Goal: Information Seeking & Learning: Learn about a topic

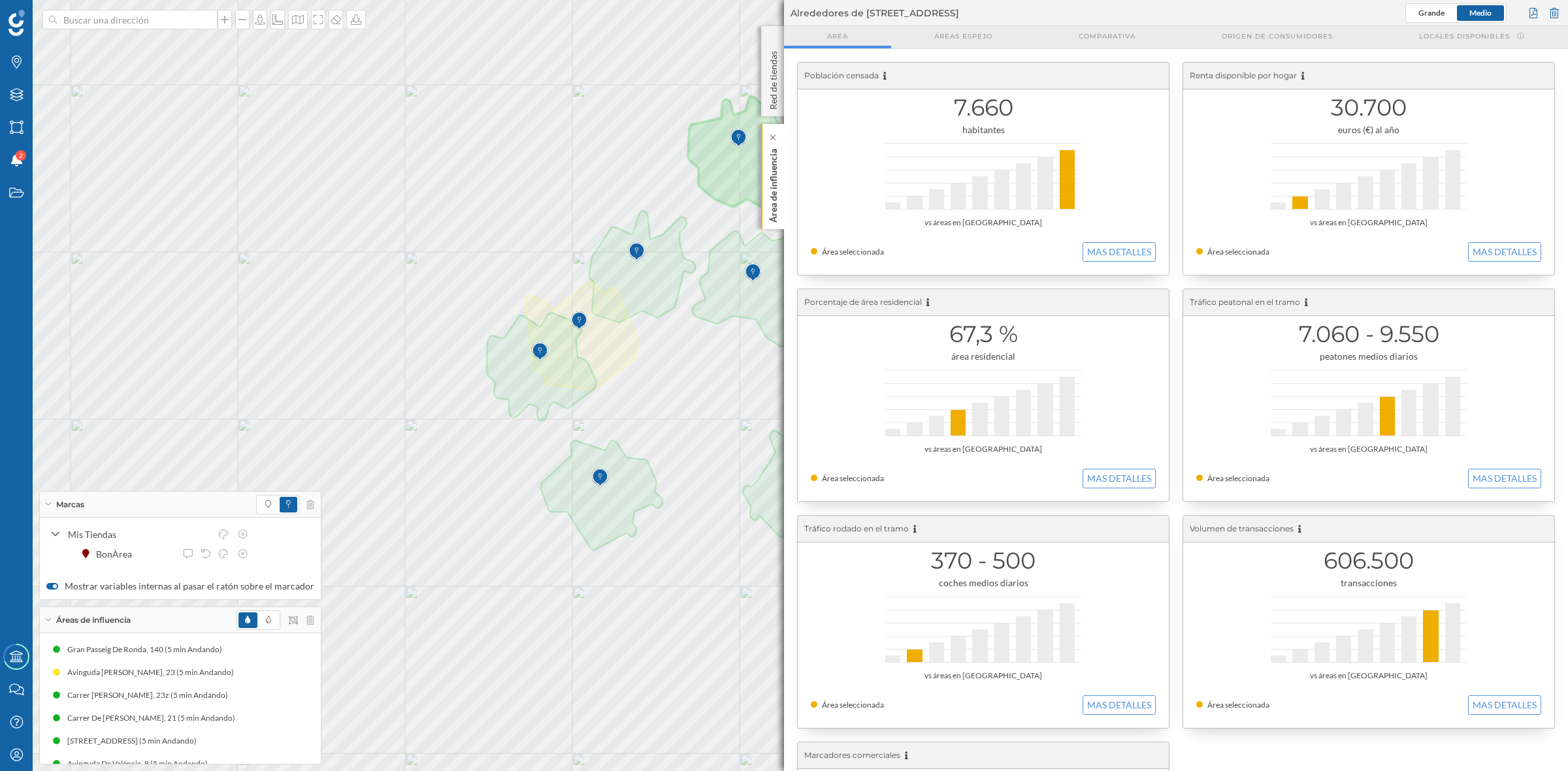
click at [779, 191] on div "Área de influencia" at bounding box center [772, 177] width 23 height 105
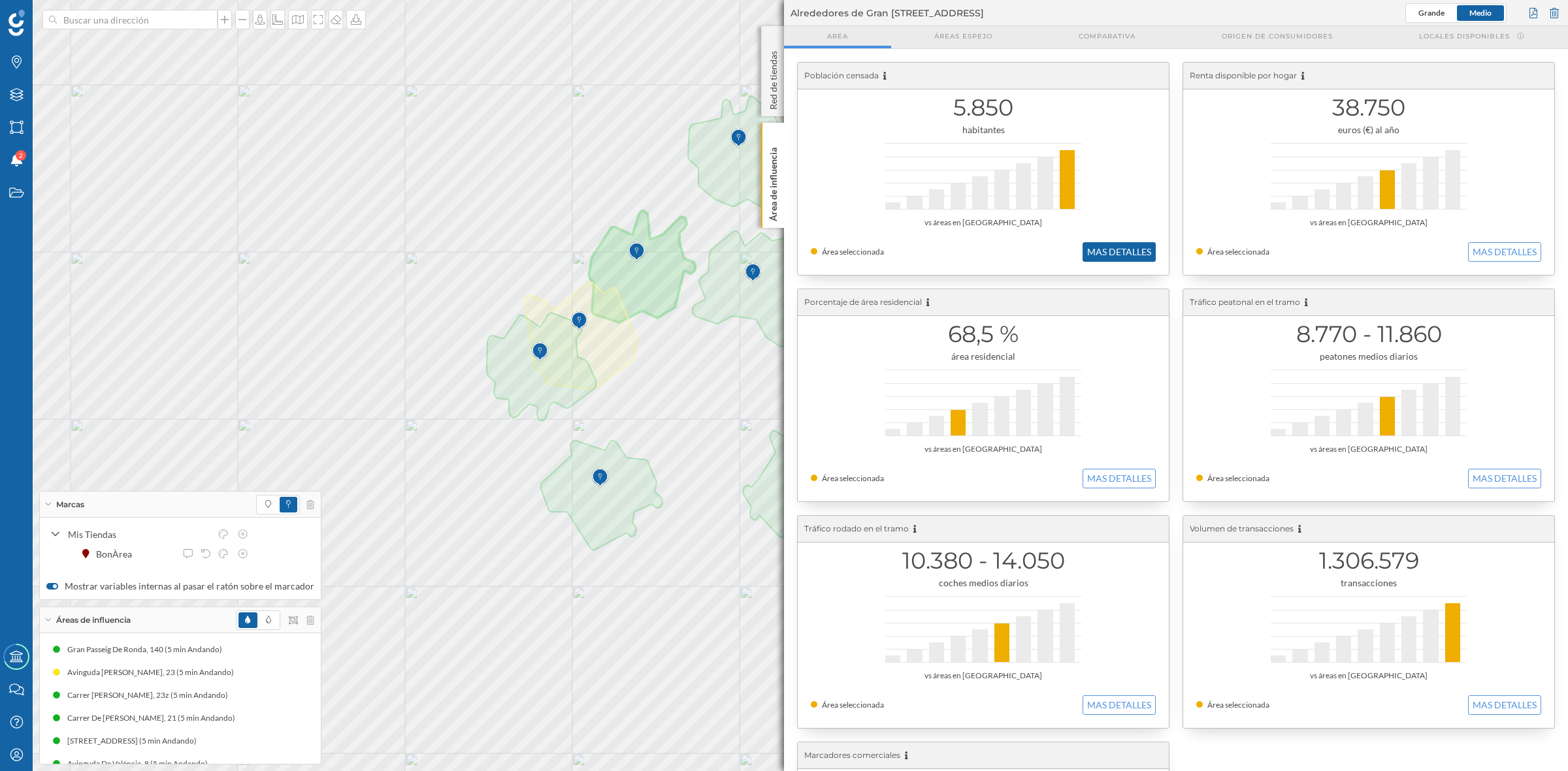
click at [1114, 242] on button "MAS DETALLES" at bounding box center [1119, 252] width 73 height 20
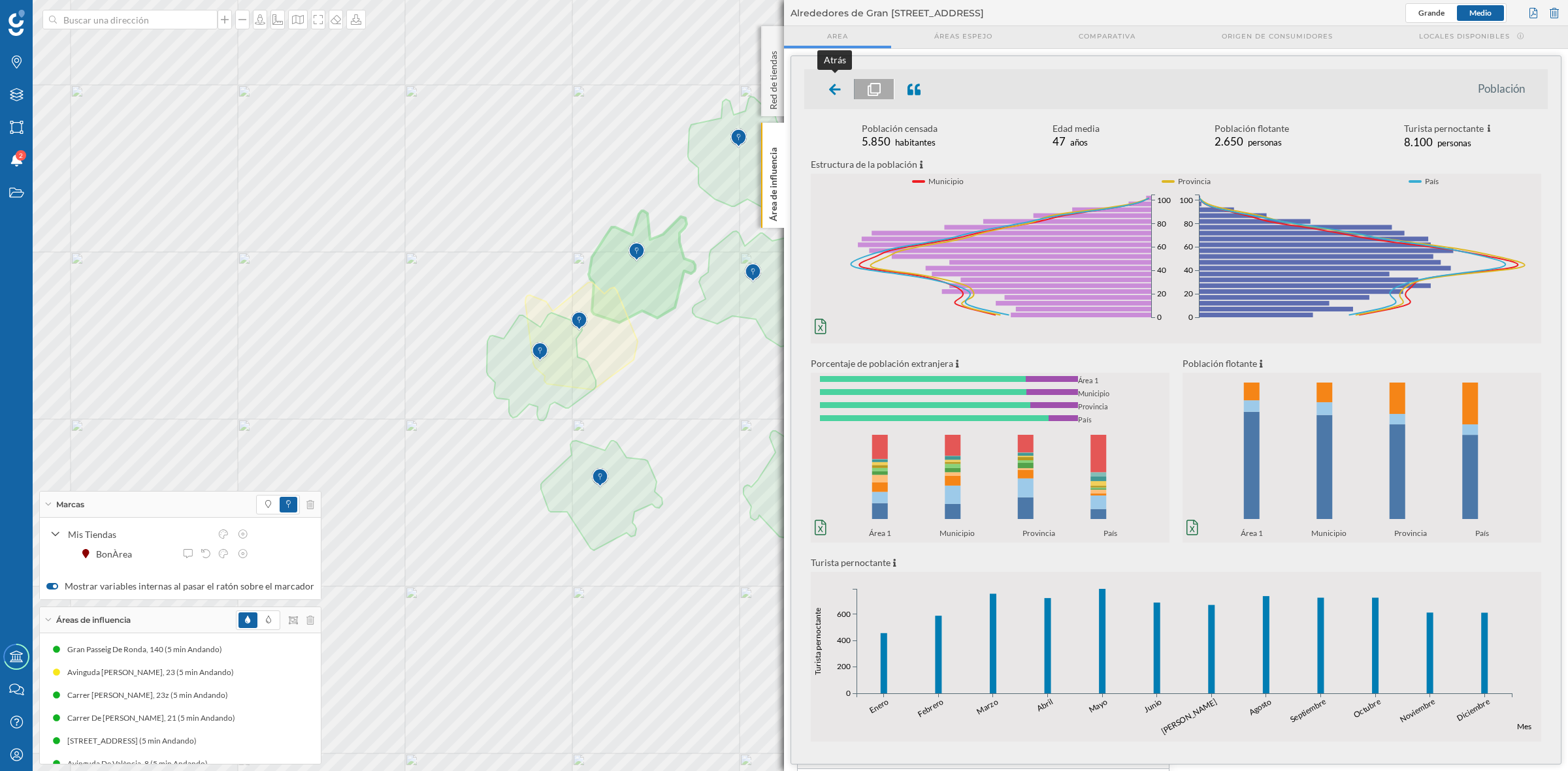
click at [833, 96] on div at bounding box center [835, 89] width 39 height 20
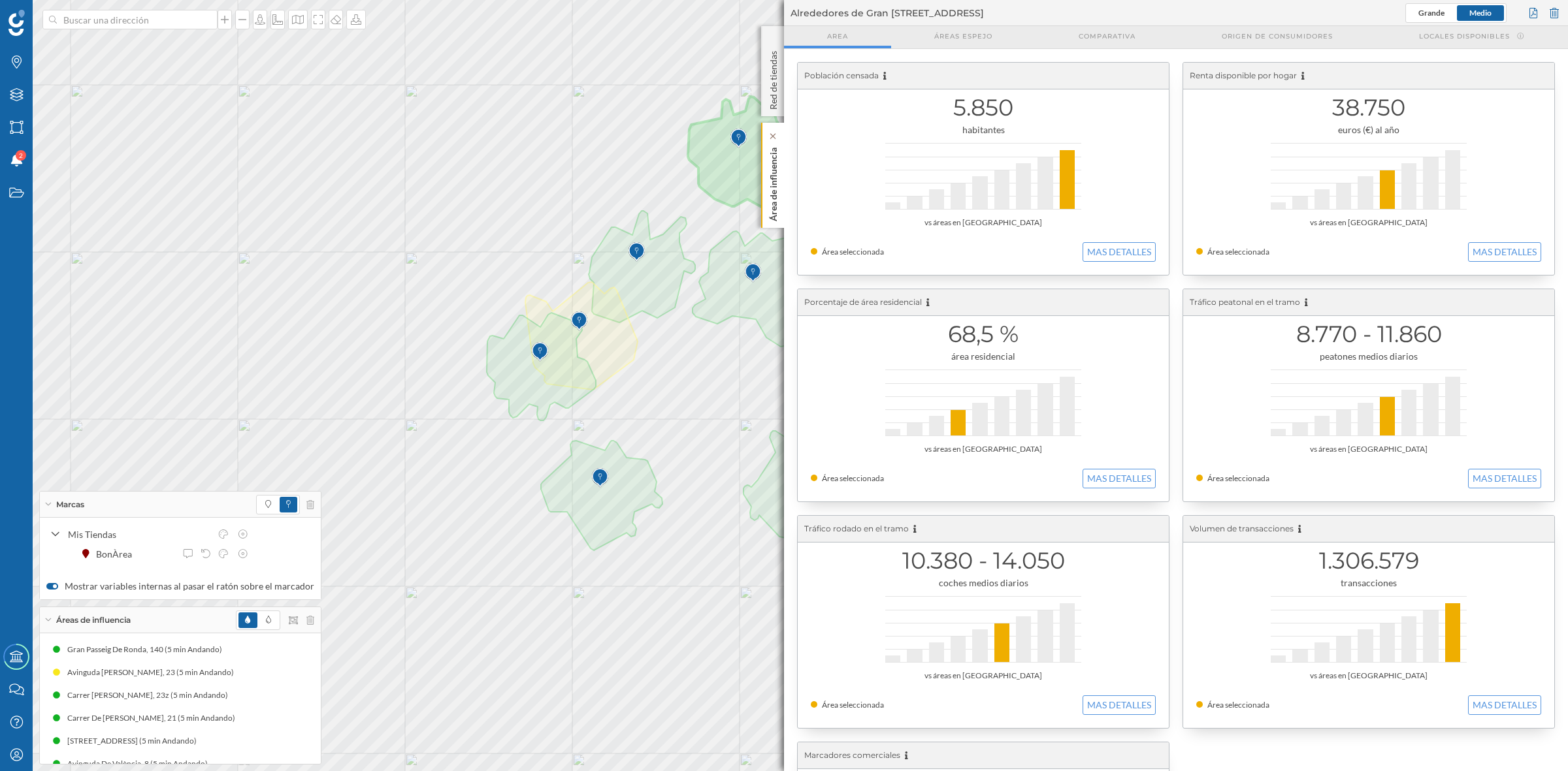
click at [775, 194] on p "Área de influencia" at bounding box center [773, 182] width 13 height 79
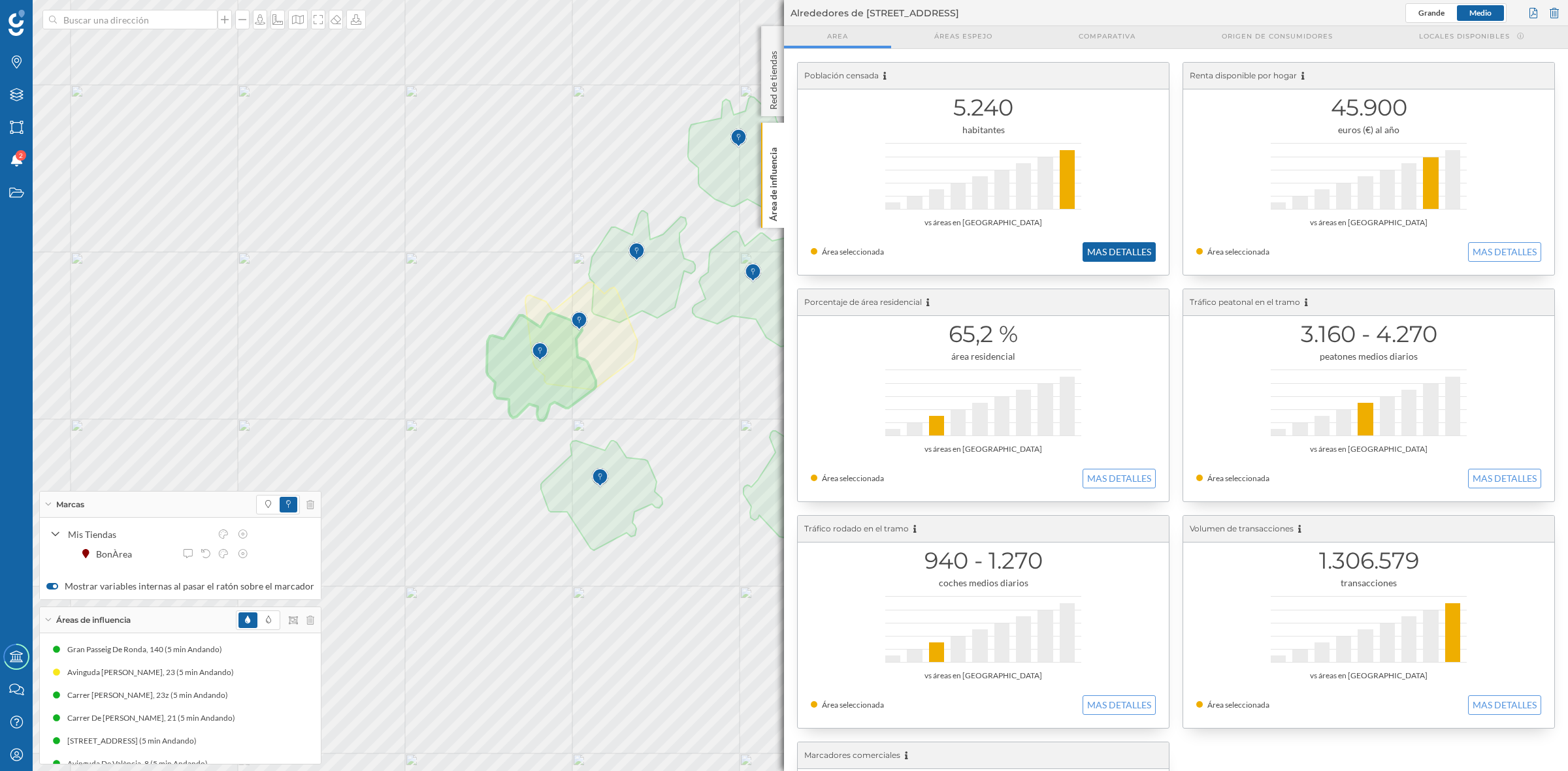
click at [1134, 259] on button "MAS DETALLES" at bounding box center [1119, 252] width 73 height 20
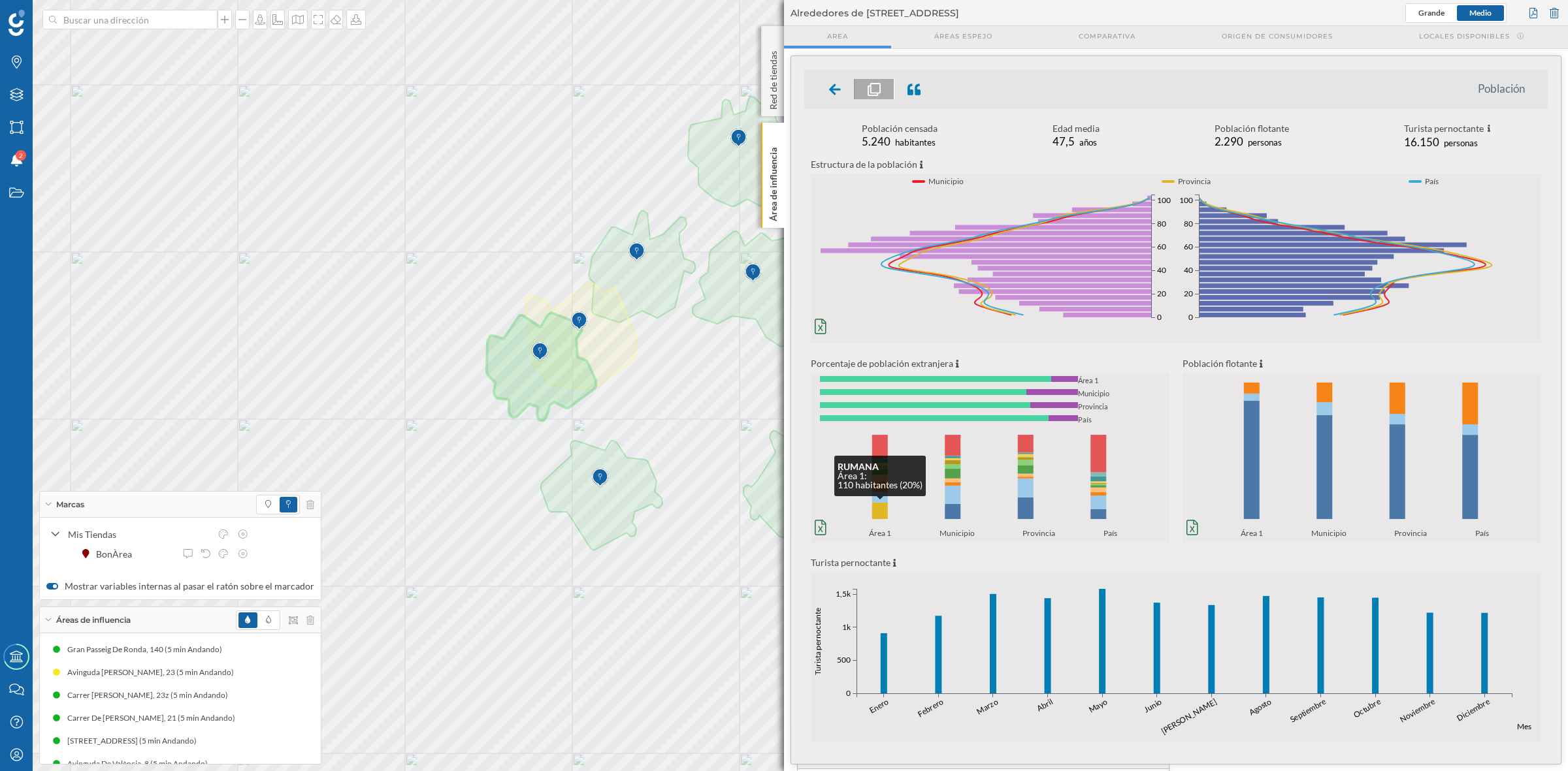
click at [879, 510] on rect at bounding box center [879, 511] width 15 height 16
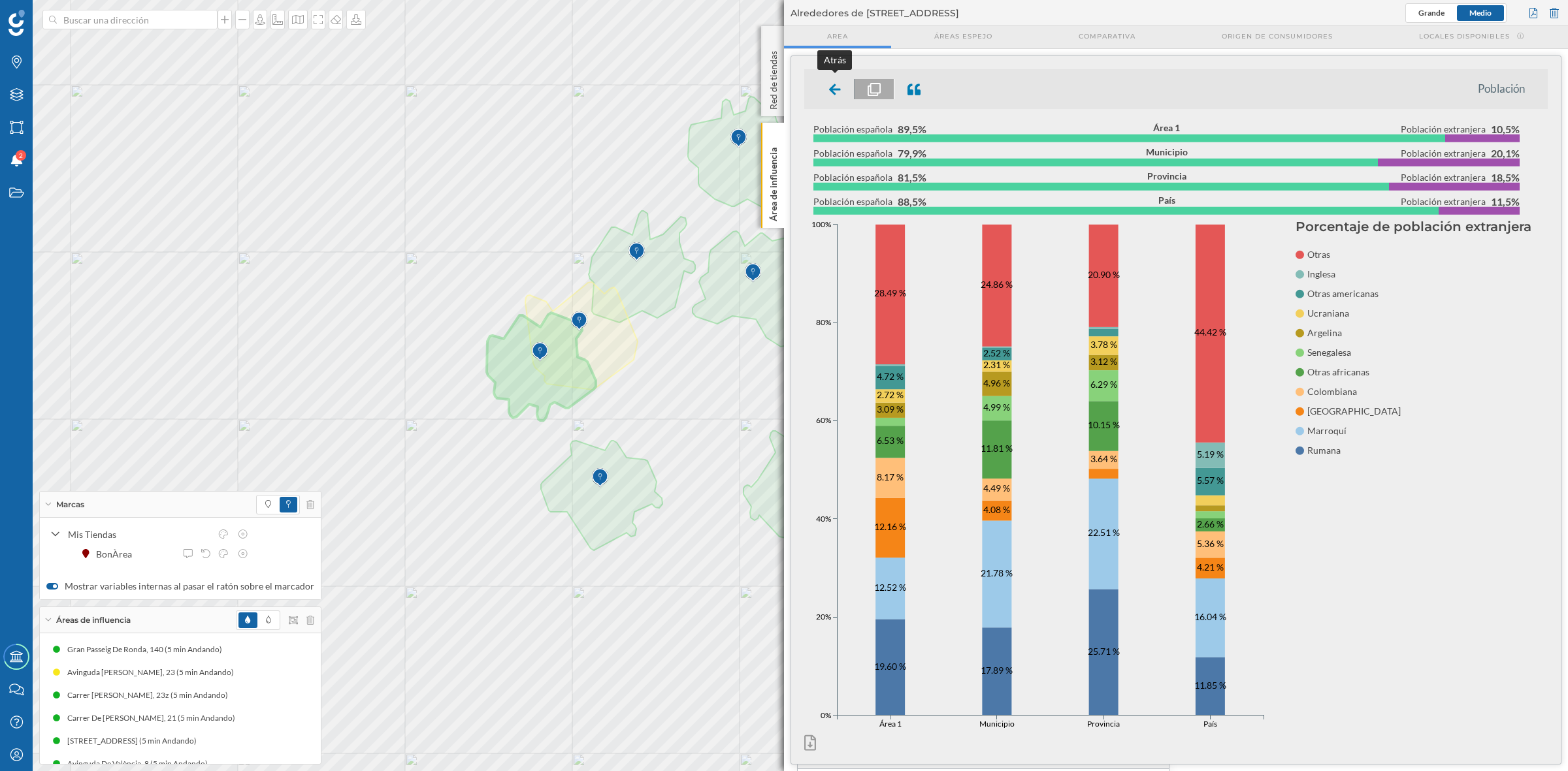
click at [834, 96] on icon at bounding box center [835, 88] width 12 height 15
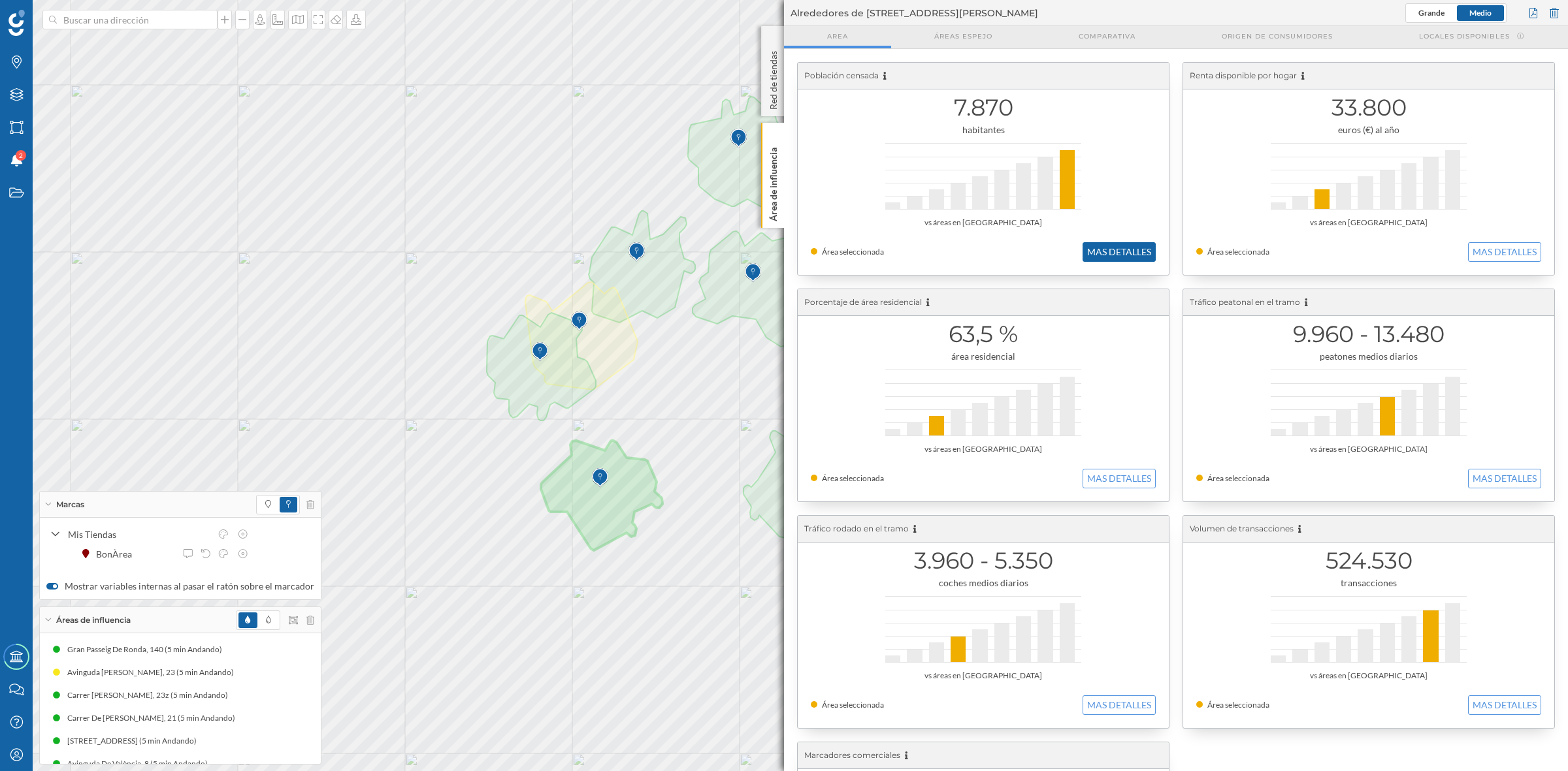
click at [1119, 250] on button "MAS DETALLES" at bounding box center [1119, 252] width 73 height 20
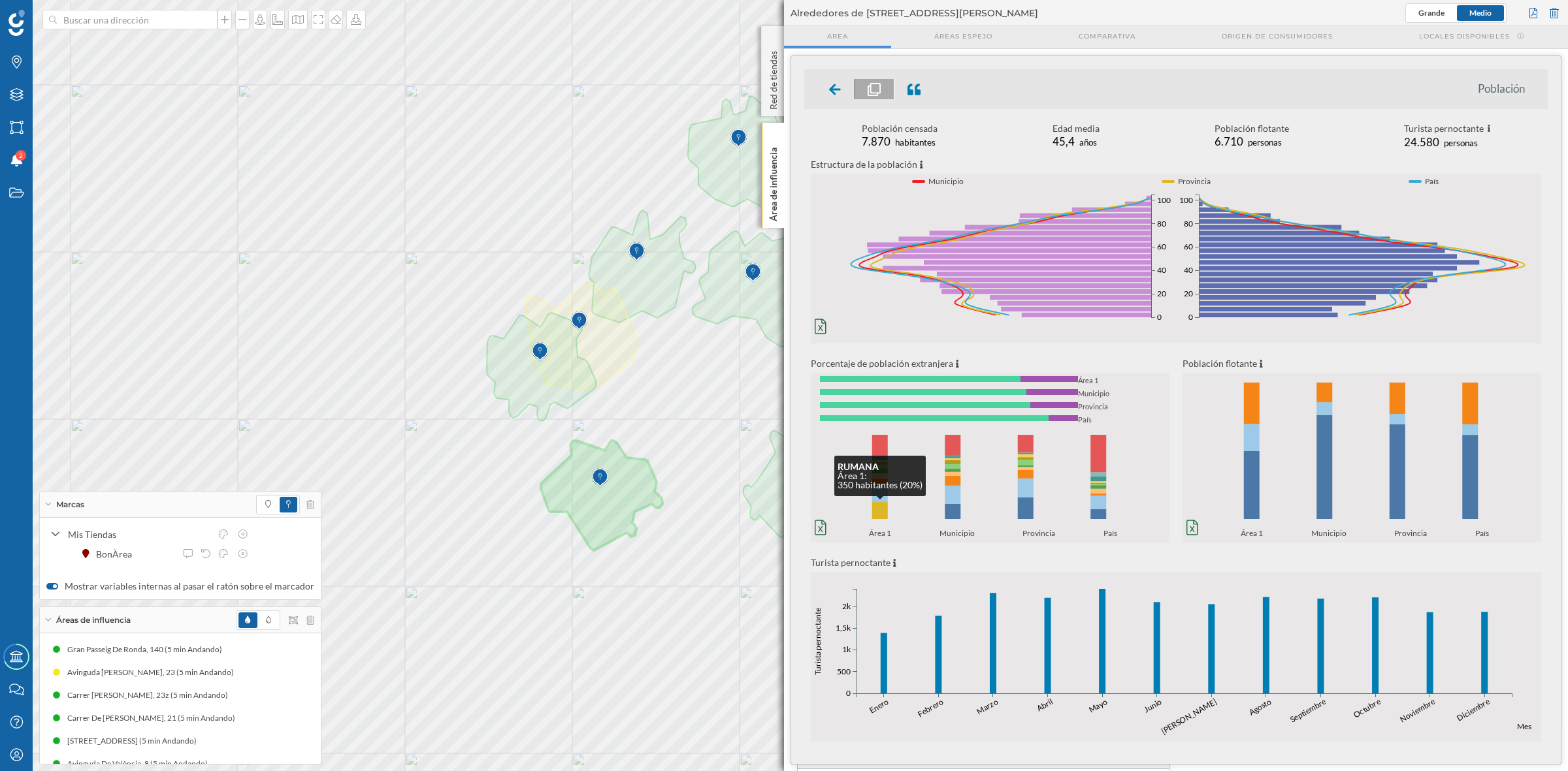
click at [879, 513] on rect at bounding box center [879, 510] width 15 height 17
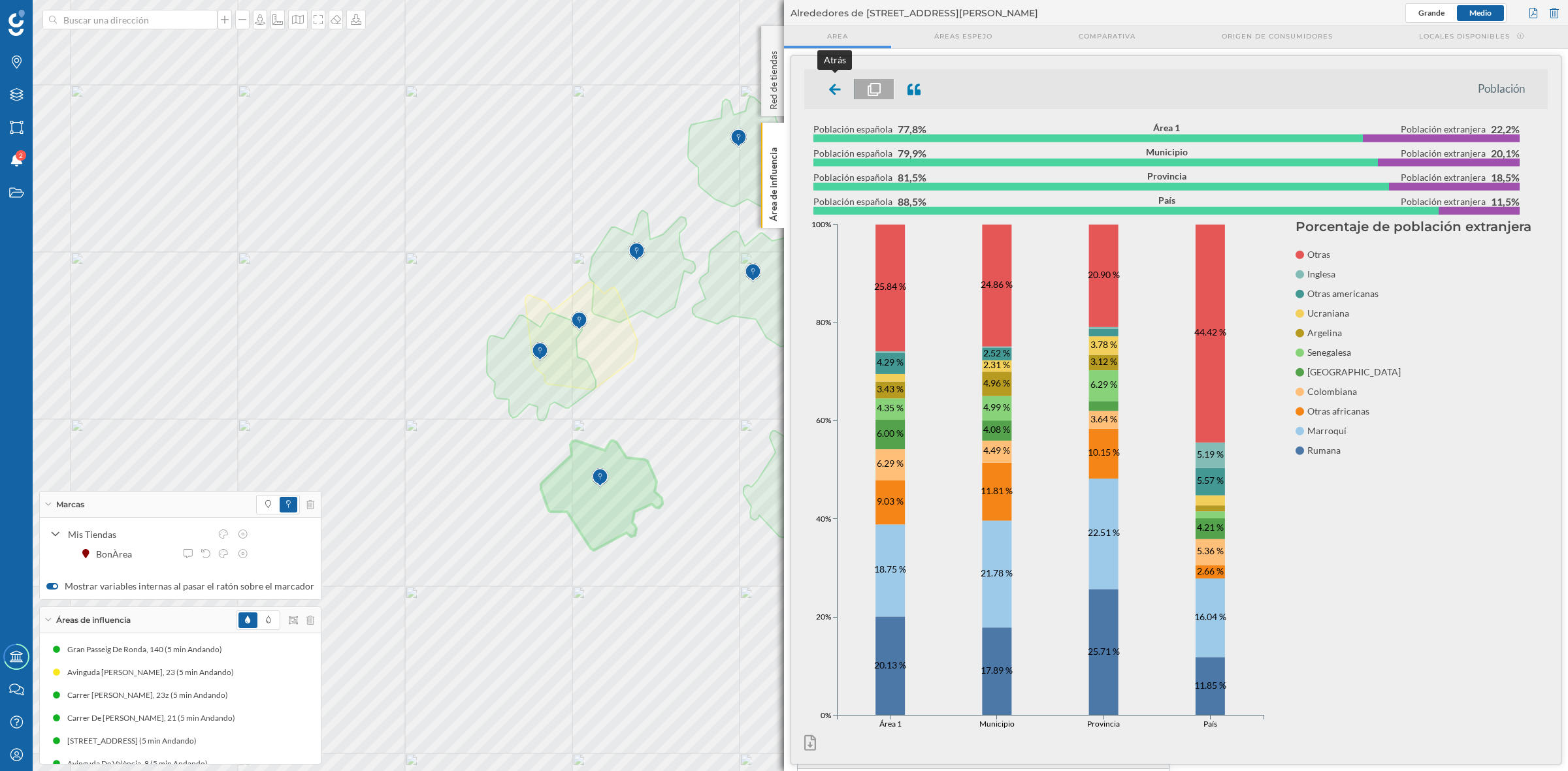
click at [838, 83] on icon at bounding box center [835, 90] width 12 height 13
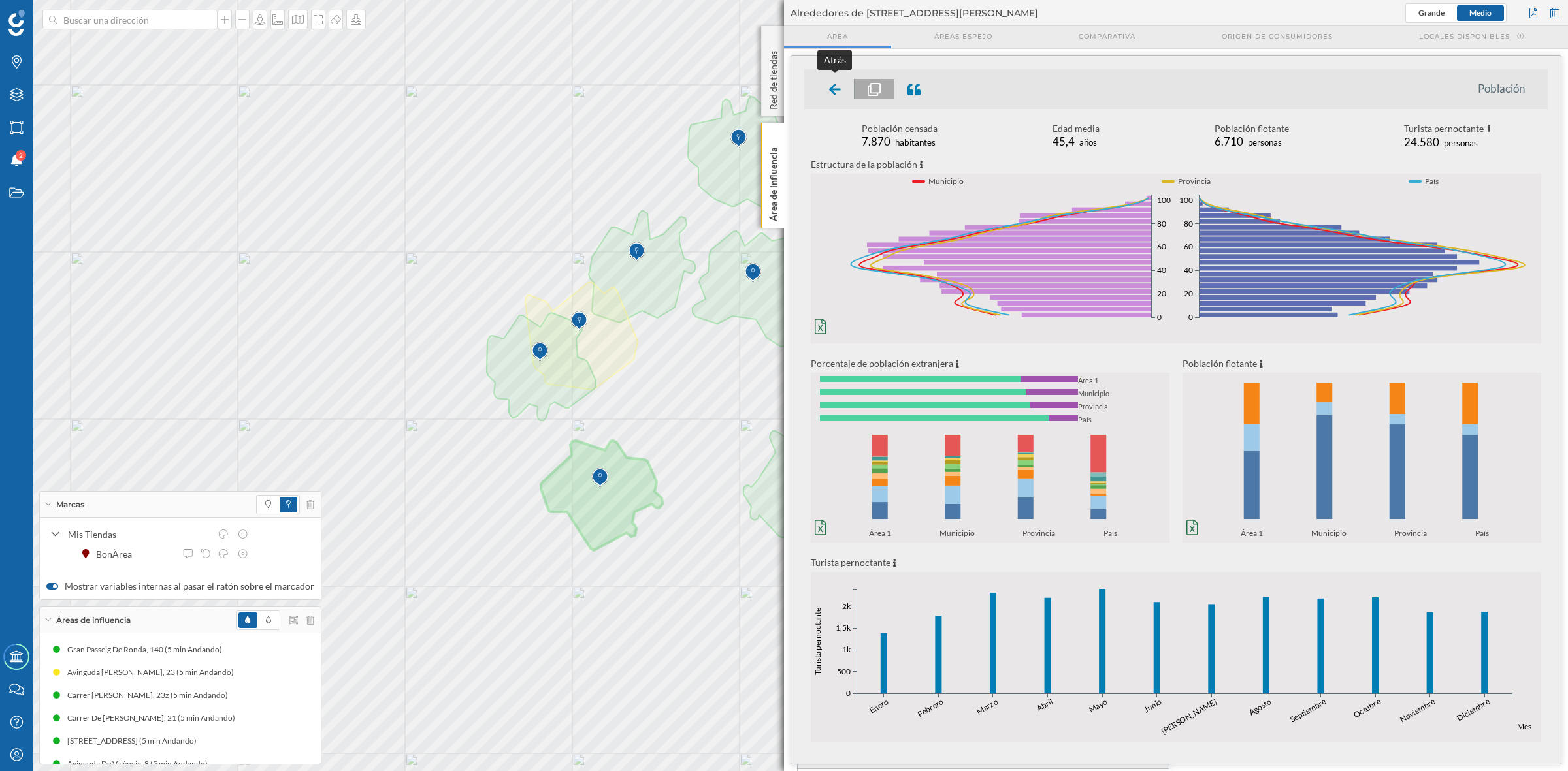
click at [833, 87] on icon at bounding box center [835, 88] width 12 height 11
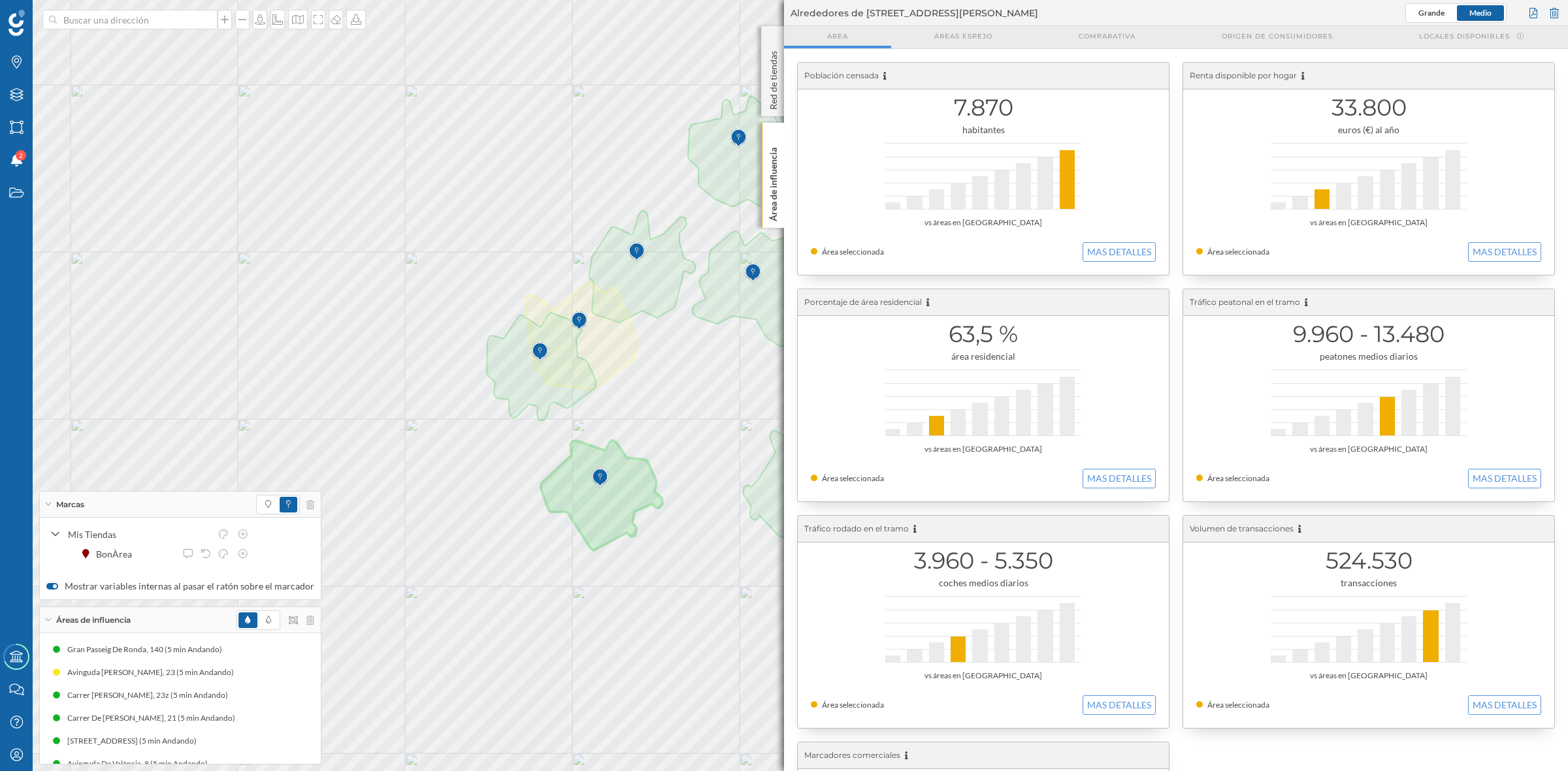
click at [784, 184] on div "Población censada 7.870 habitantes vs áreas en [GEOGRAPHIC_DATA] Área seleccion…" at bounding box center [1175, 508] width 784 height 919
click at [772, 186] on p "Área de influencia" at bounding box center [773, 182] width 13 height 79
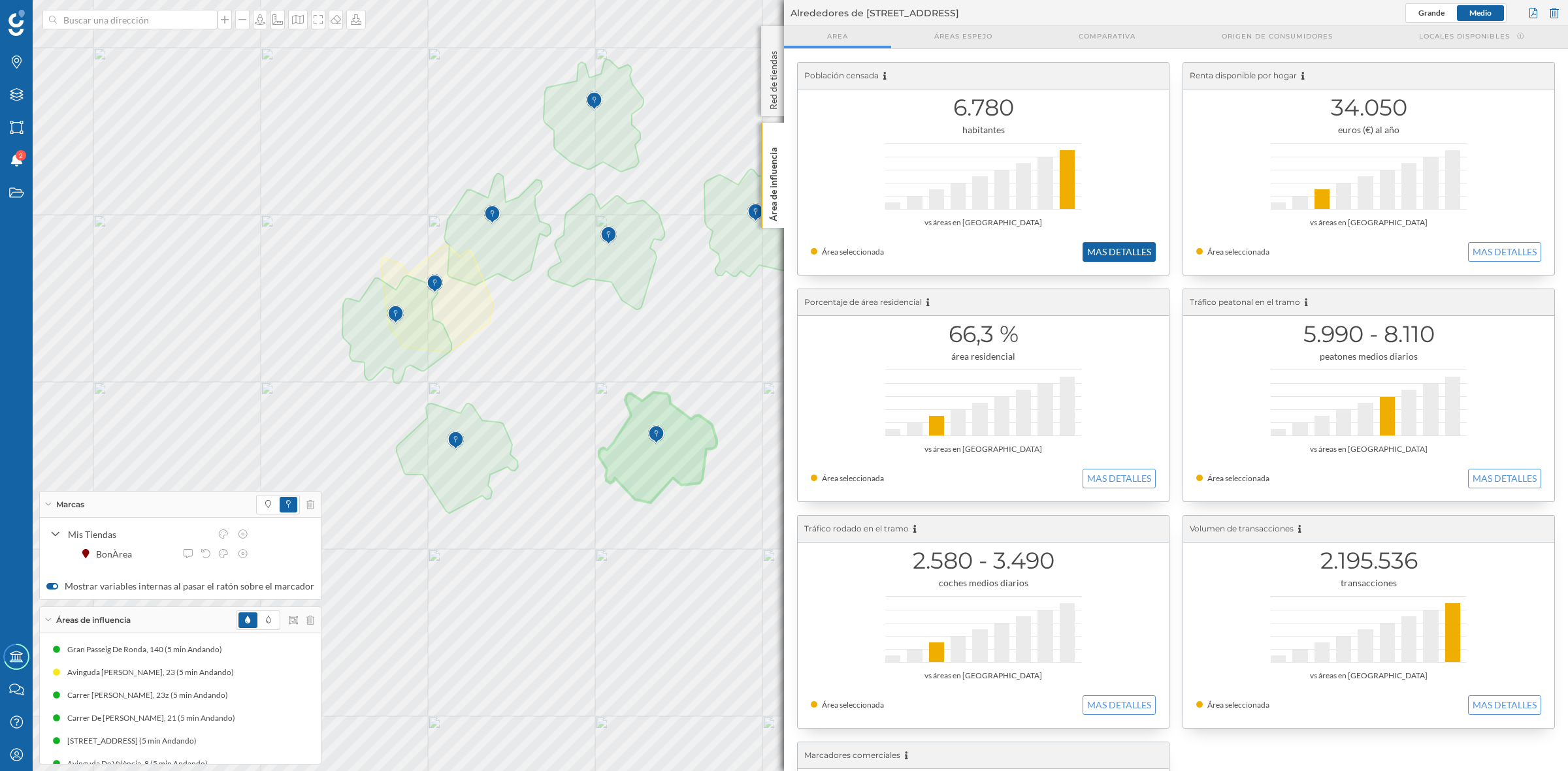
click at [1095, 250] on button "MAS DETALLES" at bounding box center [1119, 252] width 73 height 20
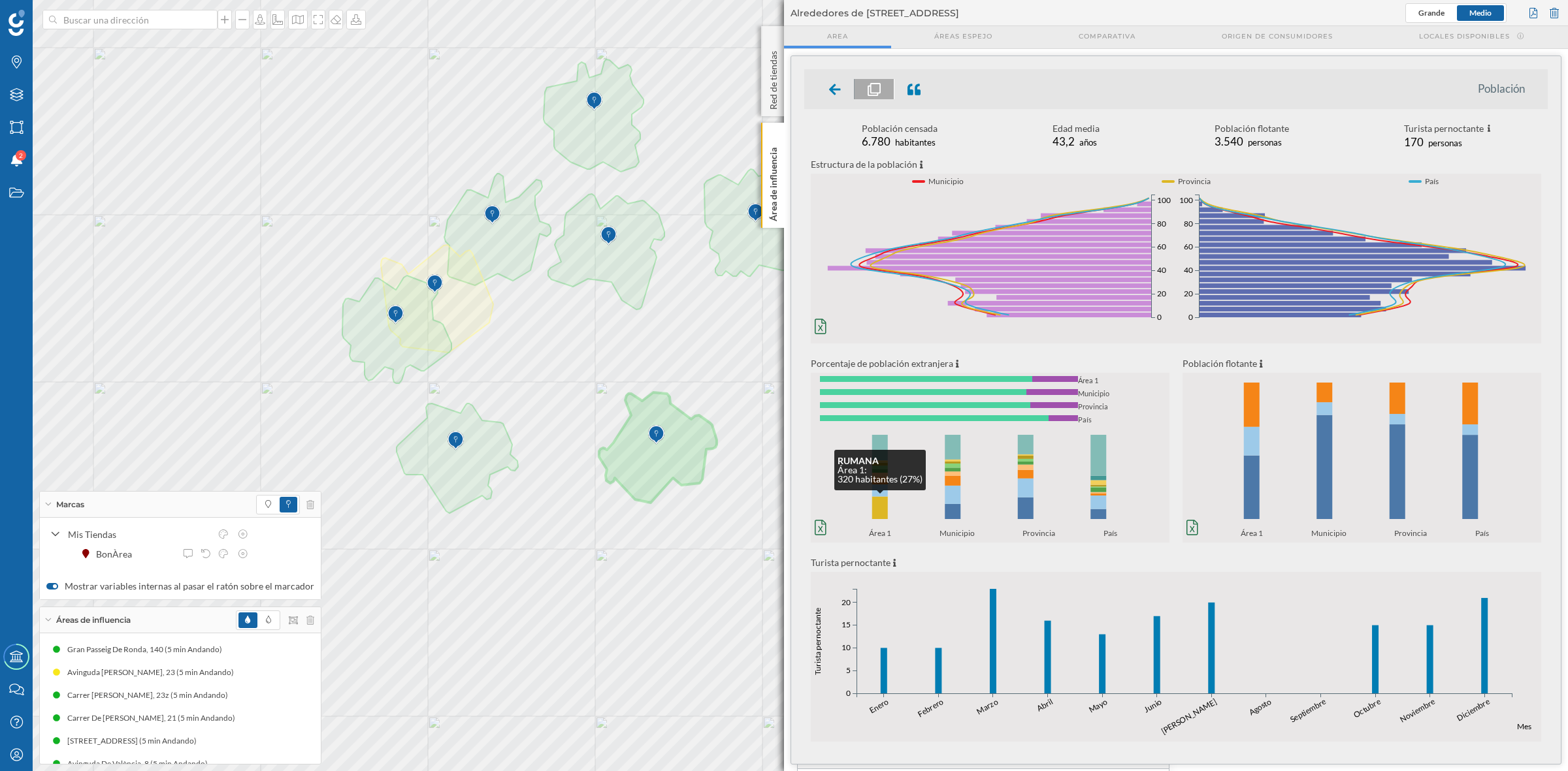
click at [881, 504] on rect at bounding box center [879, 508] width 15 height 22
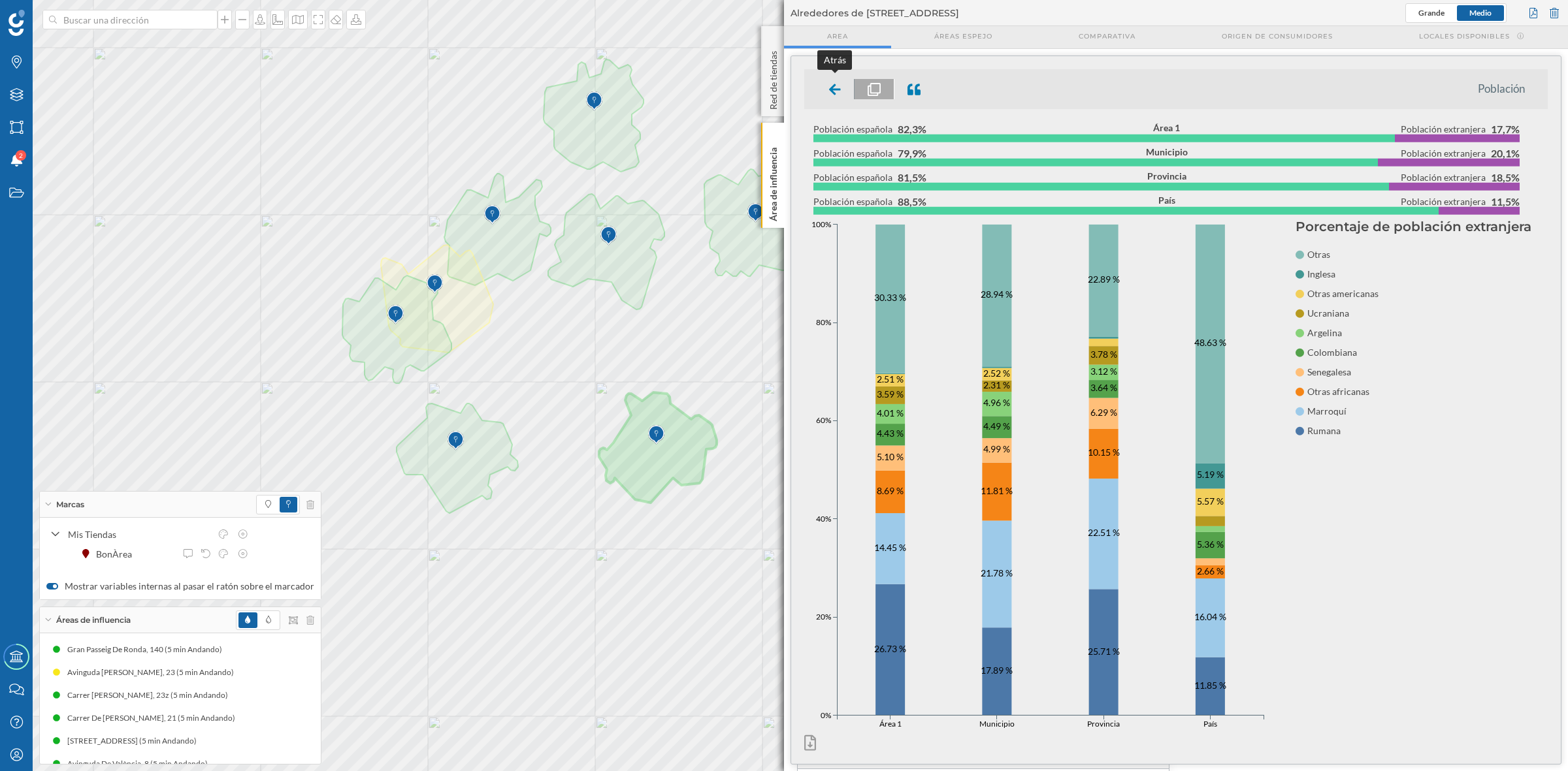
click at [834, 85] on icon at bounding box center [835, 88] width 12 height 11
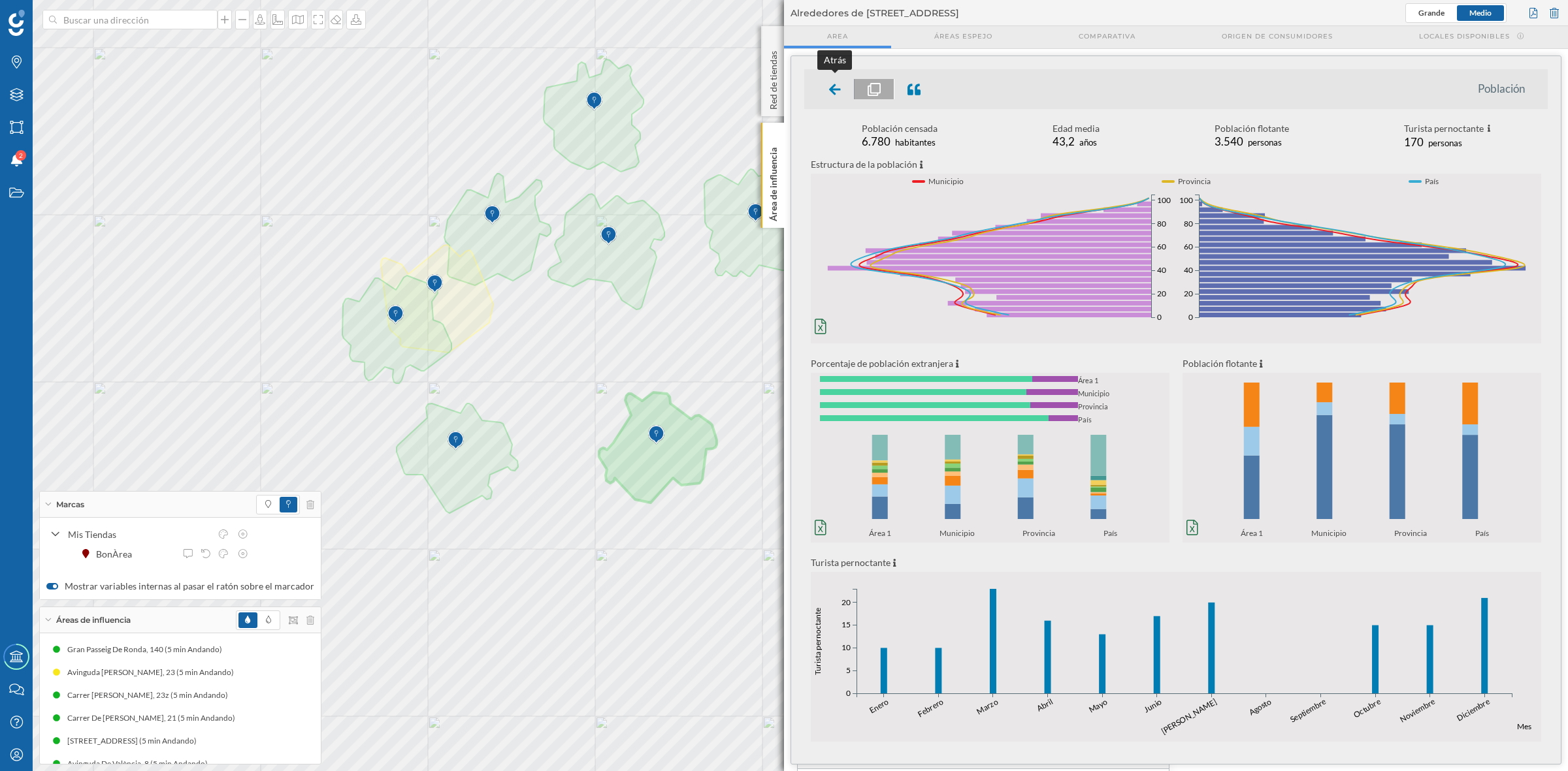
drag, startPoint x: 834, startPoint y: 92, endPoint x: 790, endPoint y: 234, distance: 148.7
click at [834, 91] on icon at bounding box center [835, 90] width 12 height 13
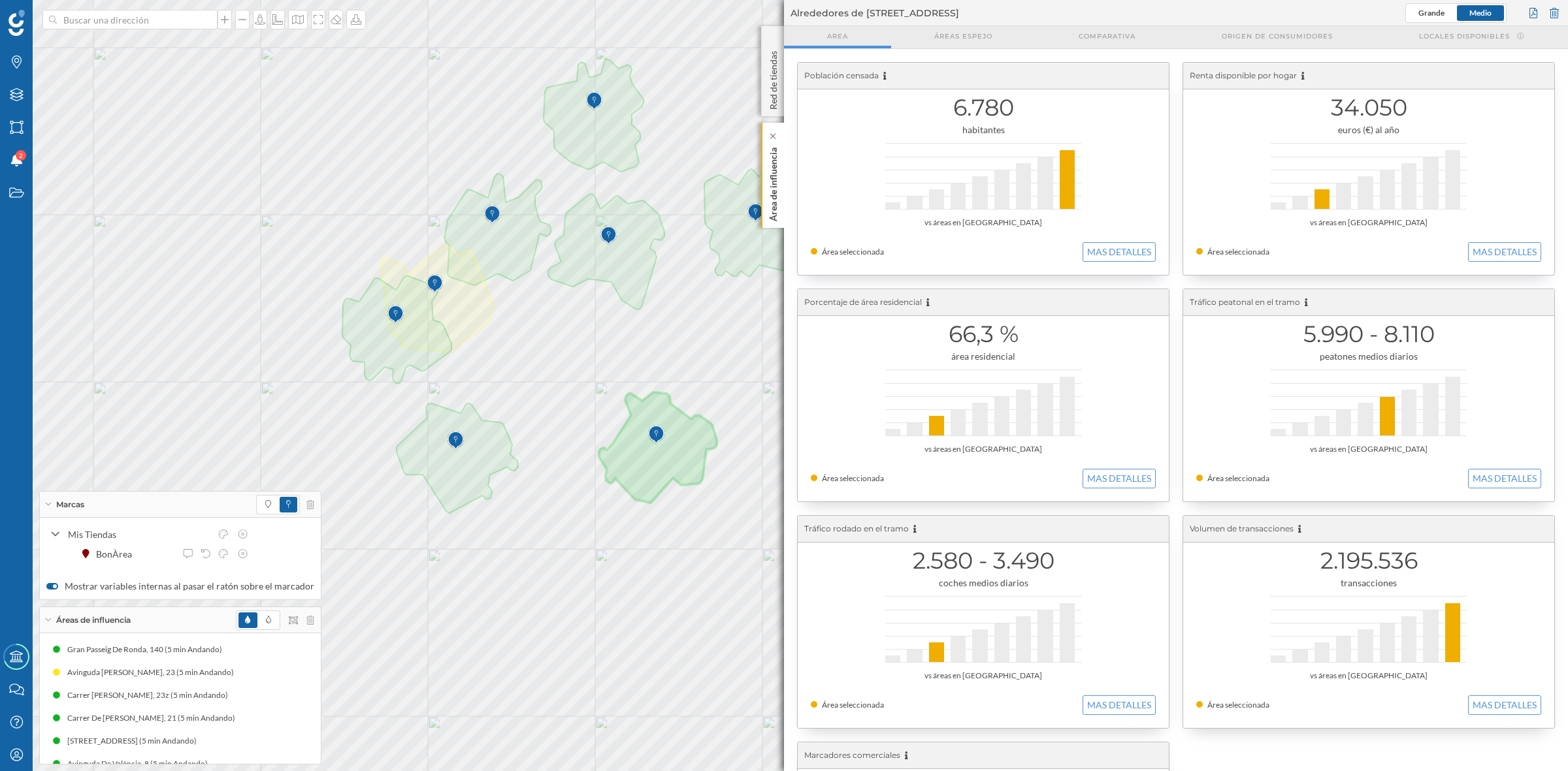
click at [781, 175] on div "Área de influencia" at bounding box center [772, 175] width 23 height 105
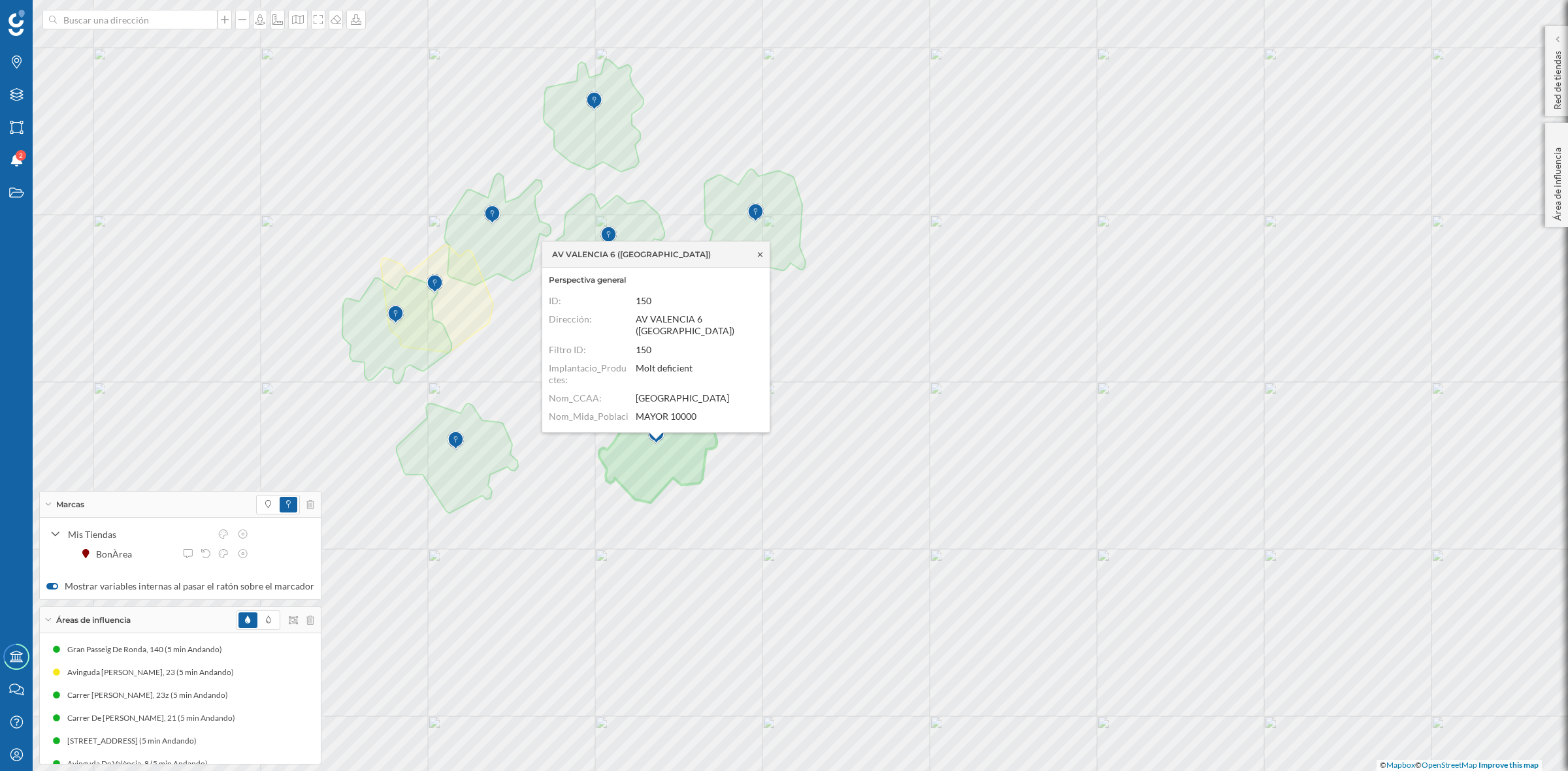
click at [757, 255] on icon at bounding box center [760, 254] width 9 height 8
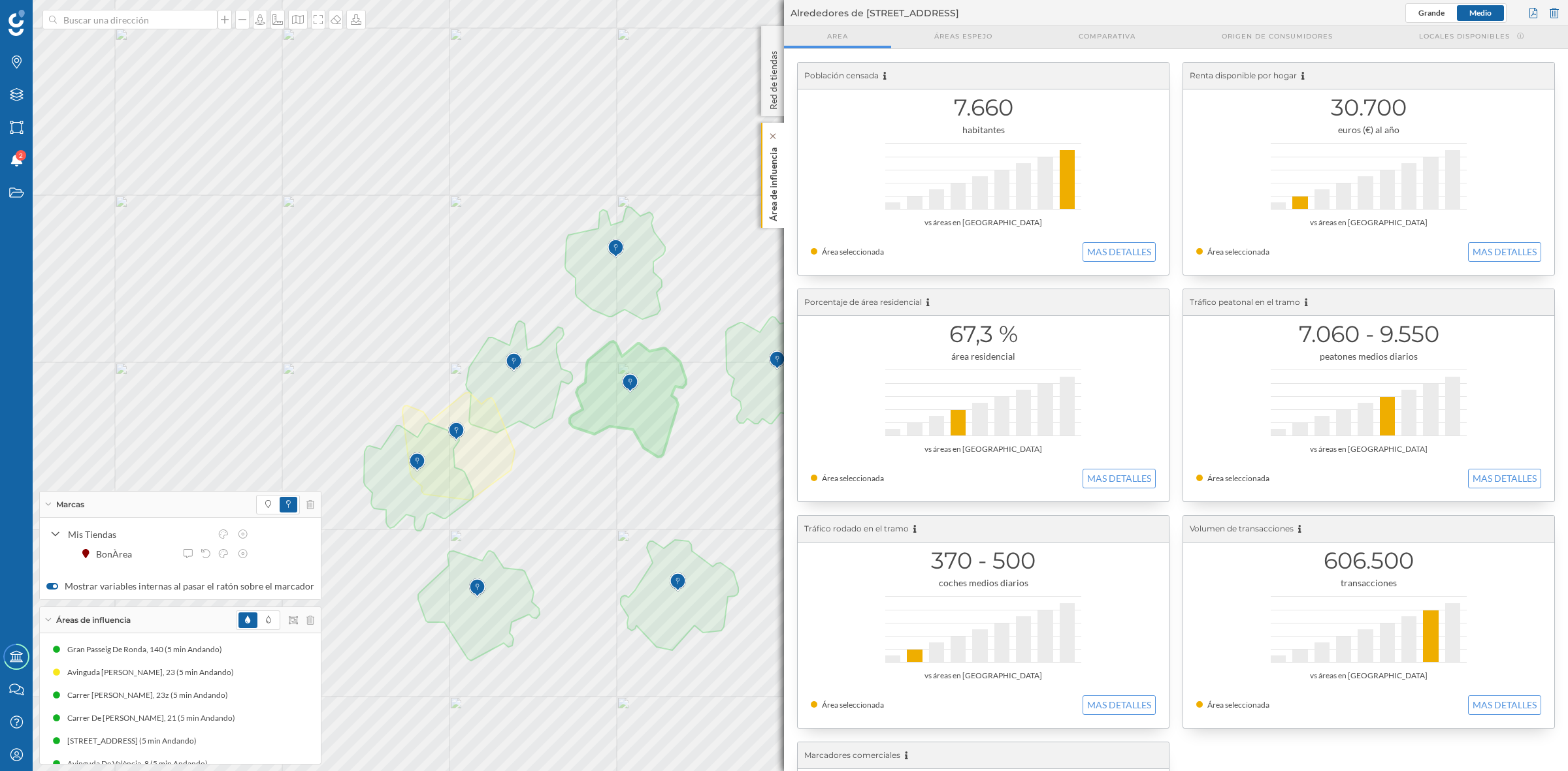
click at [781, 222] on div "Área de influencia" at bounding box center [772, 175] width 23 height 105
click at [1104, 242] on button "MAS DETALLES" at bounding box center [1119, 252] width 73 height 20
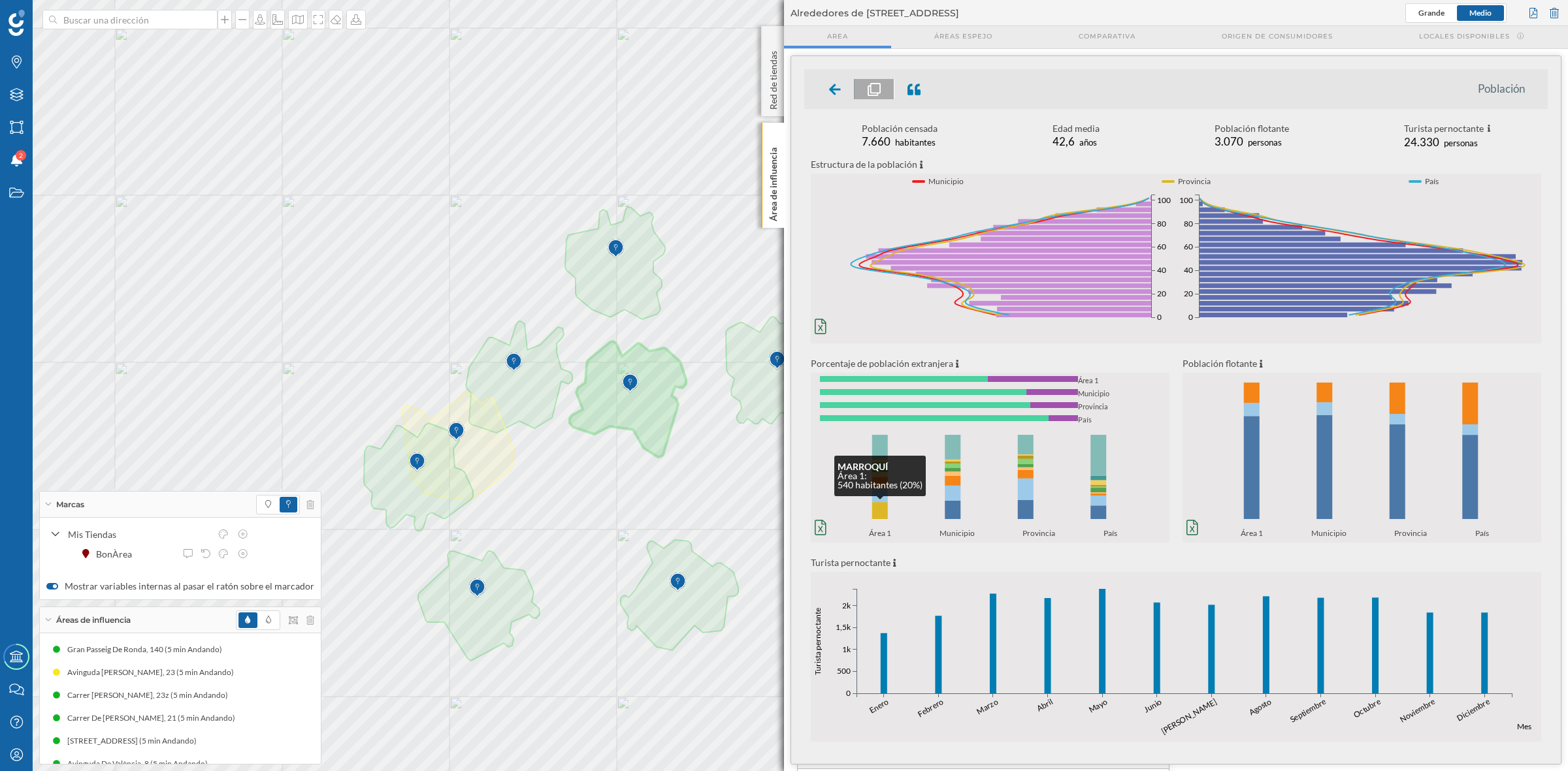
click at [879, 510] on rect at bounding box center [879, 510] width 15 height 17
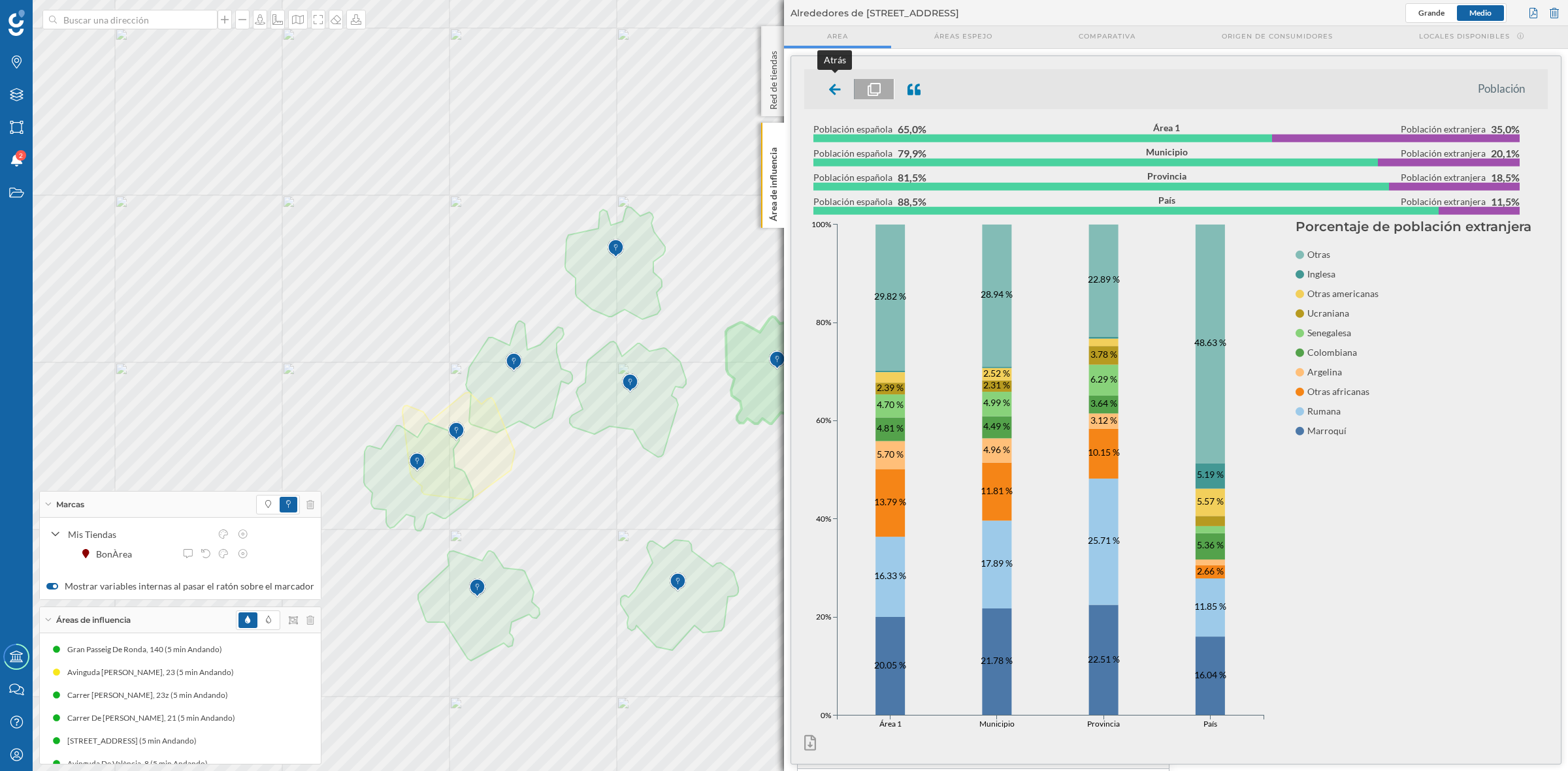
click at [826, 86] on div at bounding box center [835, 89] width 39 height 20
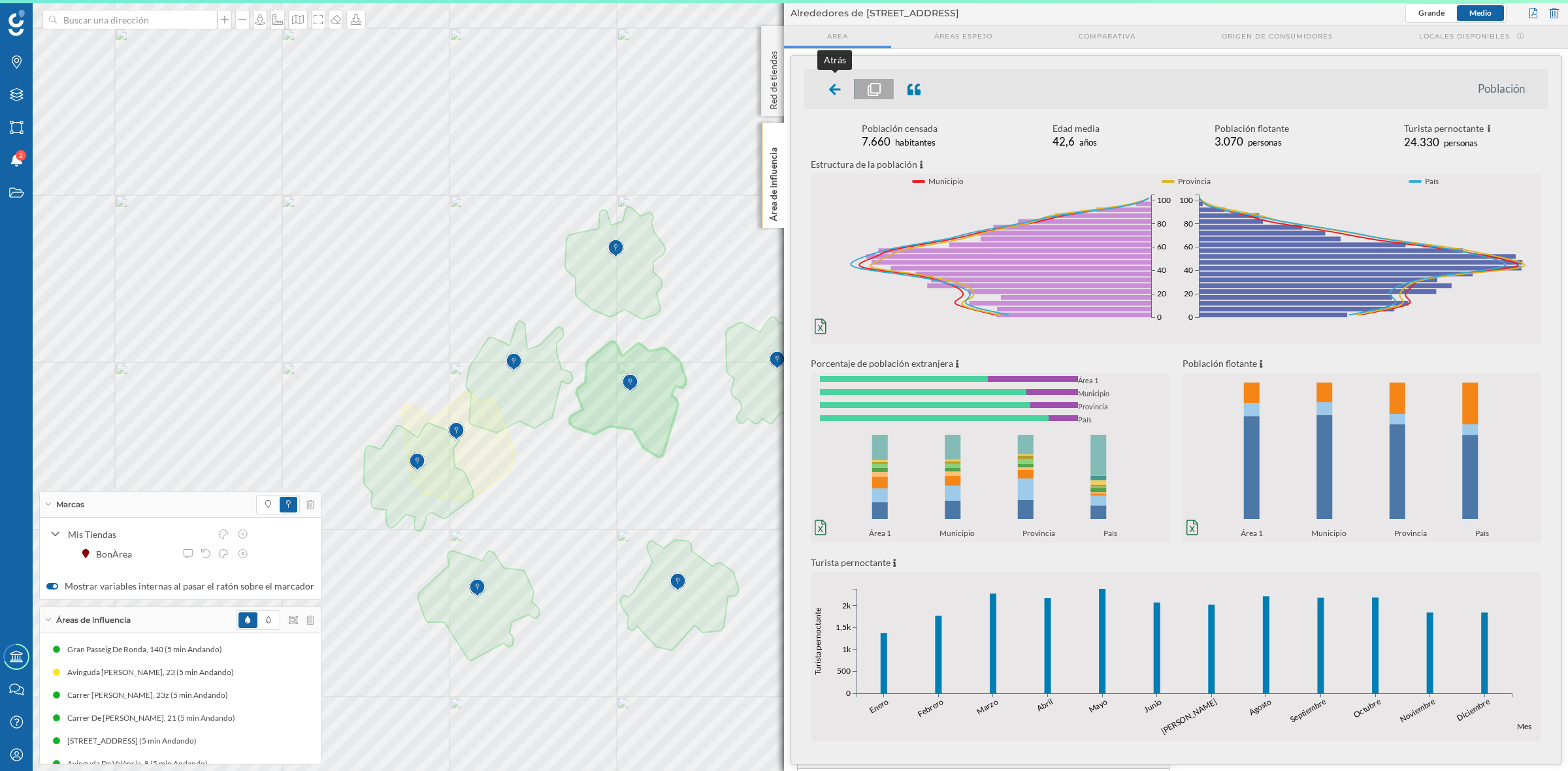
click at [830, 83] on icon at bounding box center [835, 90] width 12 height 13
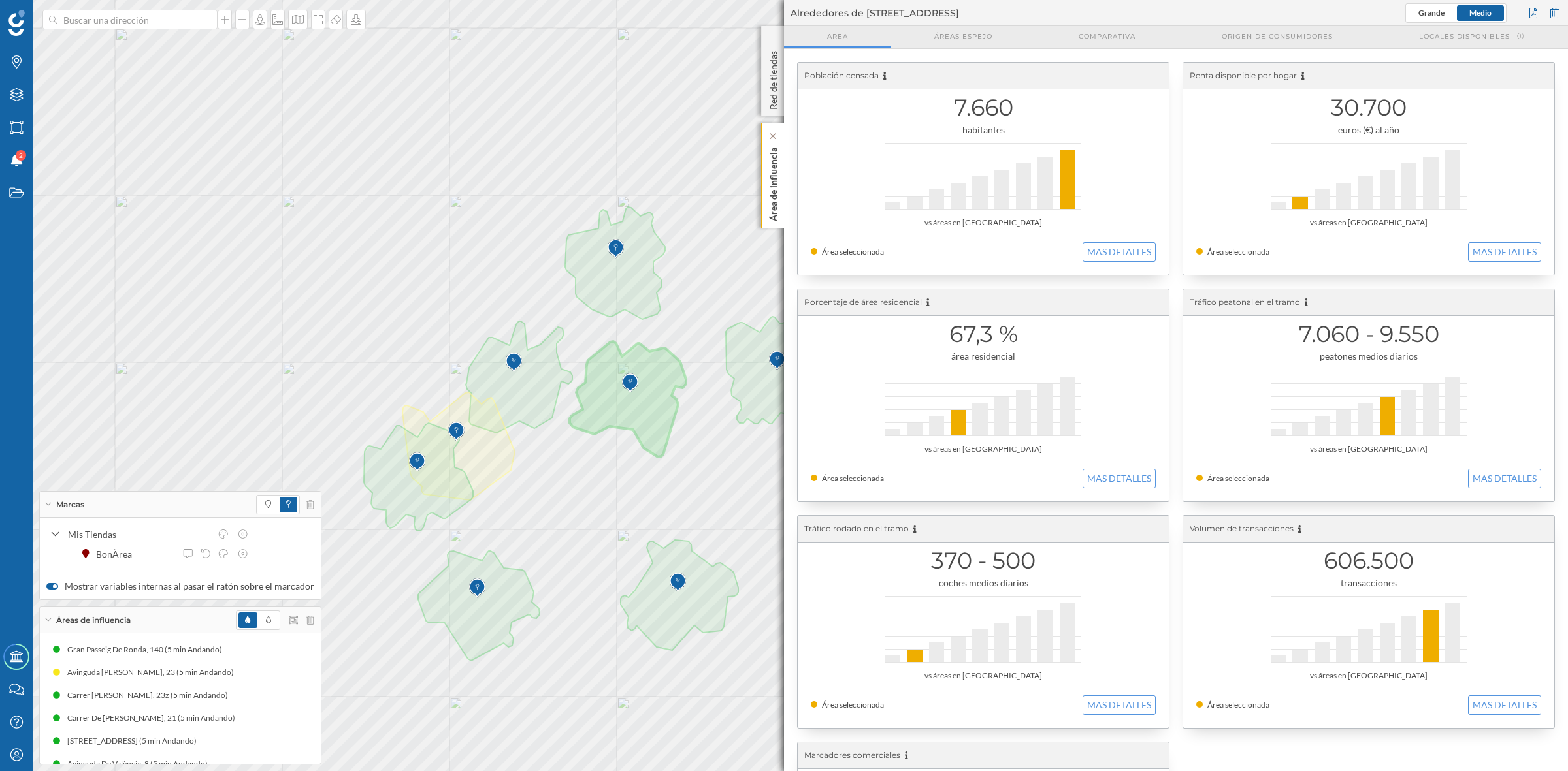
click at [769, 169] on p "Área de influencia" at bounding box center [773, 182] width 13 height 79
click at [1101, 261] on button "MAS DETALLES" at bounding box center [1119, 252] width 73 height 20
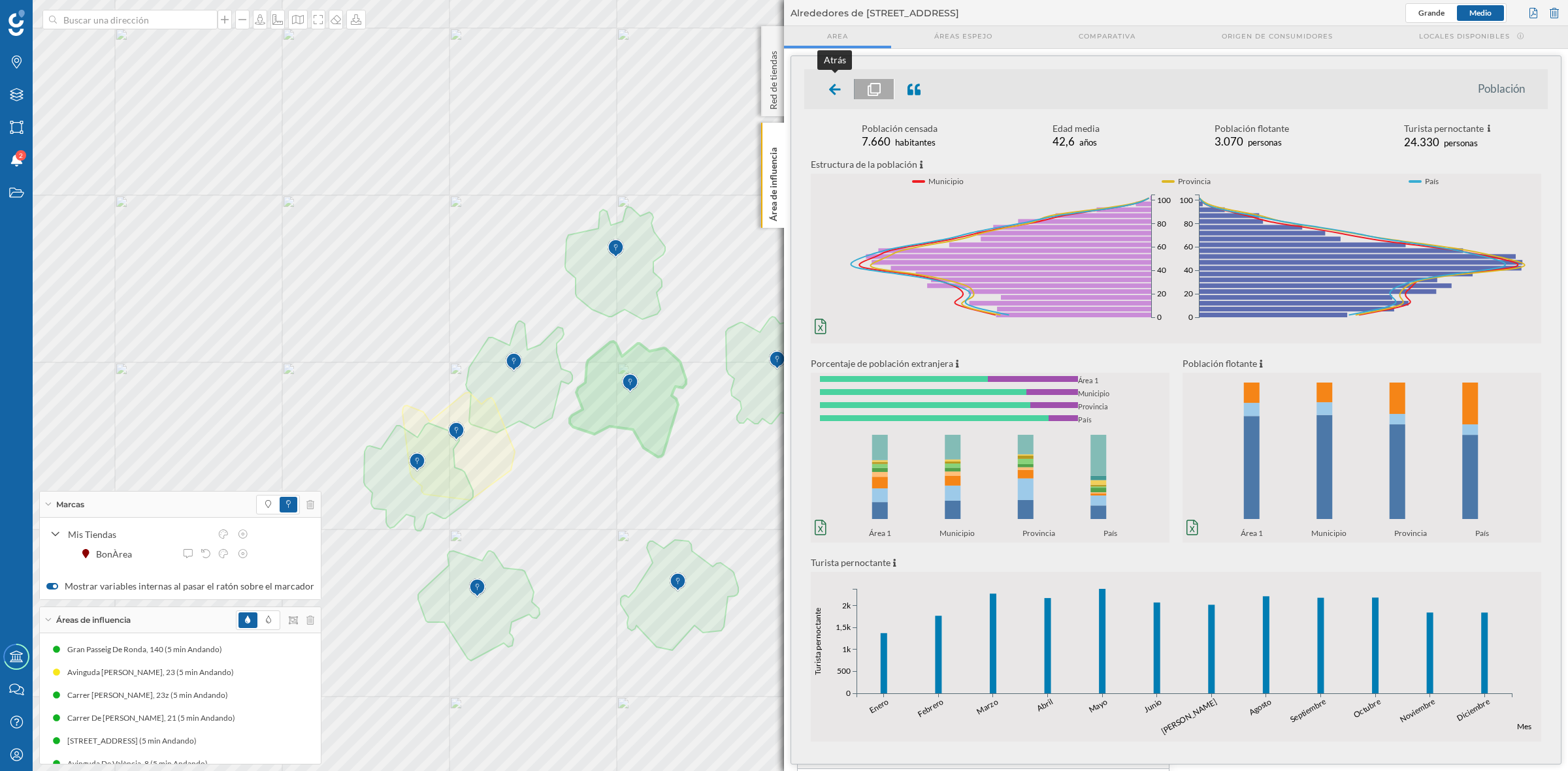
click at [831, 92] on icon at bounding box center [835, 90] width 12 height 13
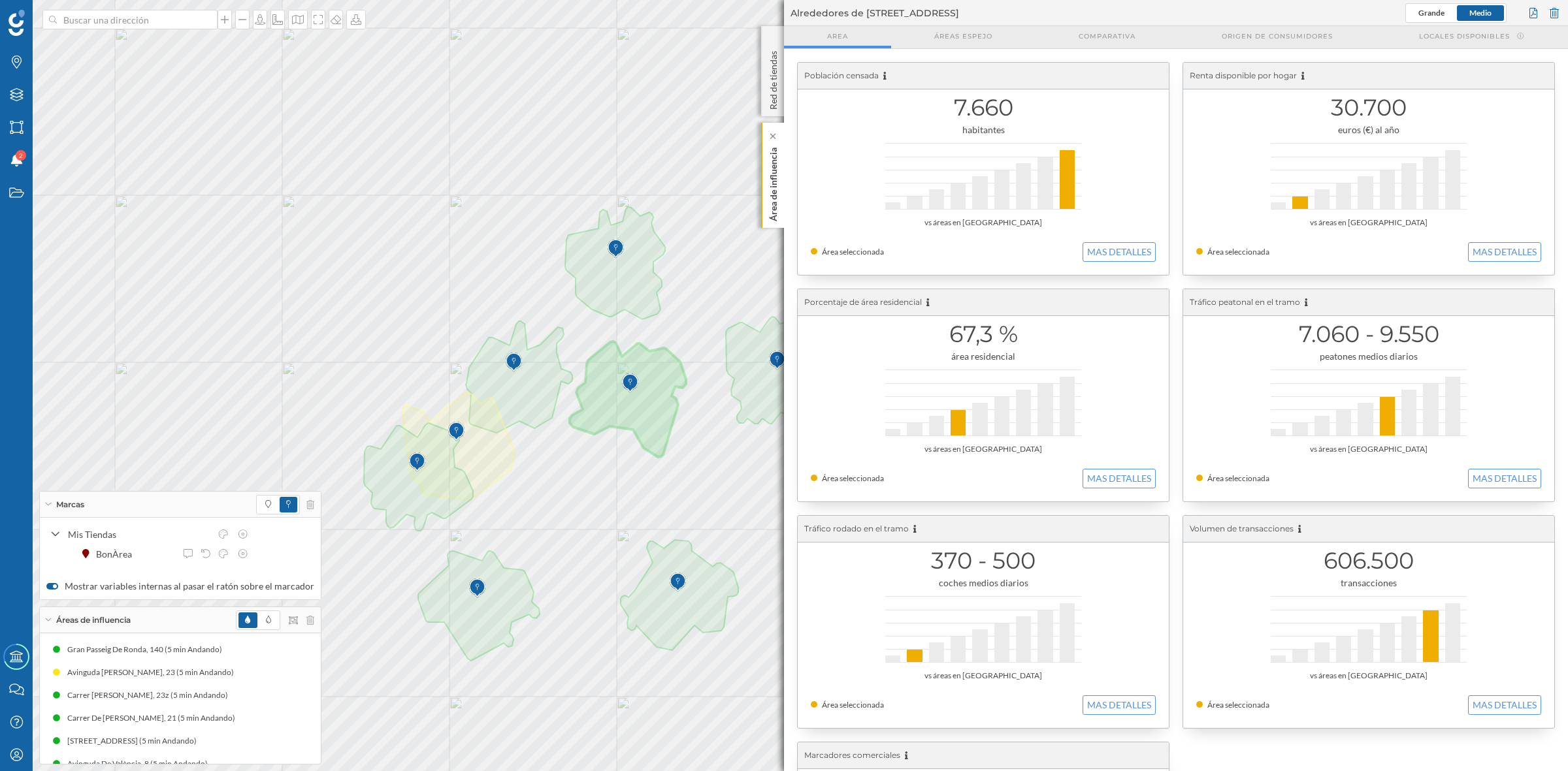
click at [770, 185] on p "Área de influencia" at bounding box center [773, 182] width 13 height 79
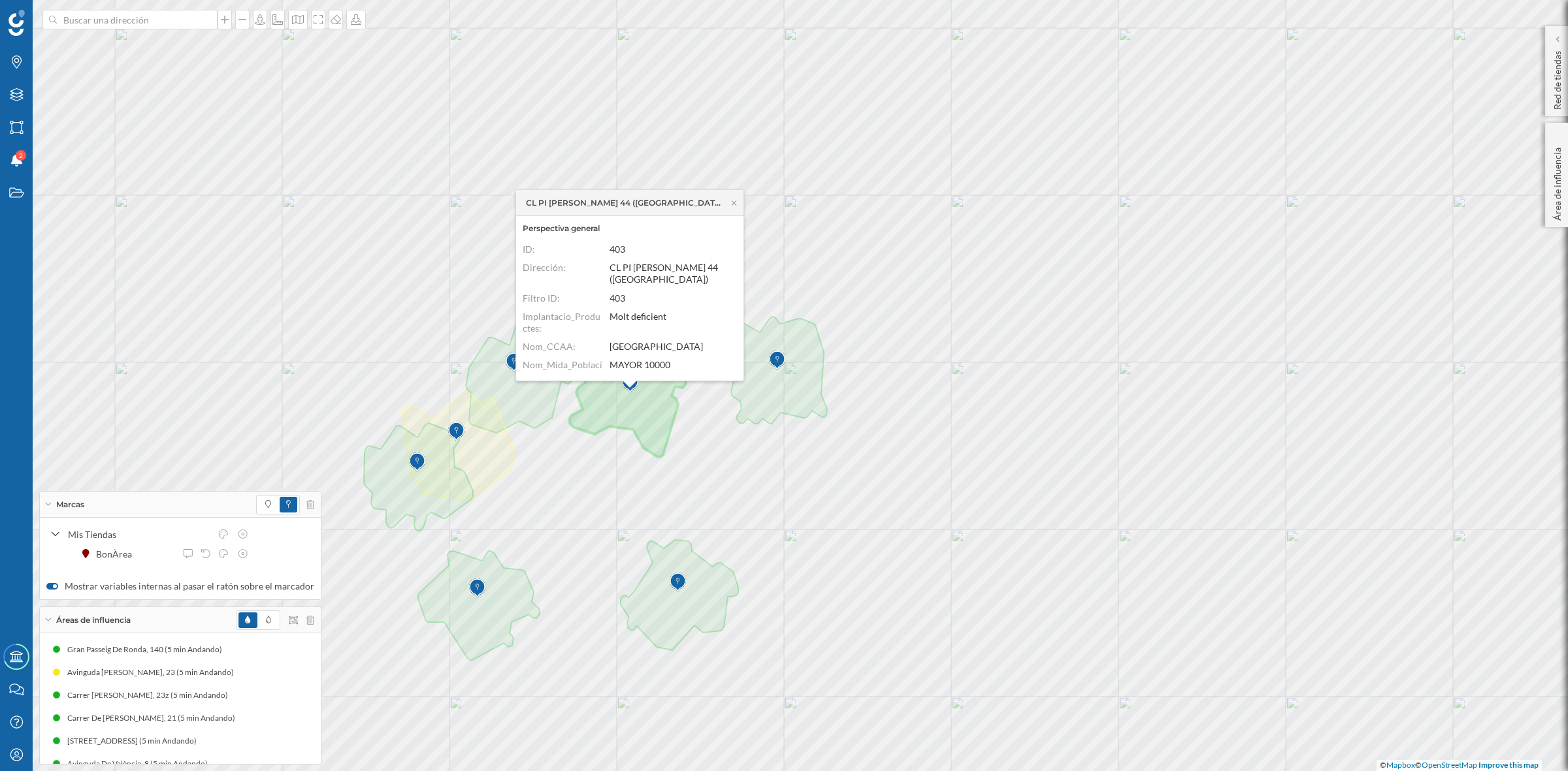
click at [735, 197] on div "CL PI [PERSON_NAME] 44 ([GEOGRAPHIC_DATA])" at bounding box center [630, 203] width 227 height 26
click at [735, 204] on icon at bounding box center [734, 203] width 4 height 4
click at [732, 202] on icon at bounding box center [733, 202] width 9 height 8
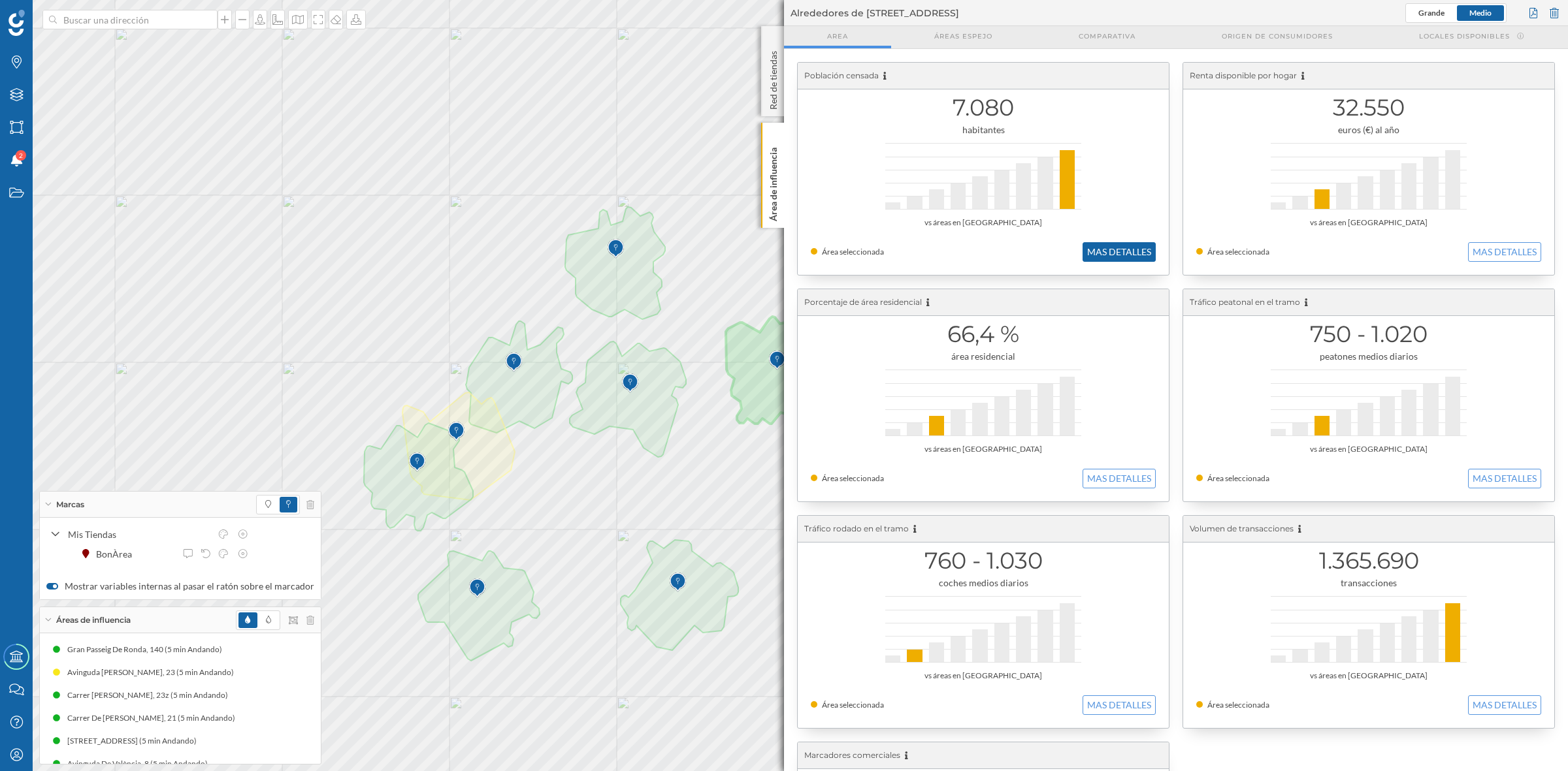
click at [1102, 255] on button "MAS DETALLES" at bounding box center [1119, 252] width 73 height 20
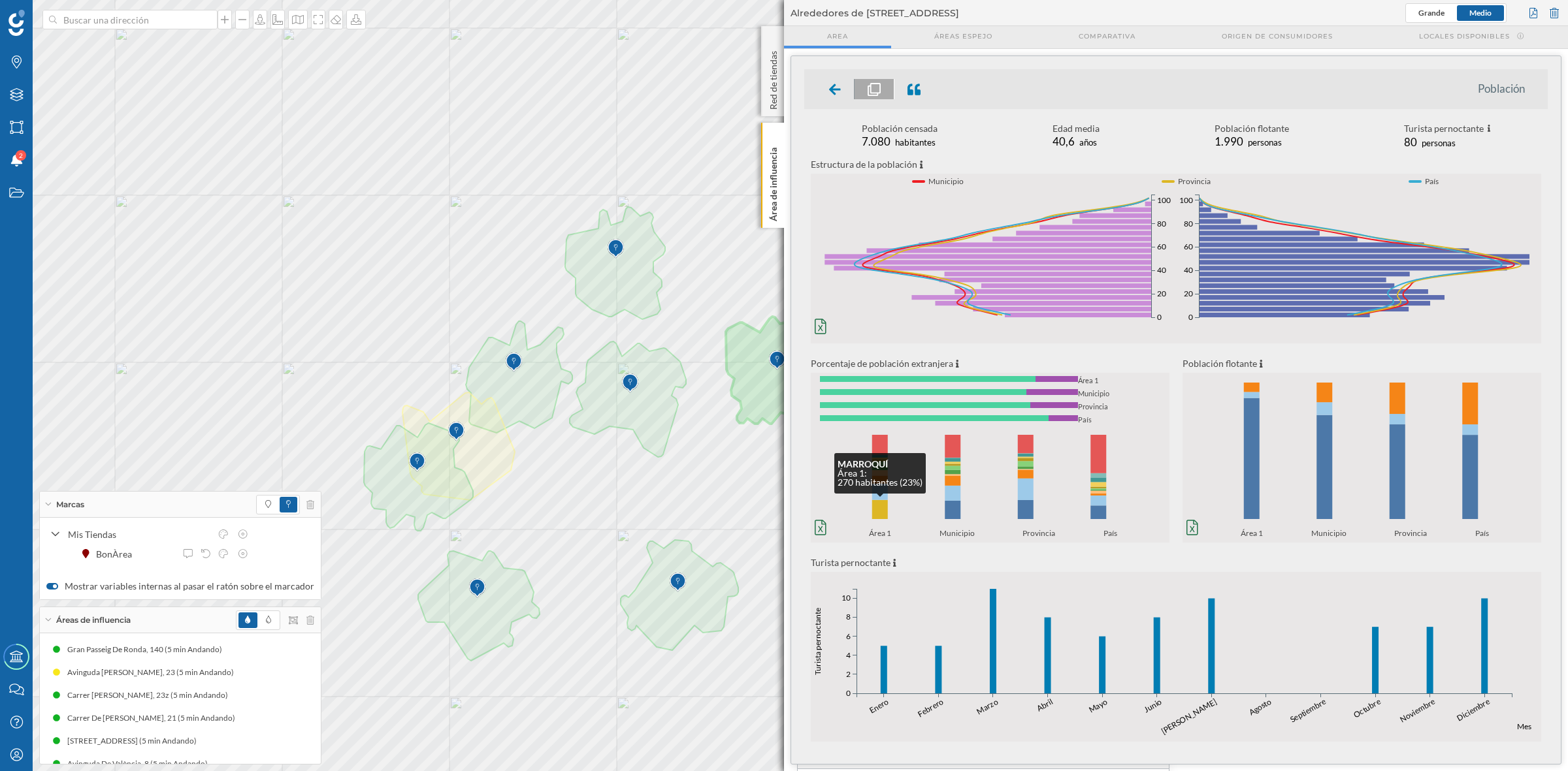
click at [877, 510] on rect at bounding box center [879, 510] width 15 height 19
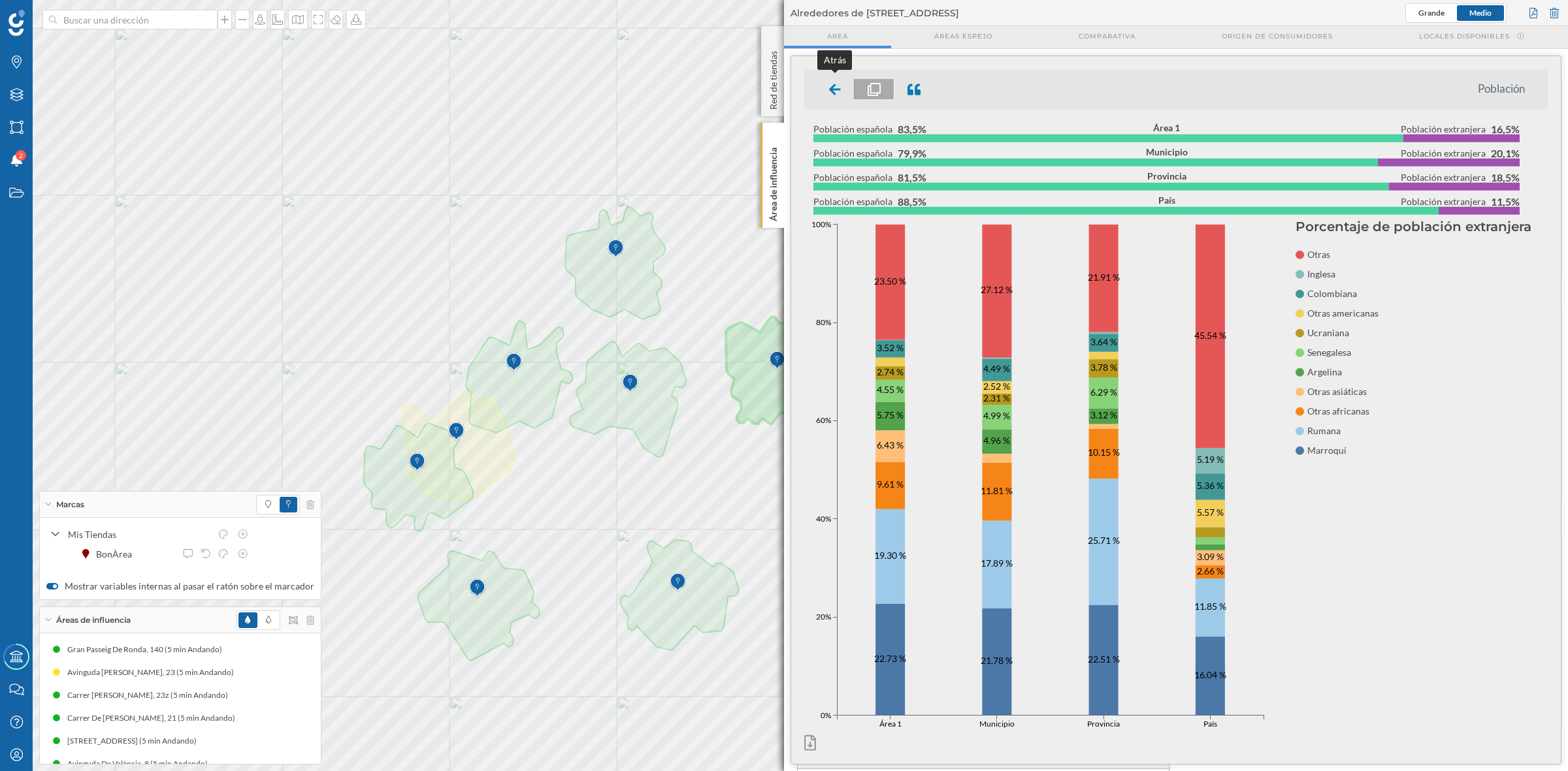
drag, startPoint x: 843, startPoint y: 83, endPoint x: 830, endPoint y: 83, distance: 13.0
click at [841, 83] on div at bounding box center [835, 89] width 39 height 20
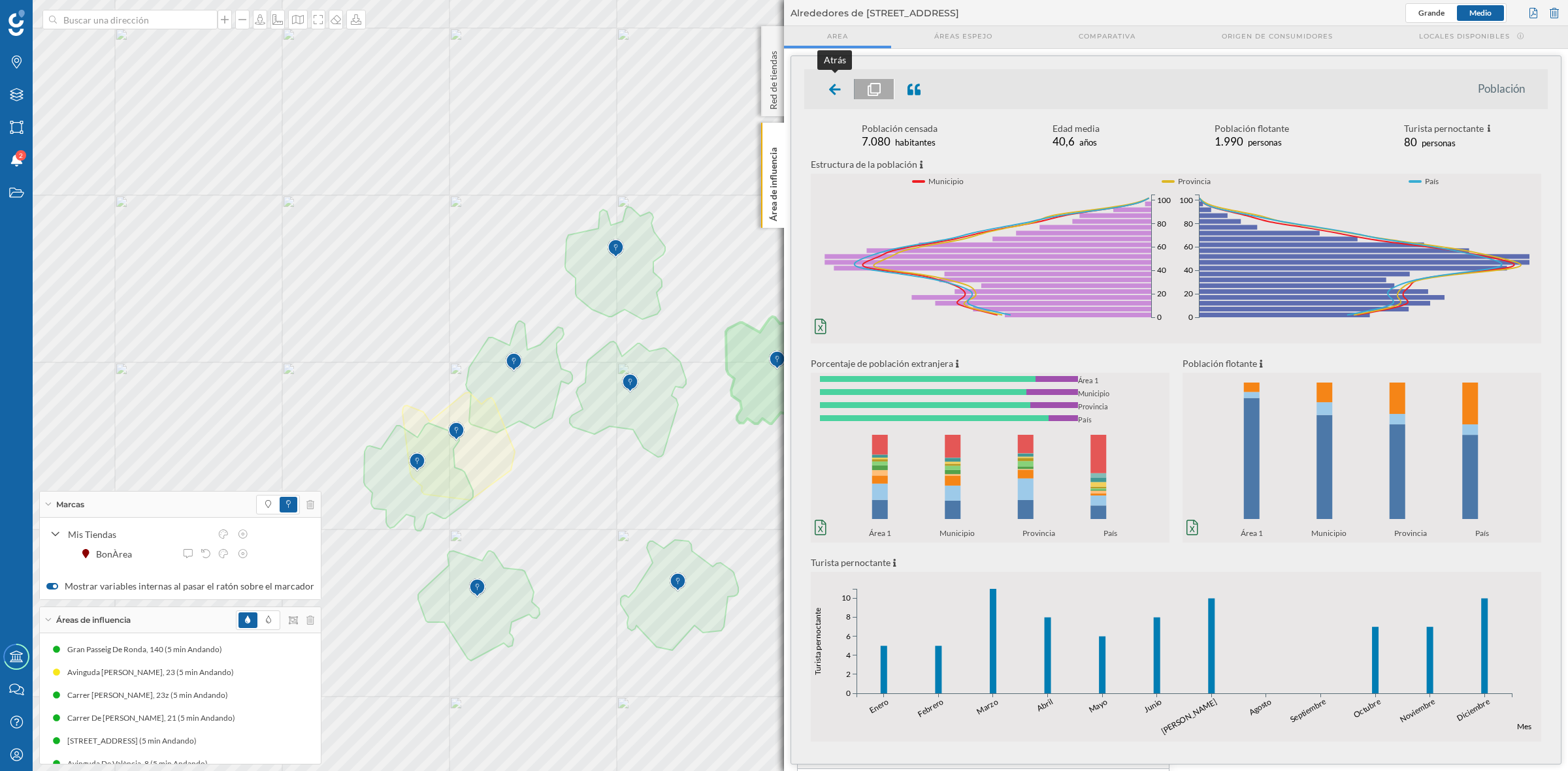
click at [833, 85] on icon at bounding box center [835, 88] width 12 height 11
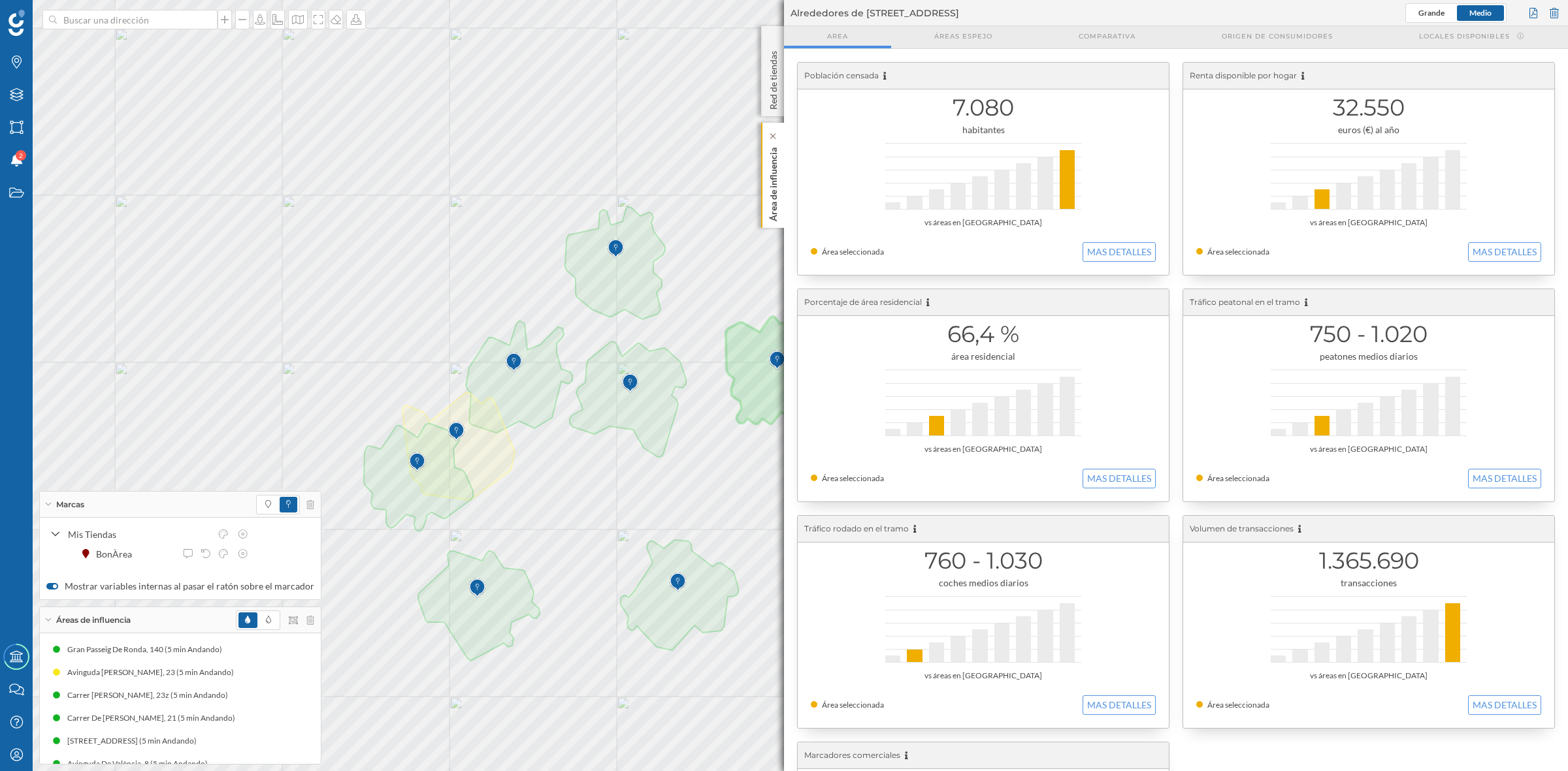
click at [772, 170] on p "Área de influencia" at bounding box center [773, 182] width 13 height 79
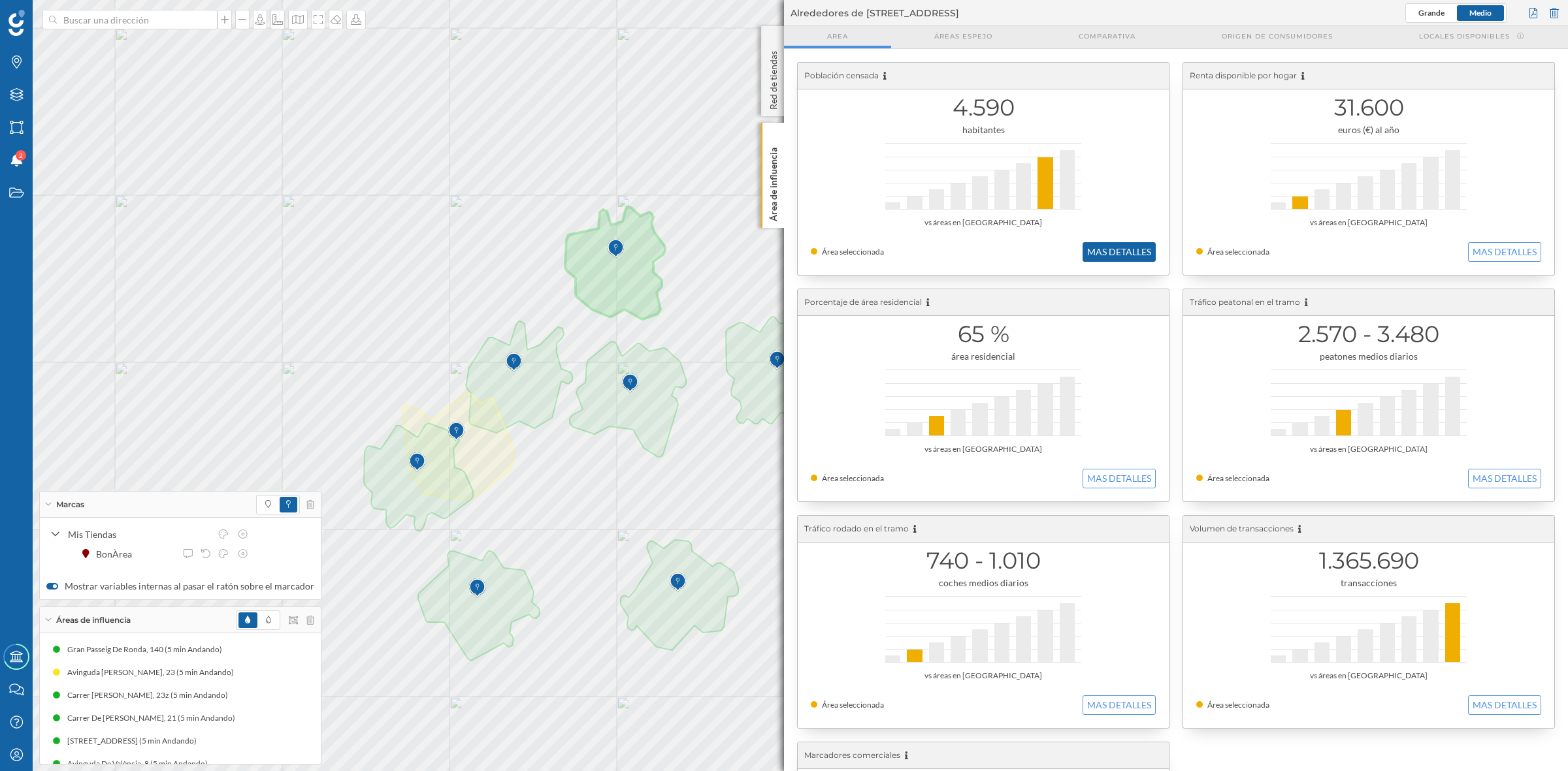
click at [1141, 257] on button "MAS DETALLES" at bounding box center [1119, 252] width 73 height 20
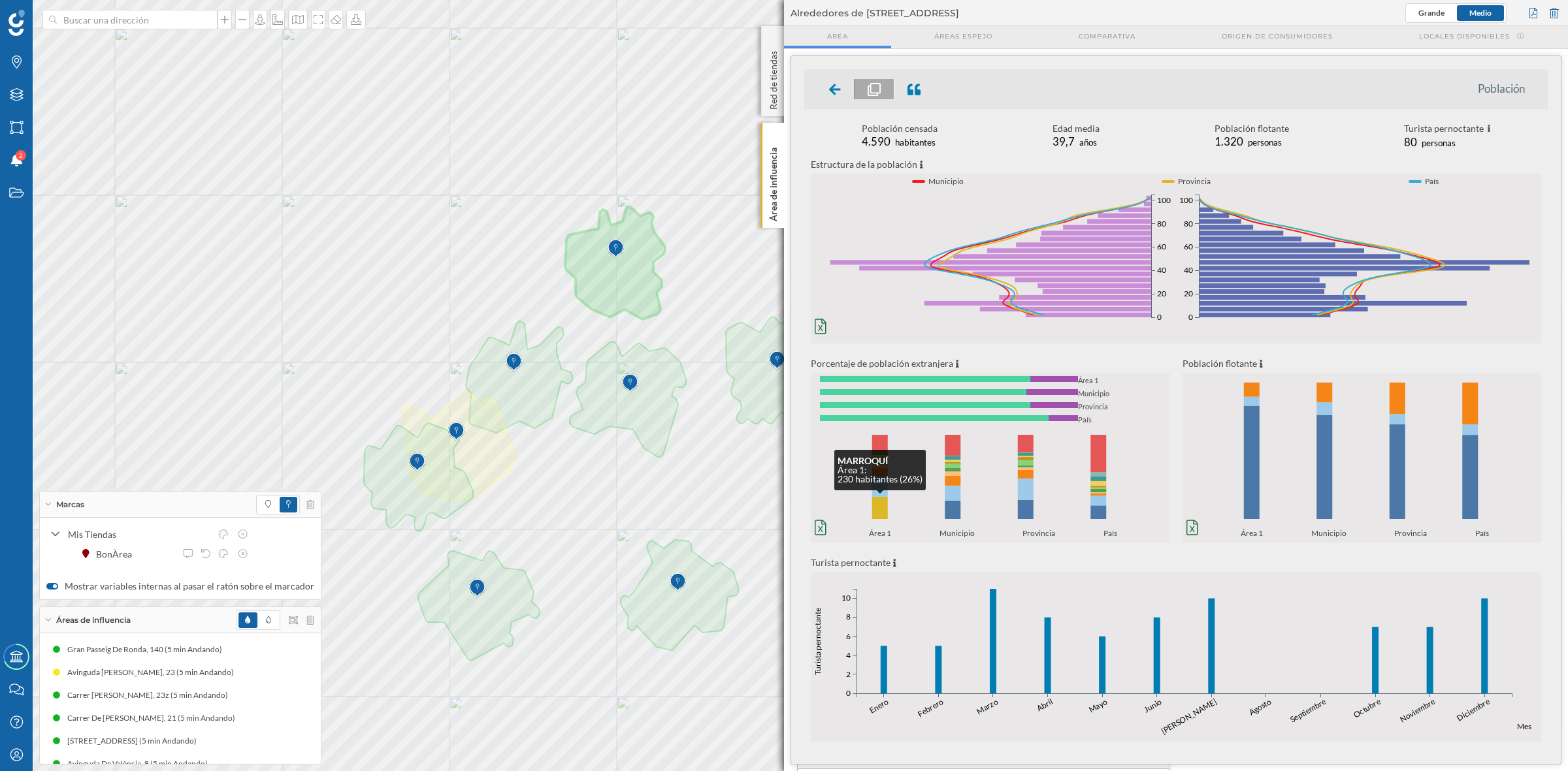
click at [882, 506] on rect at bounding box center [879, 508] width 15 height 22
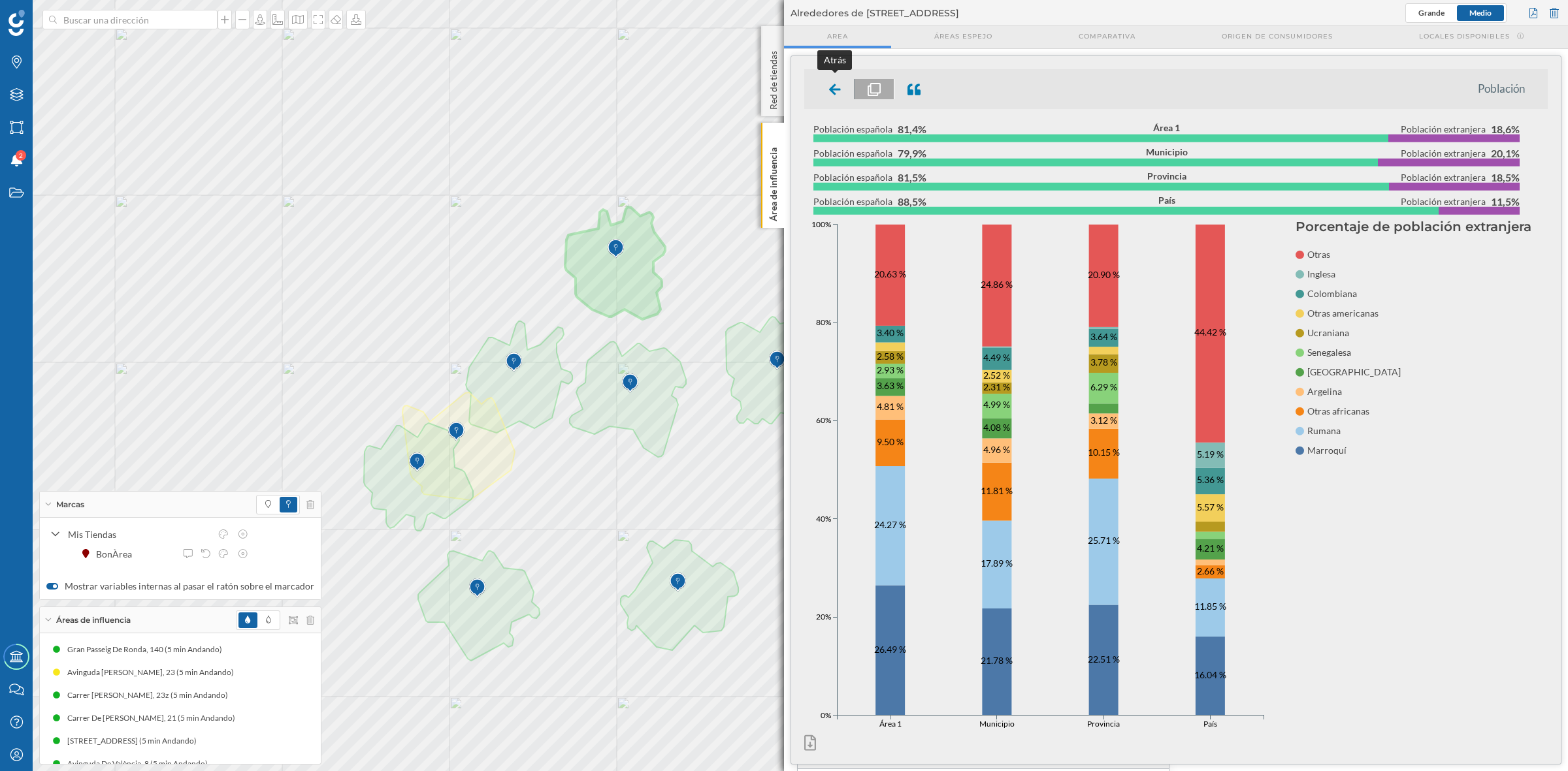
click at [833, 92] on icon at bounding box center [835, 88] width 12 height 11
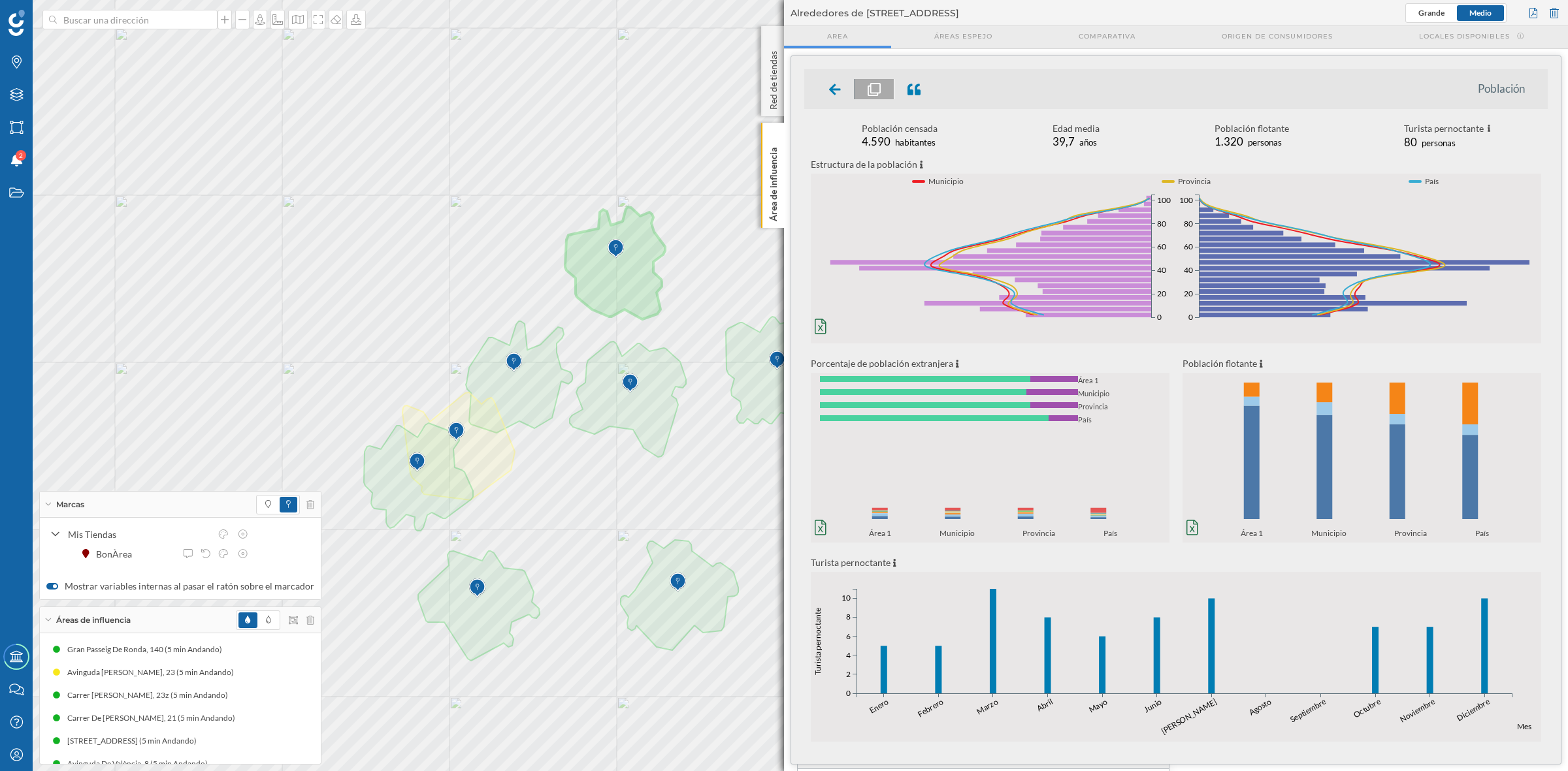
click at [833, 92] on icon at bounding box center [835, 88] width 12 height 11
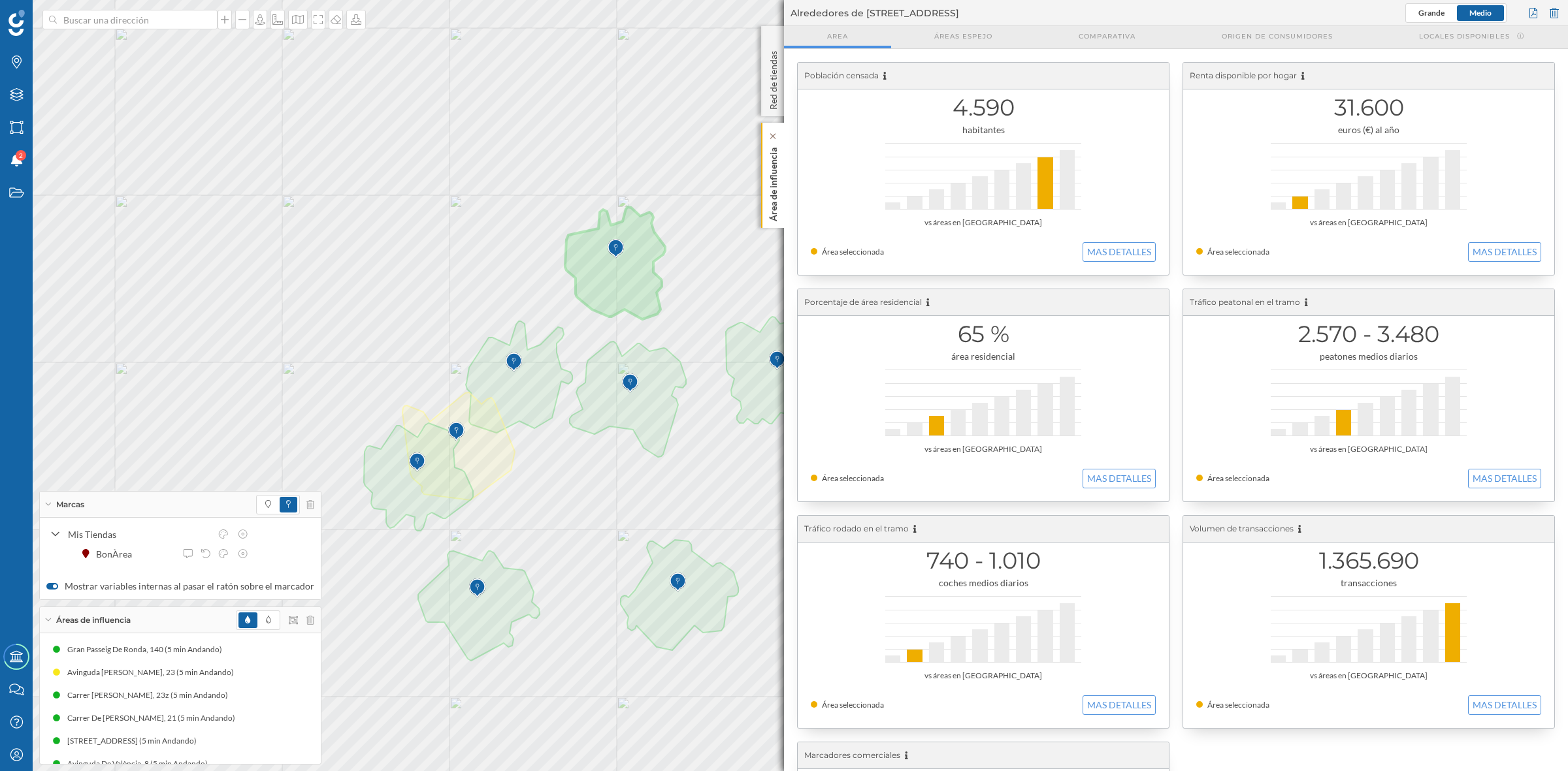
click at [768, 193] on p "Área de influencia" at bounding box center [773, 182] width 13 height 79
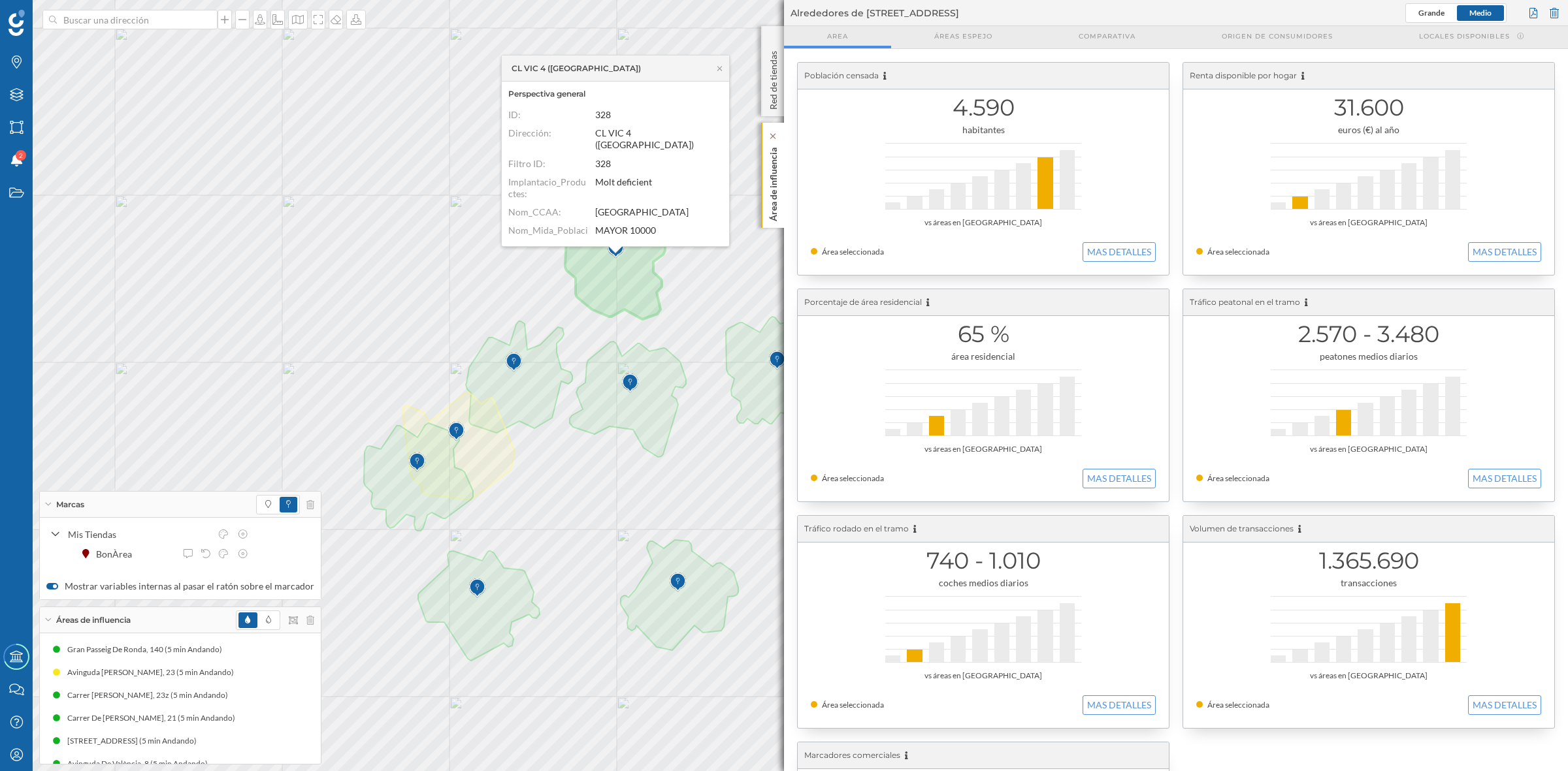
click at [770, 199] on p "Área de influencia" at bounding box center [773, 182] width 13 height 79
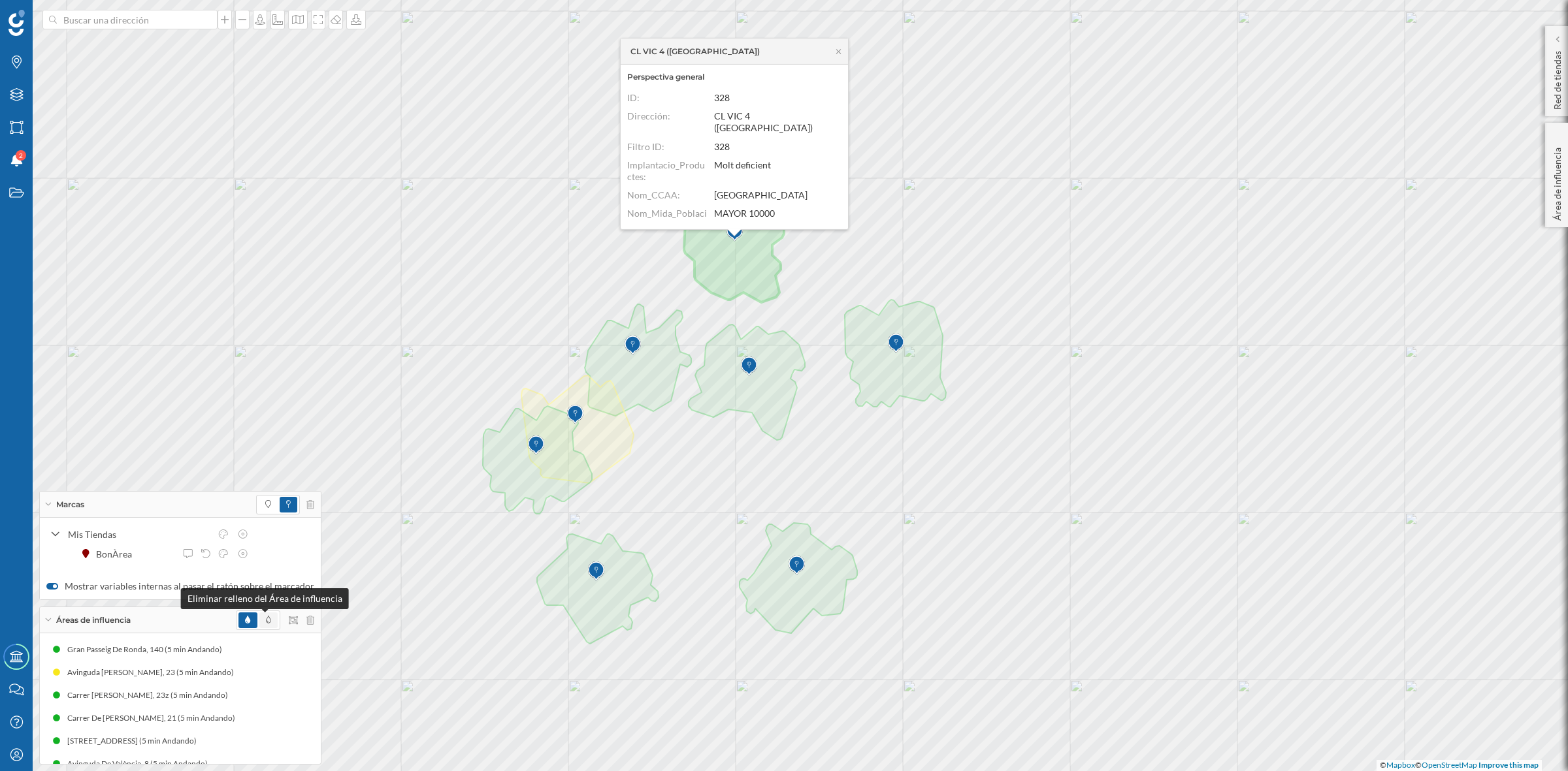
click at [266, 621] on icon at bounding box center [268, 619] width 5 height 8
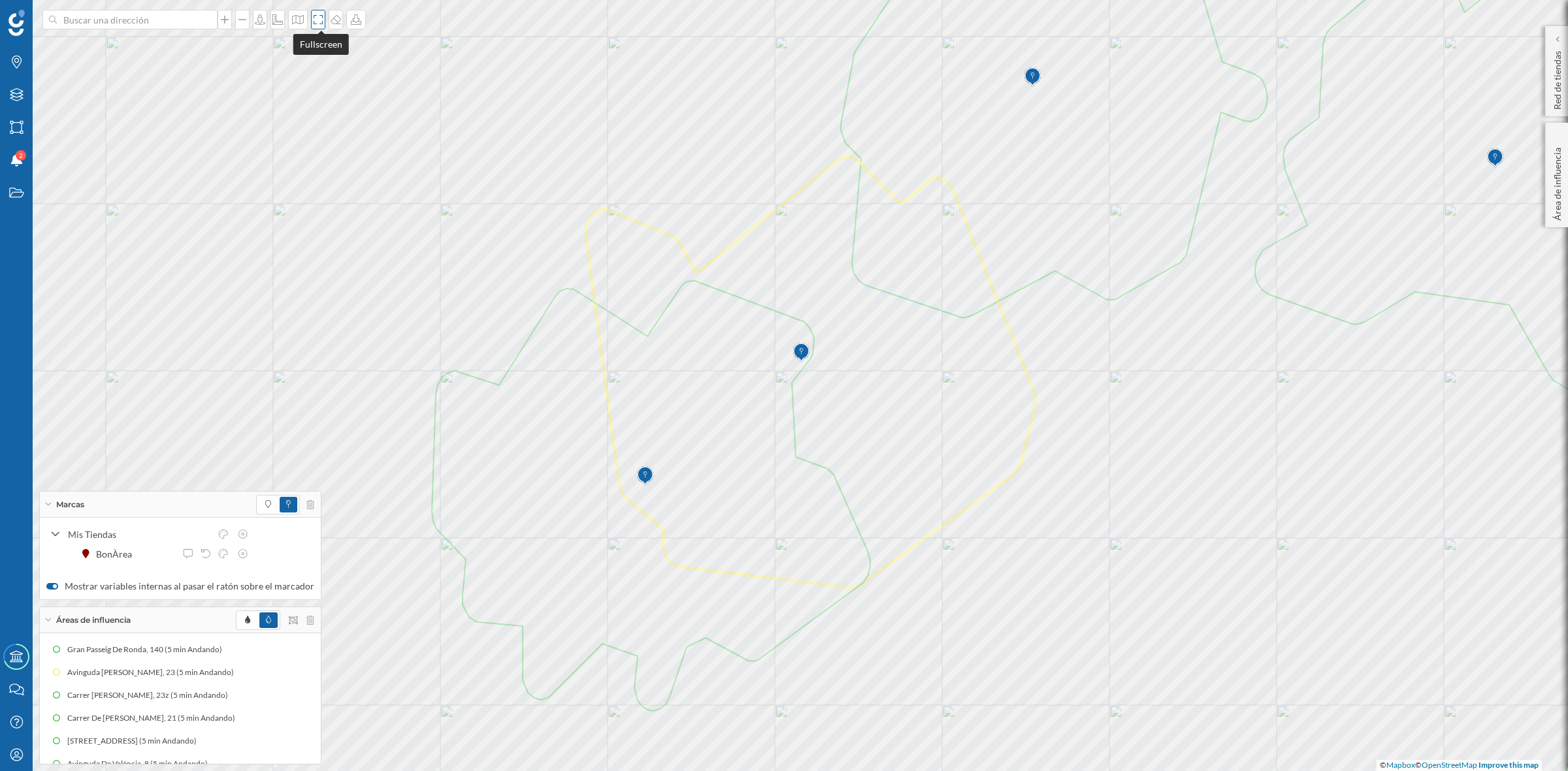
click at [318, 17] on icon at bounding box center [318, 20] width 13 height 10
click at [278, 670] on icon at bounding box center [282, 672] width 9 height 9
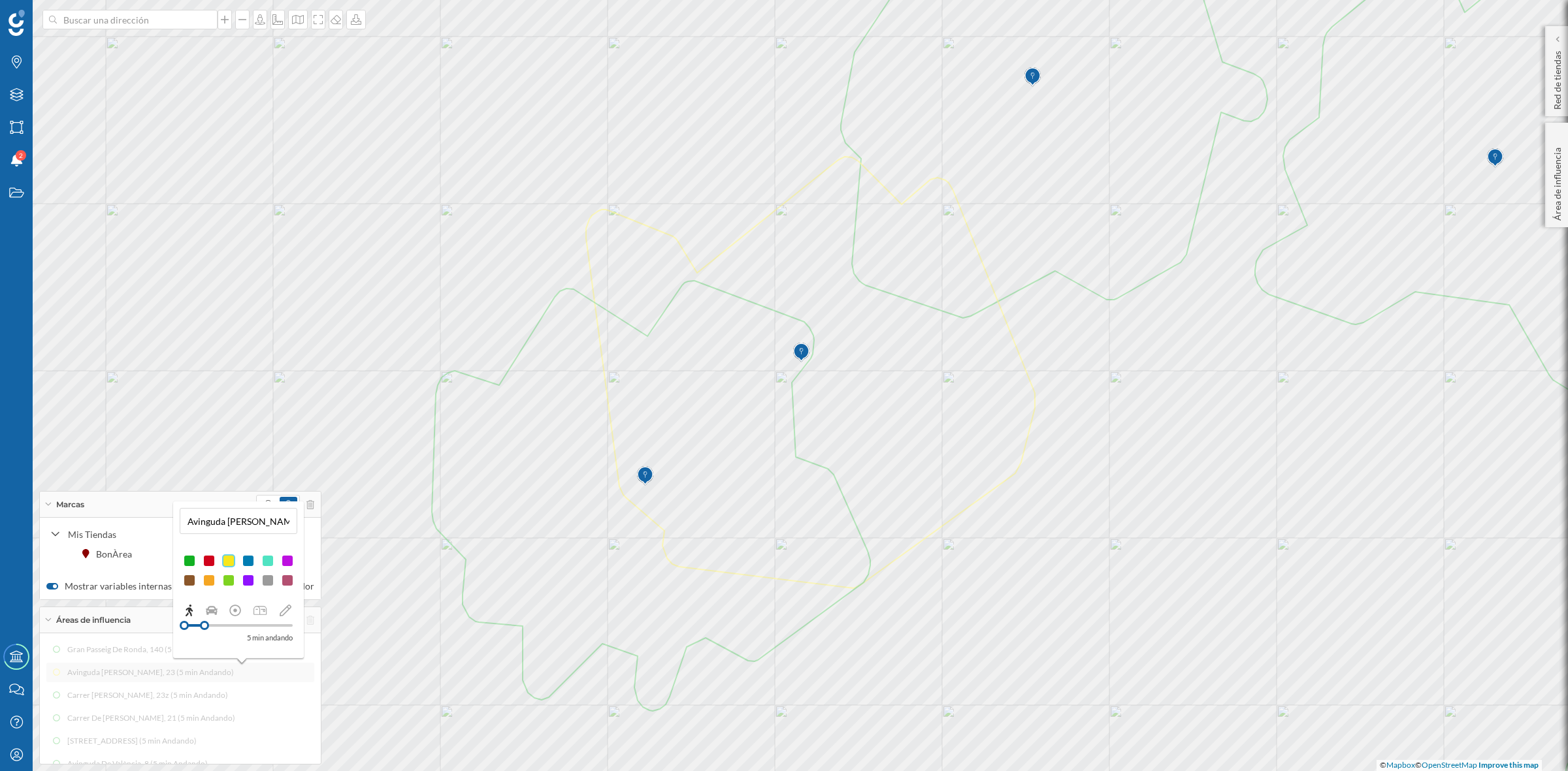
click at [248, 583] on div at bounding box center [248, 580] width 13 height 13
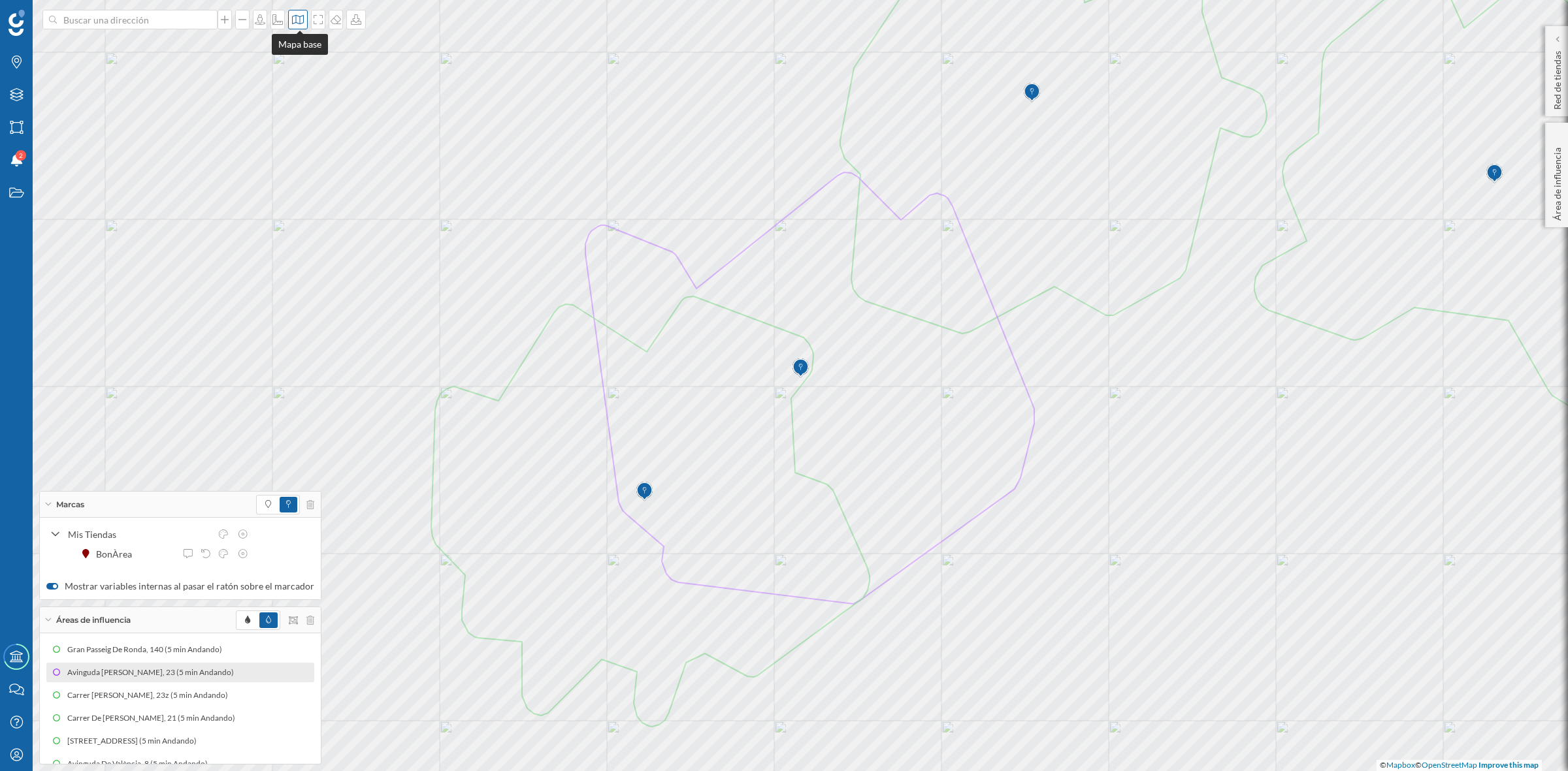
click at [300, 12] on div at bounding box center [297, 19] width 20 height 20
click at [307, 203] on img at bounding box center [317, 183] width 39 height 46
click at [321, 15] on icon at bounding box center [318, 20] width 13 height 10
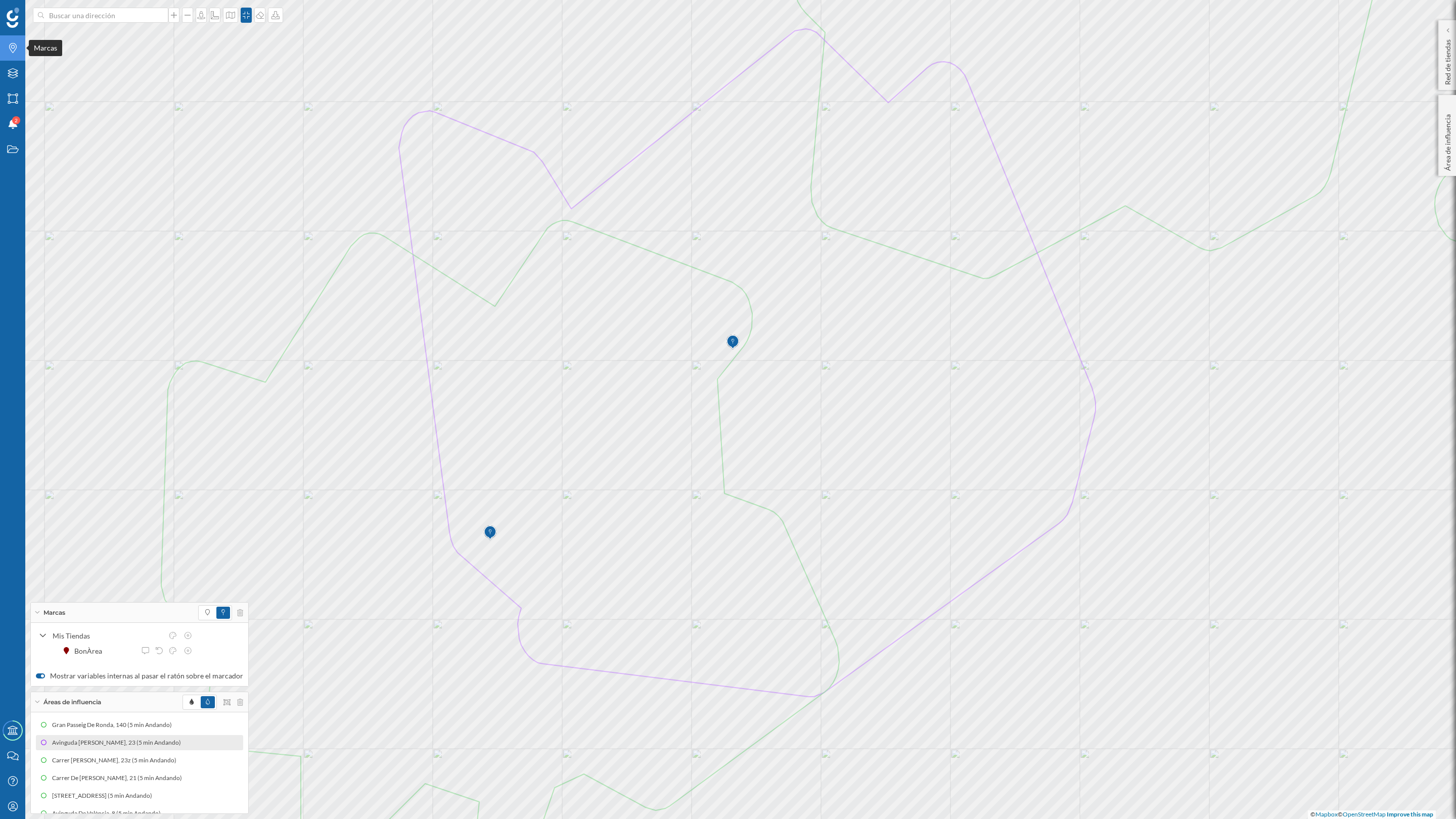
click at [19, 45] on div "Marcas" at bounding box center [12, 48] width 25 height 25
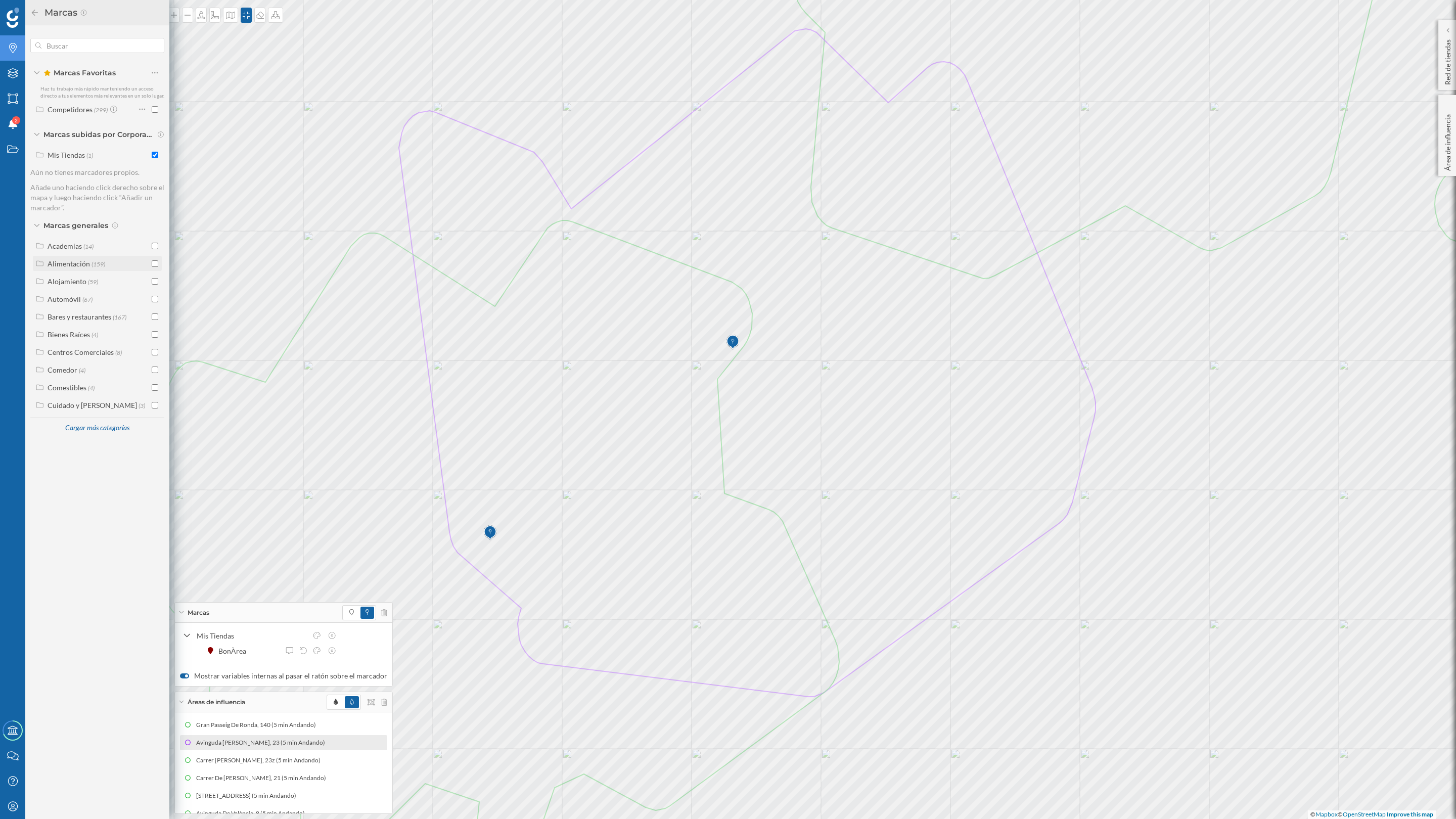
click at [156, 264] on input "checkbox" at bounding box center [155, 264] width 7 height 7
click at [32, 14] on icon at bounding box center [35, 12] width 9 height 7
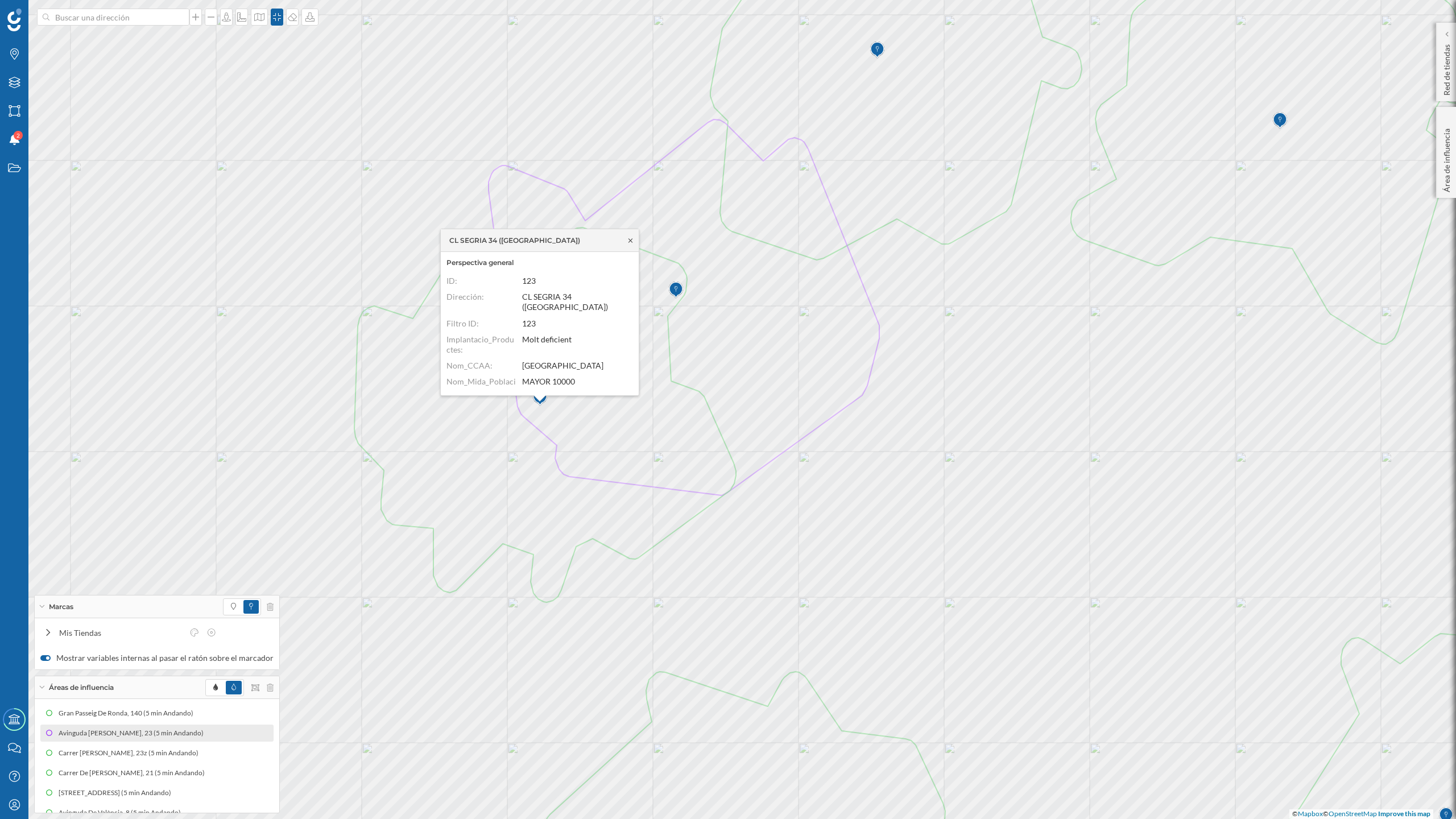
click at [631, 237] on icon at bounding box center [630, 240] width 8 height 7
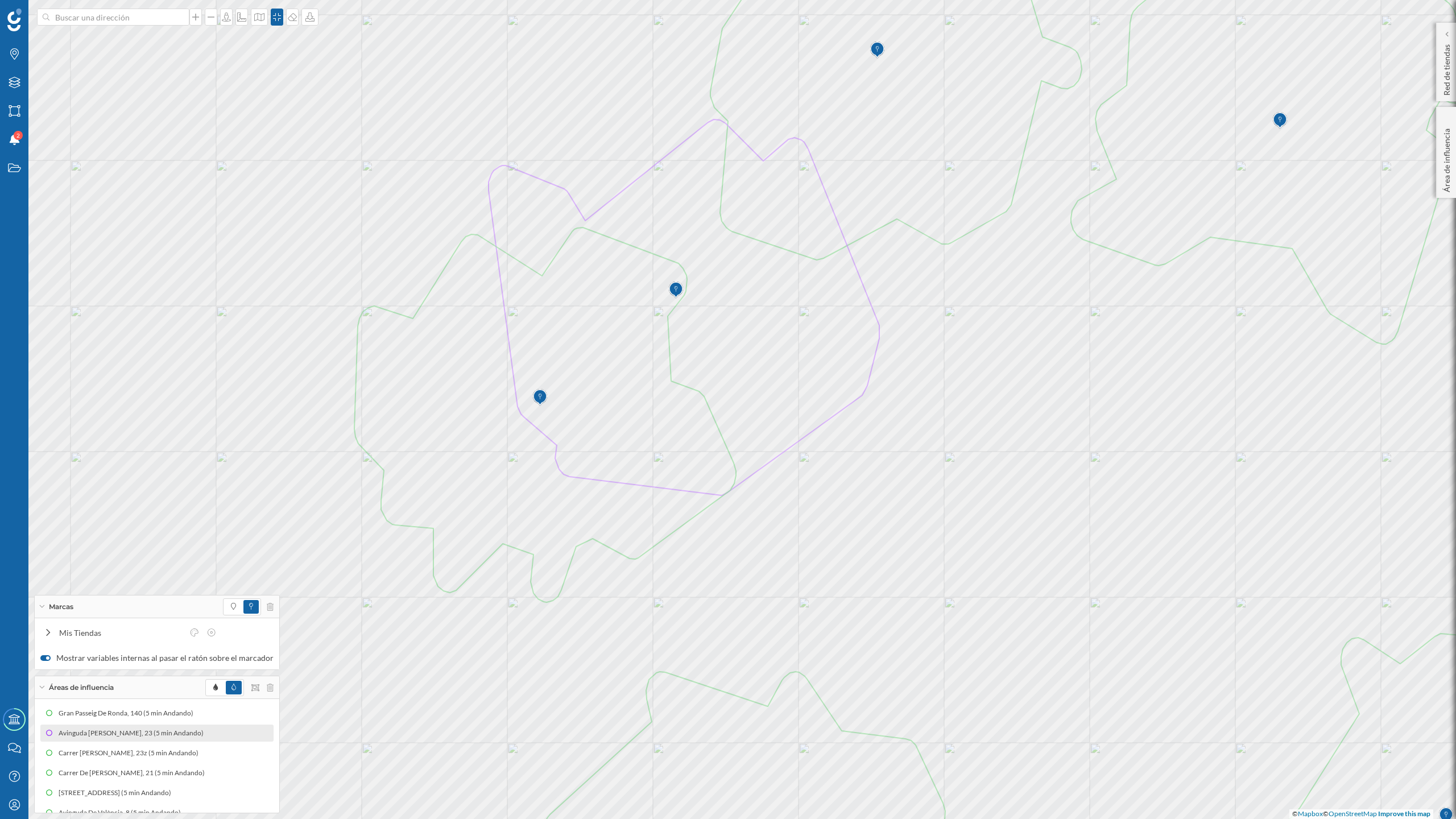
click at [40, 606] on icon at bounding box center [42, 607] width 6 height 3
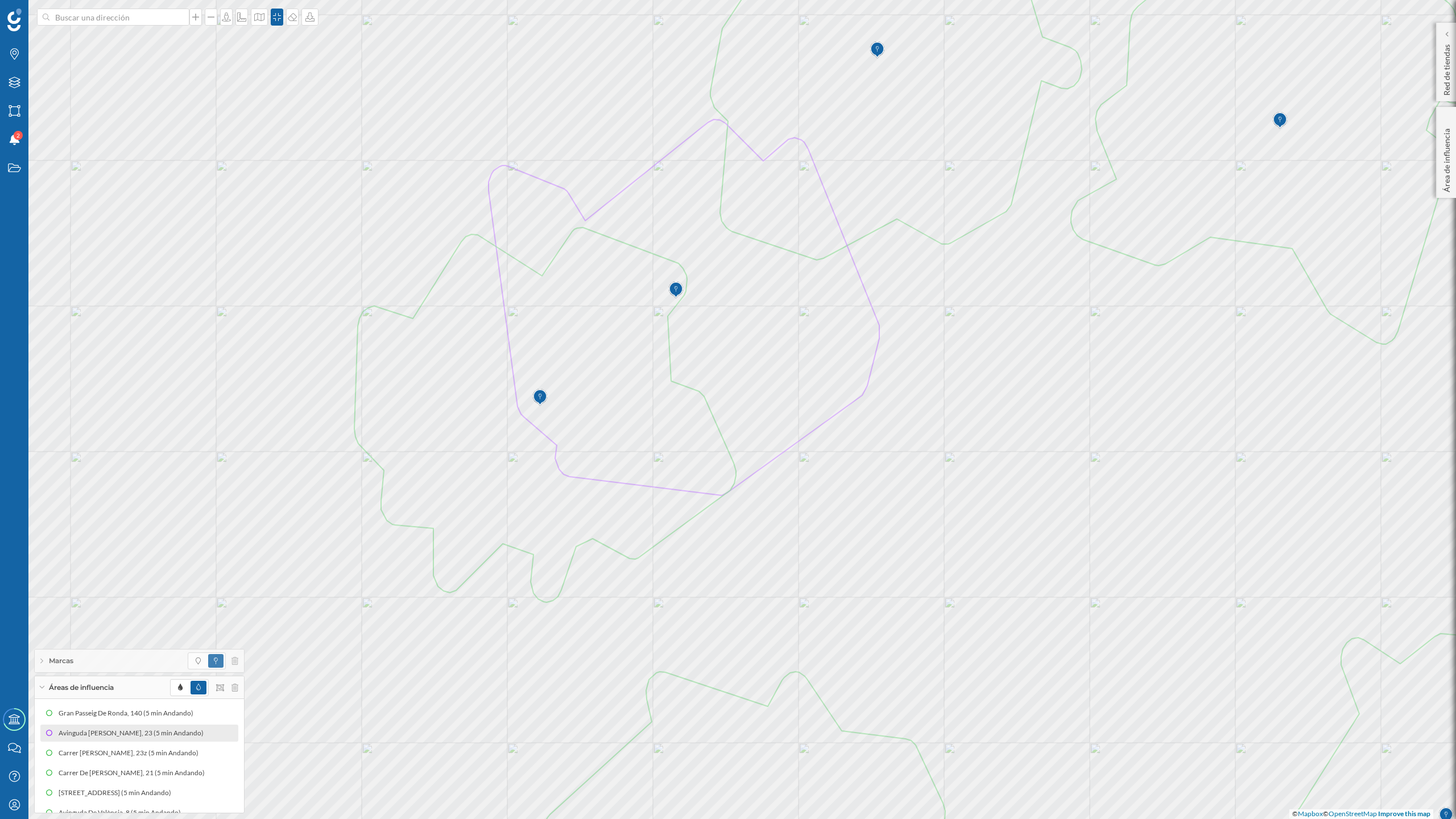
click at [41, 671] on div "Áreas de influencia" at bounding box center [139, 687] width 209 height 23
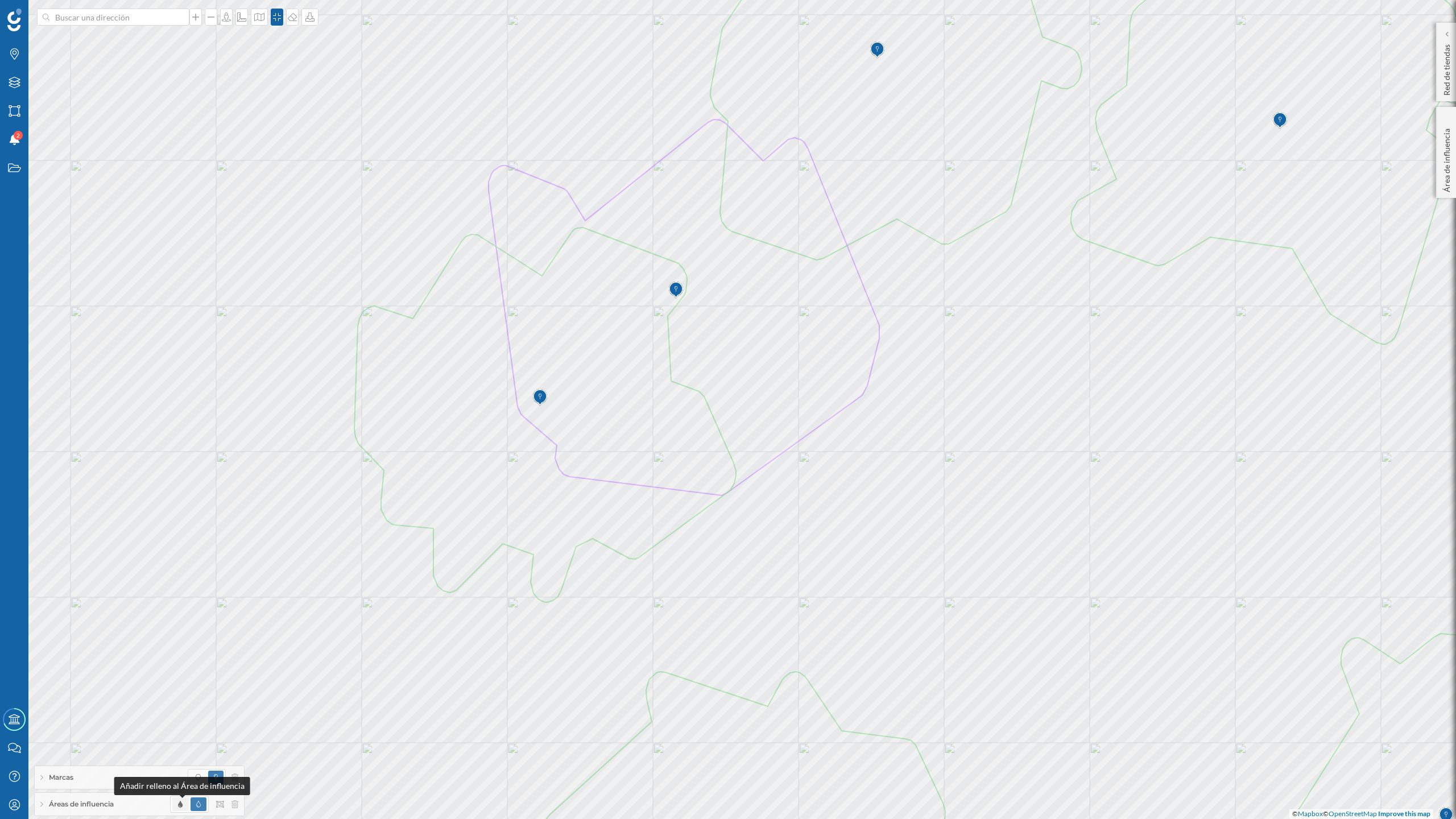
click at [180, 671] on icon at bounding box center [180, 804] width 4 height 7
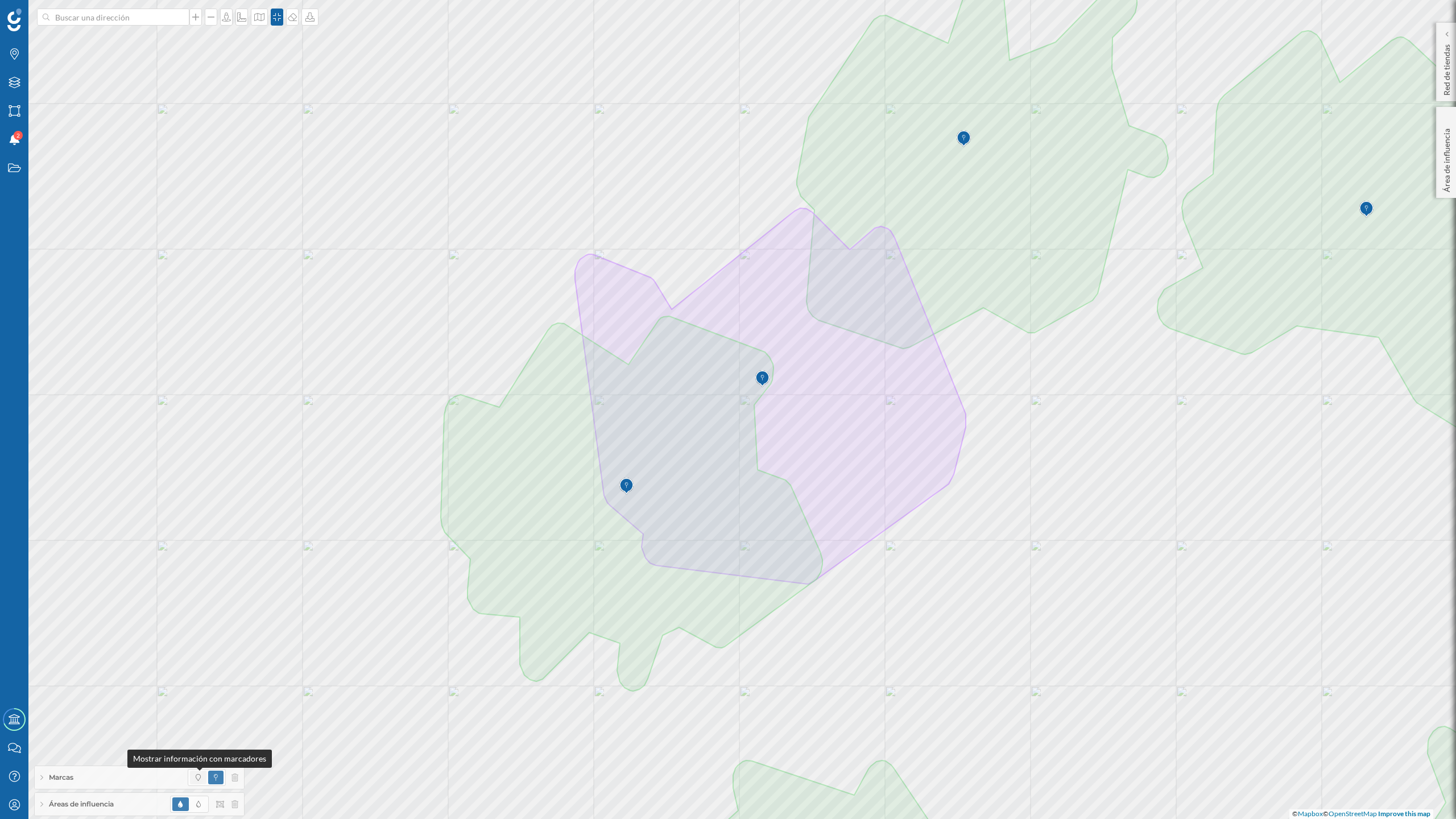
click at [198, 671] on icon at bounding box center [198, 777] width 5 height 7
click at [218, 671] on span at bounding box center [216, 777] width 15 height 13
click at [190, 671] on span at bounding box center [198, 777] width 17 height 13
click at [196, 671] on icon at bounding box center [198, 804] width 4 height 7
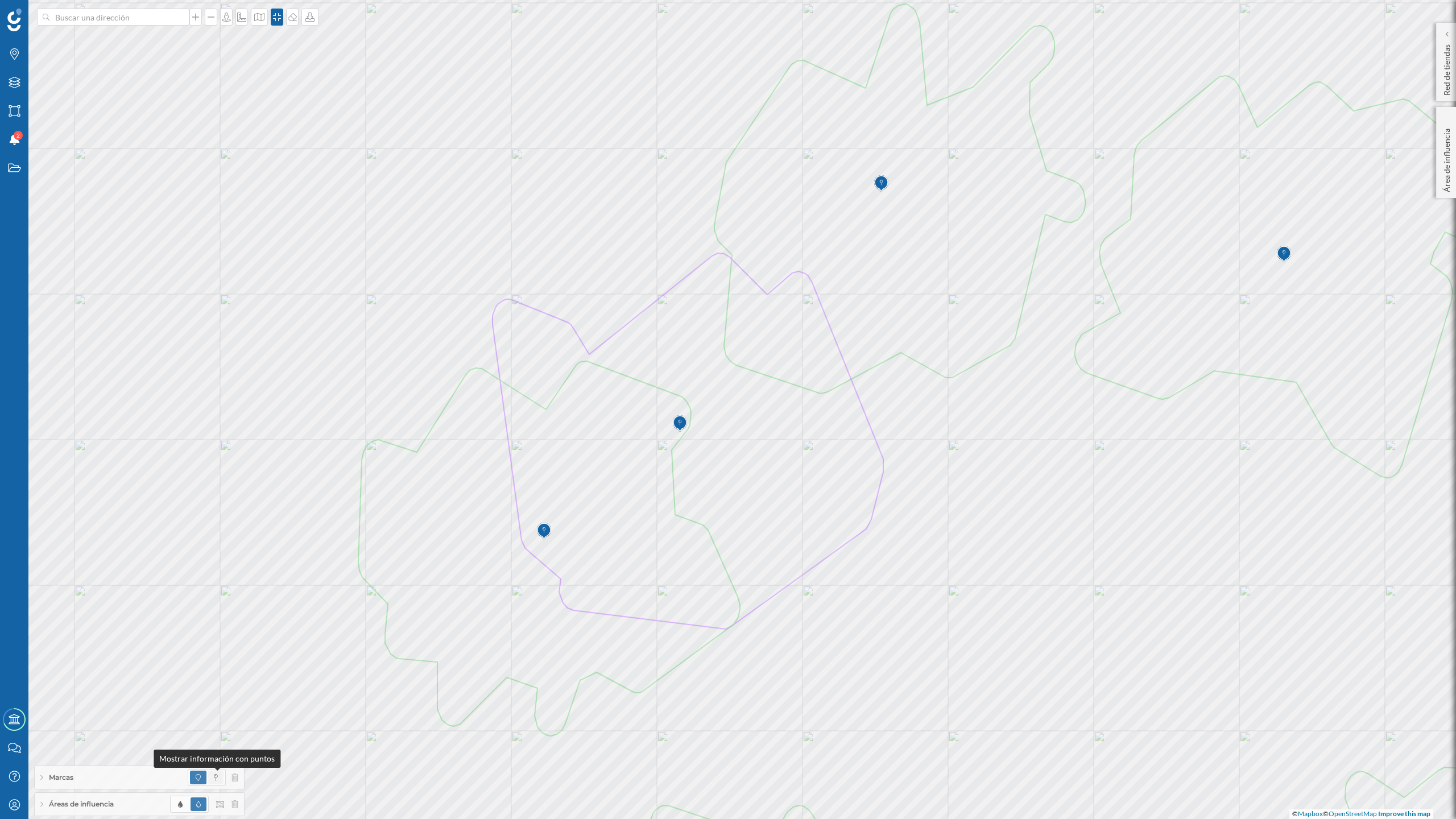
click at [216, 671] on icon at bounding box center [216, 777] width 4 height 7
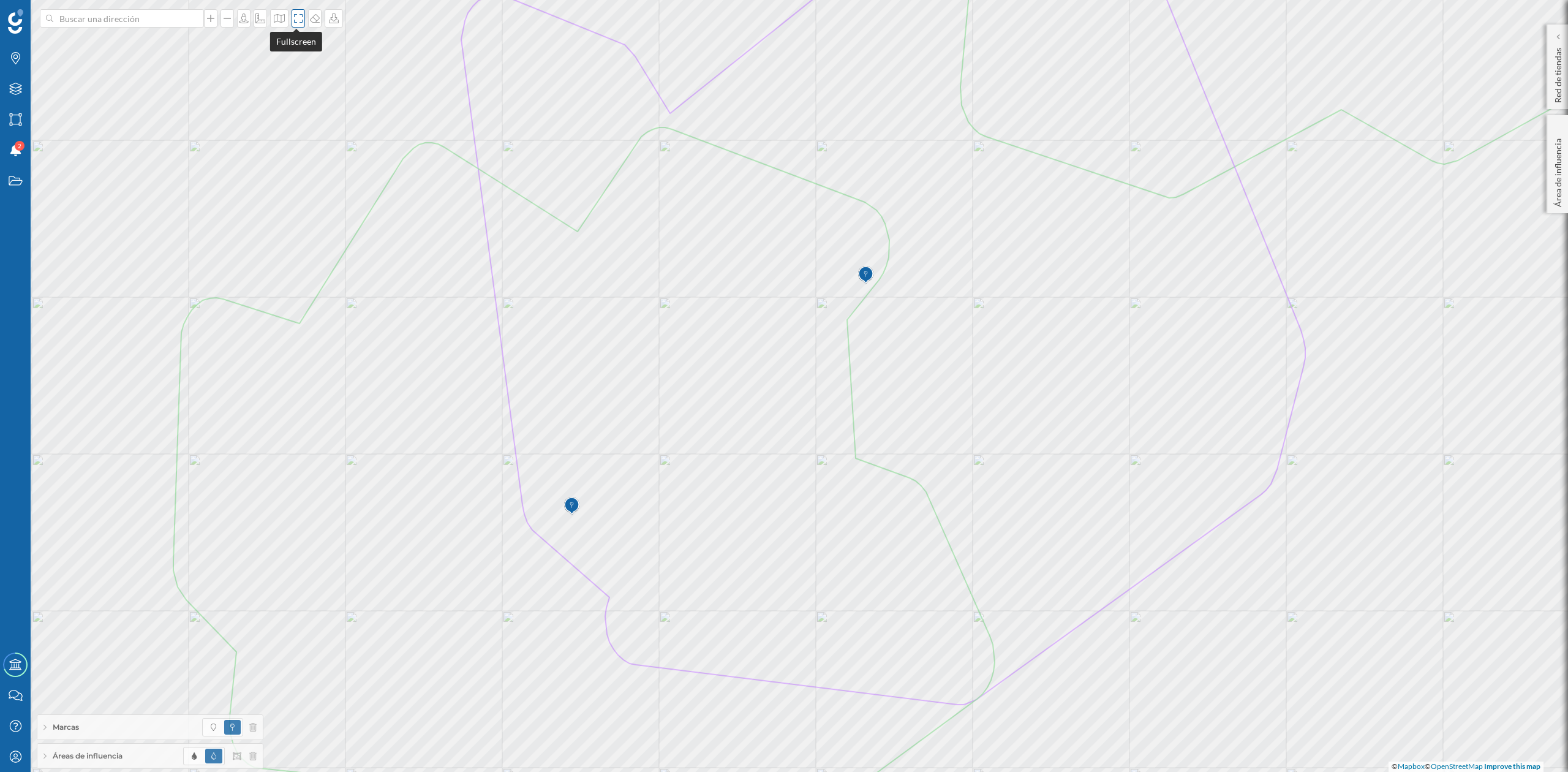
click at [292, 21] on icon at bounding box center [299, 18] width 12 height 10
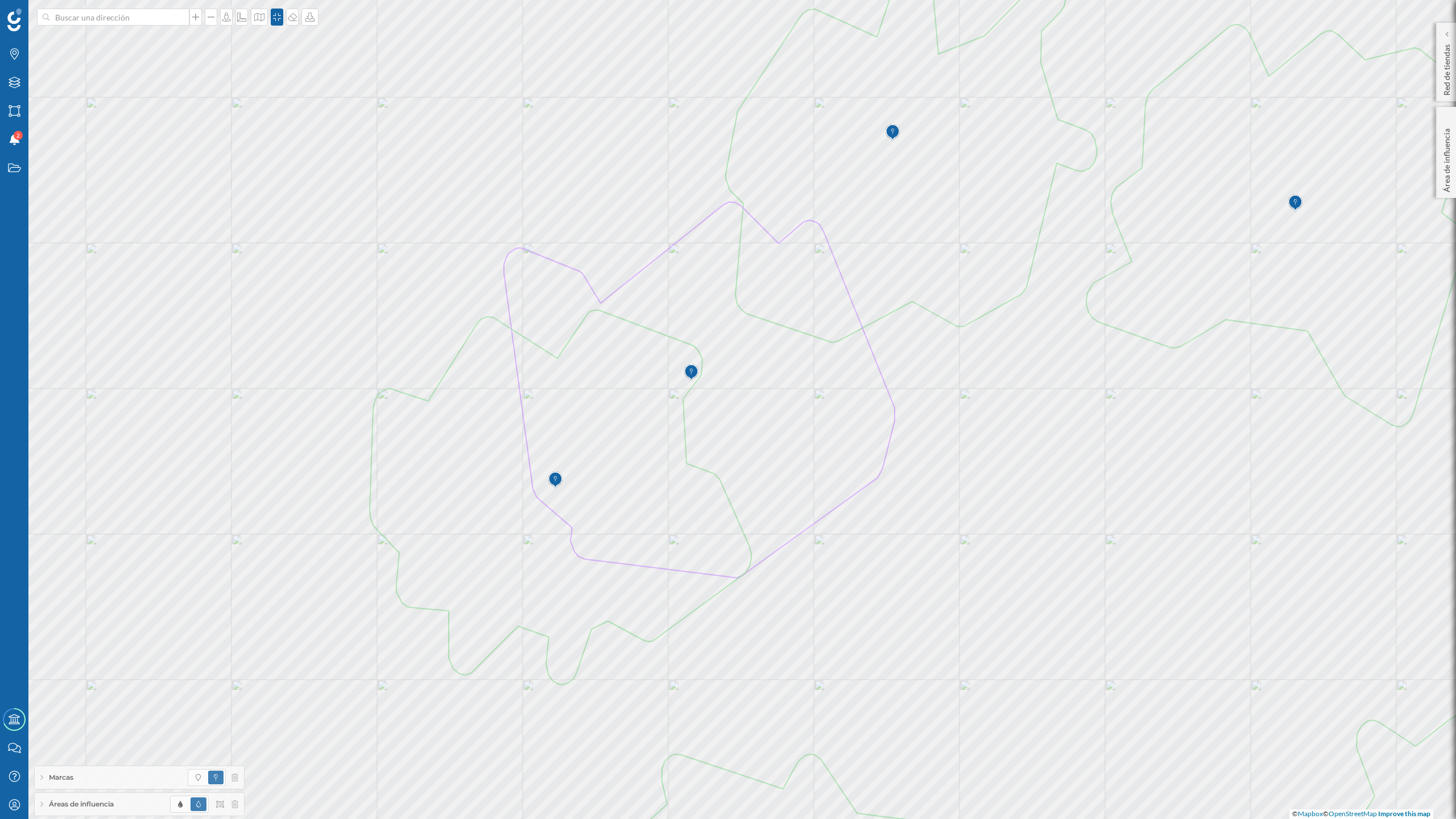
click at [69, 671] on div "Áreas de influencia" at bounding box center [139, 804] width 209 height 23
click at [88, 671] on div "Avinguda [PERSON_NAME], 23 (5 min Andando)" at bounding box center [134, 733] width 151 height 11
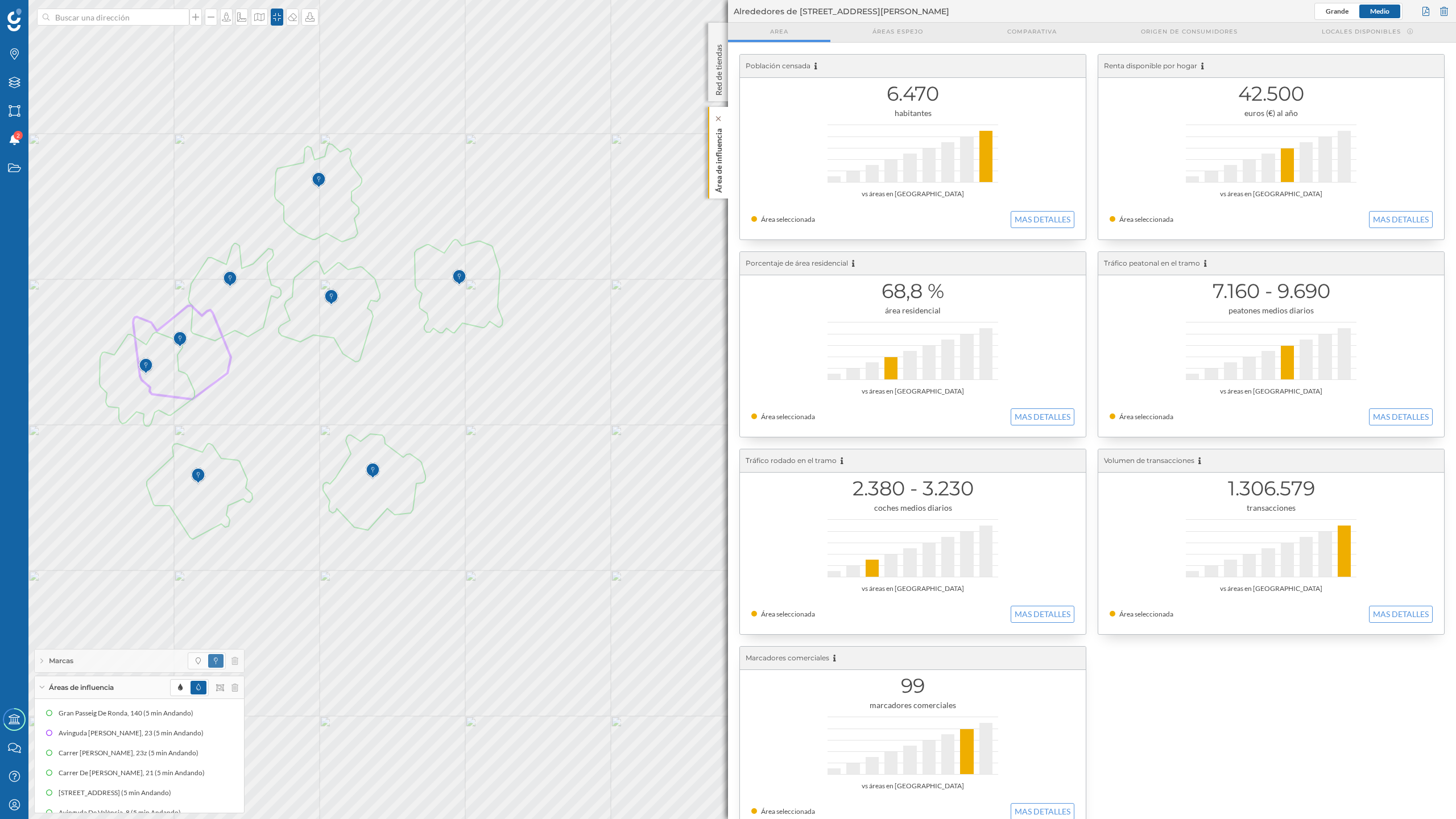
click at [717, 151] on p "Área de influencia" at bounding box center [719, 158] width 11 height 69
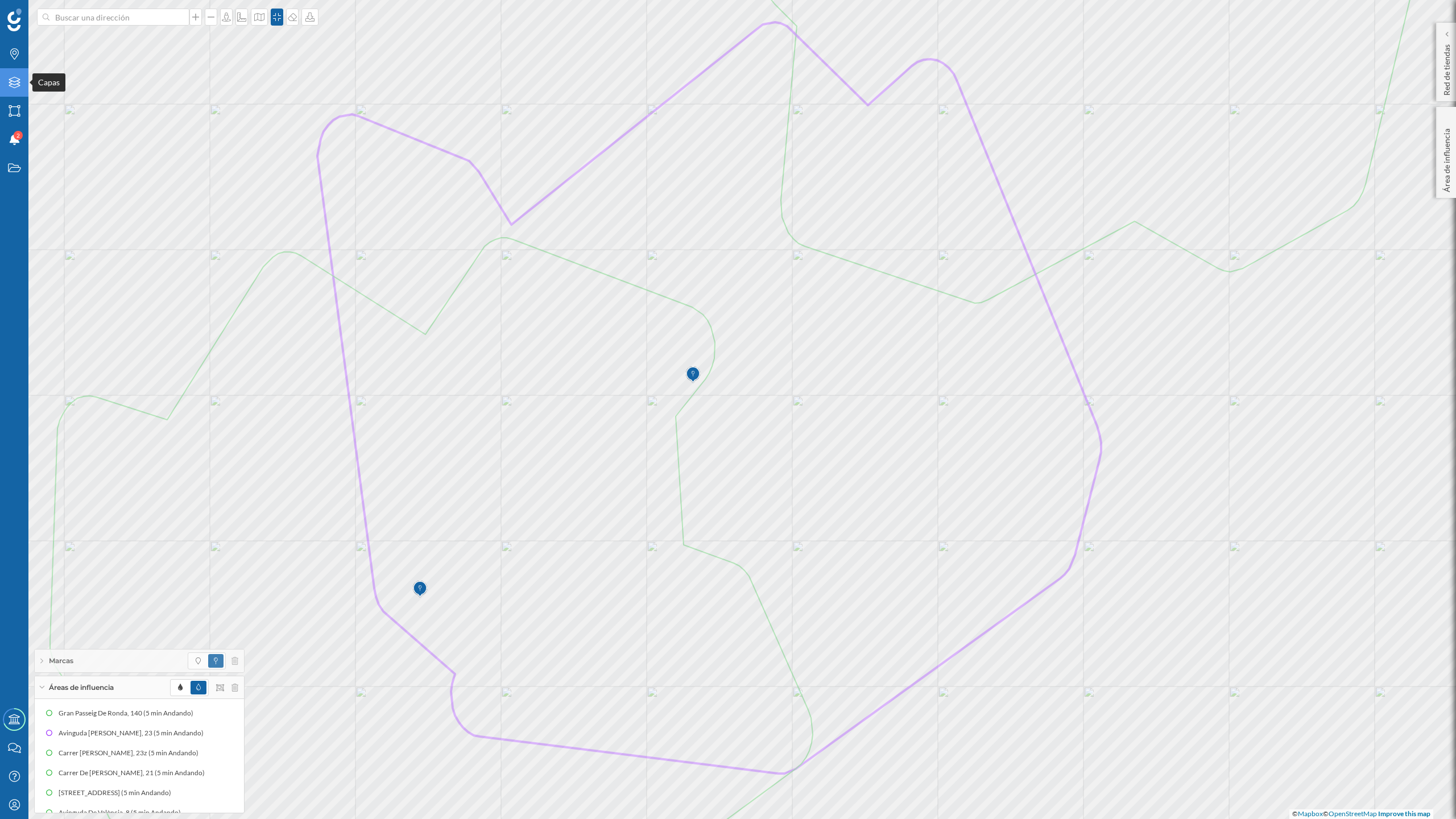
click at [17, 83] on icon at bounding box center [14, 83] width 11 height 11
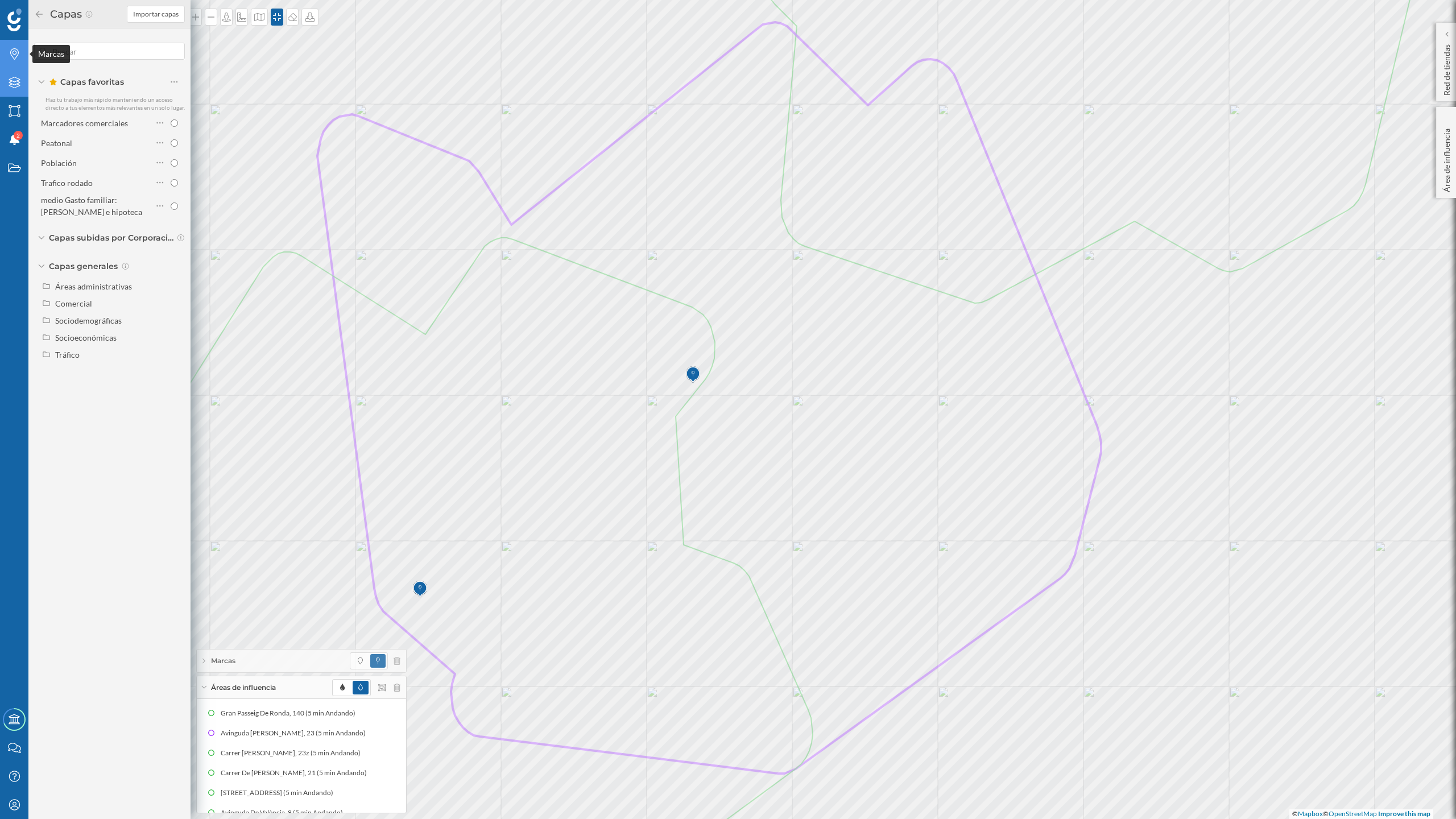
click at [11, 53] on icon "Marcas" at bounding box center [15, 54] width 14 height 11
click at [173, 298] on input "checkbox" at bounding box center [174, 297] width 8 height 8
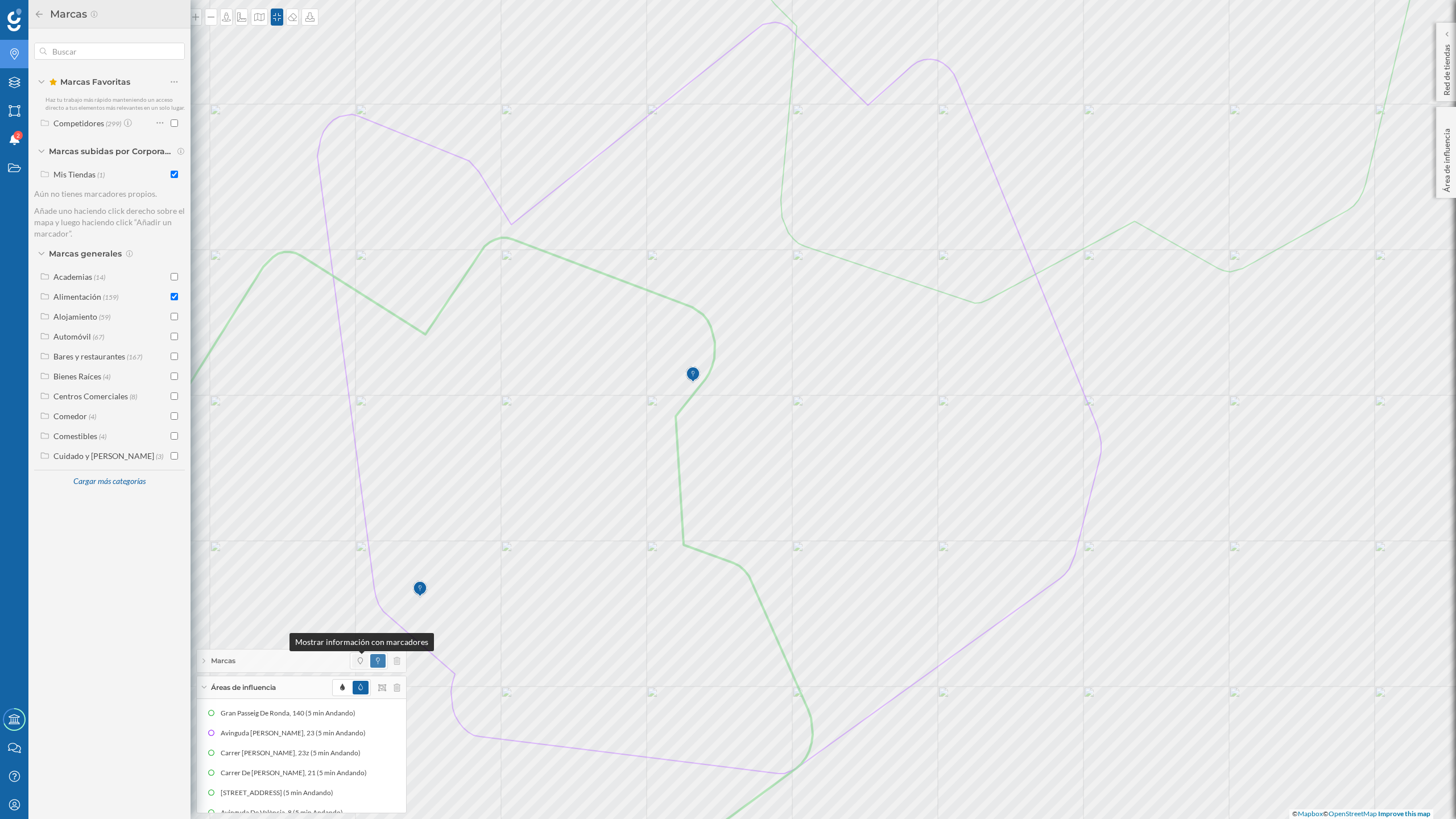
click at [359, 662] on icon at bounding box center [361, 661] width 5 height 7
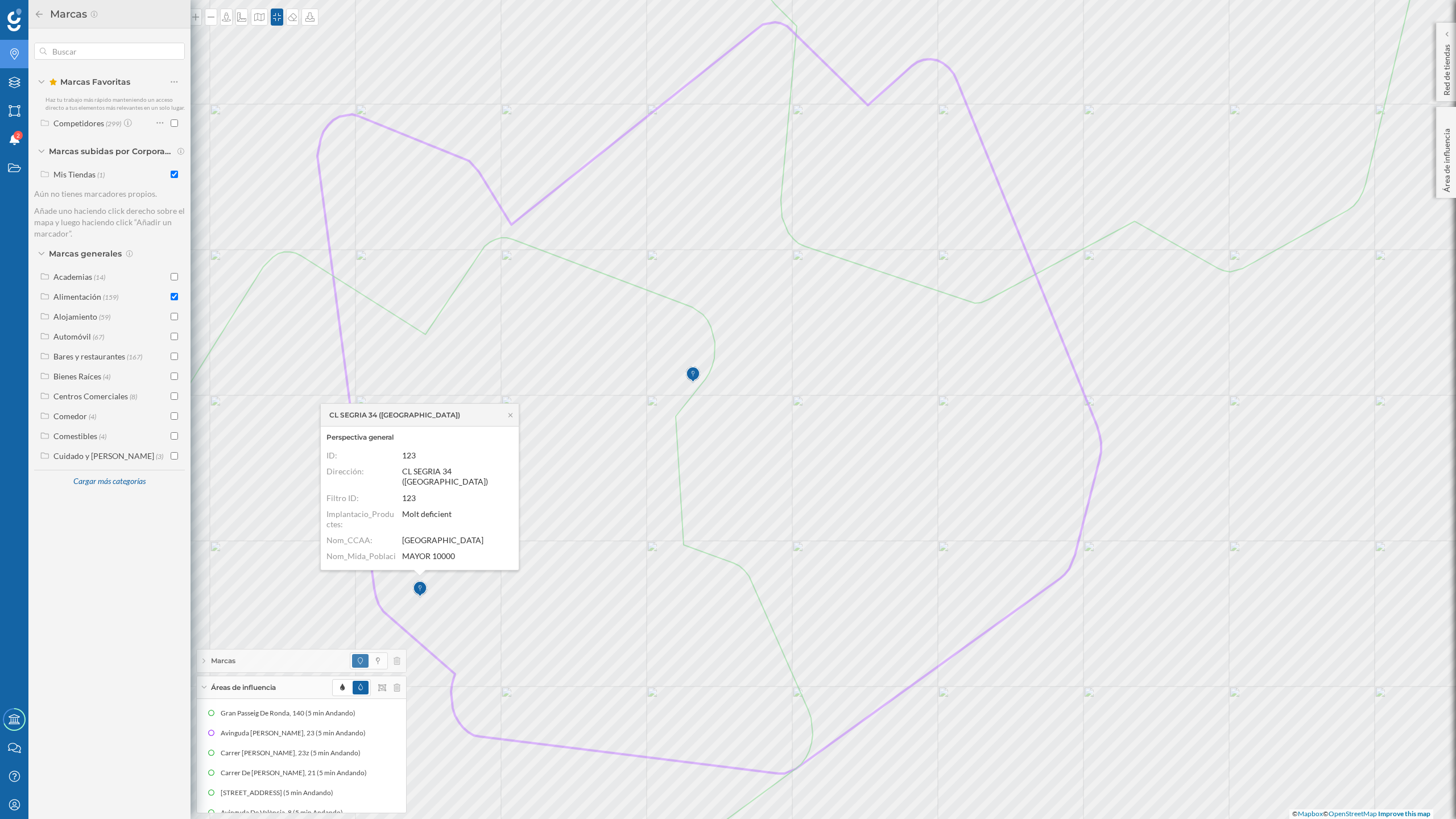
click at [35, 13] on icon at bounding box center [39, 14] width 10 height 8
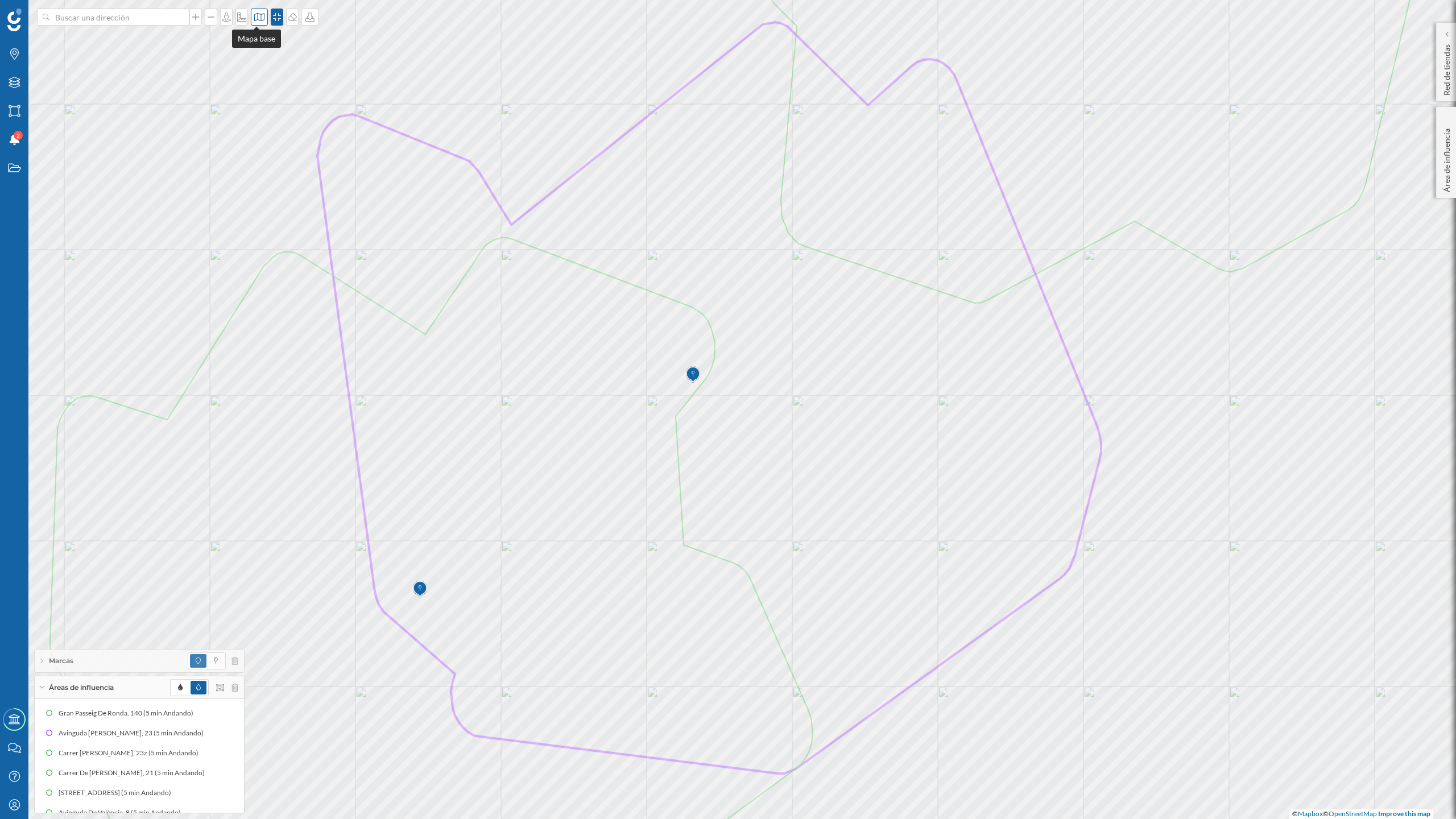
click at [255, 11] on div at bounding box center [259, 17] width 17 height 17
click at [271, 64] on img at bounding box center [271, 74] width 34 height 40
click at [181, 671] on icon at bounding box center [180, 687] width 4 height 7
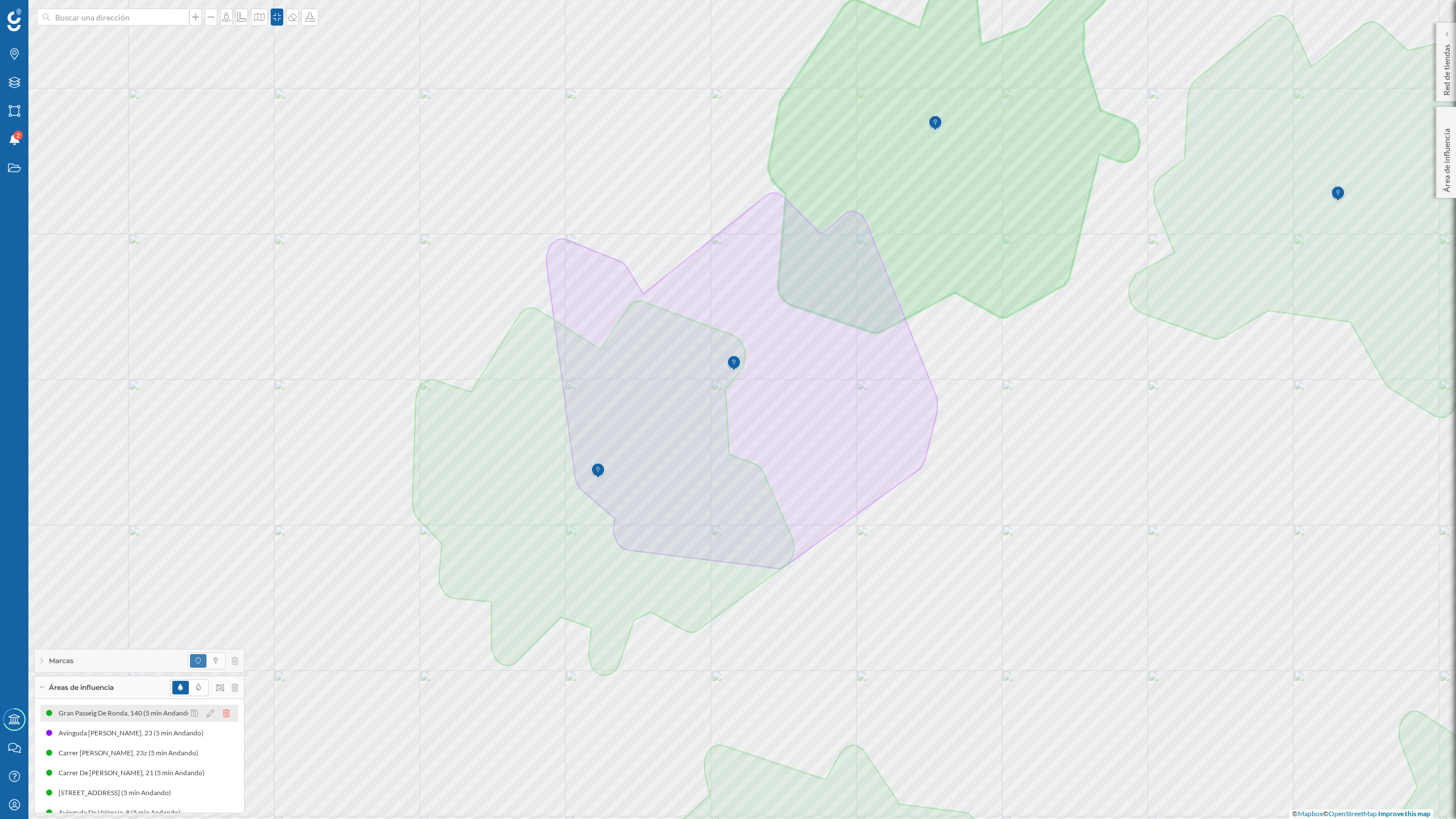
click at [226, 671] on icon at bounding box center [226, 713] width 7 height 8
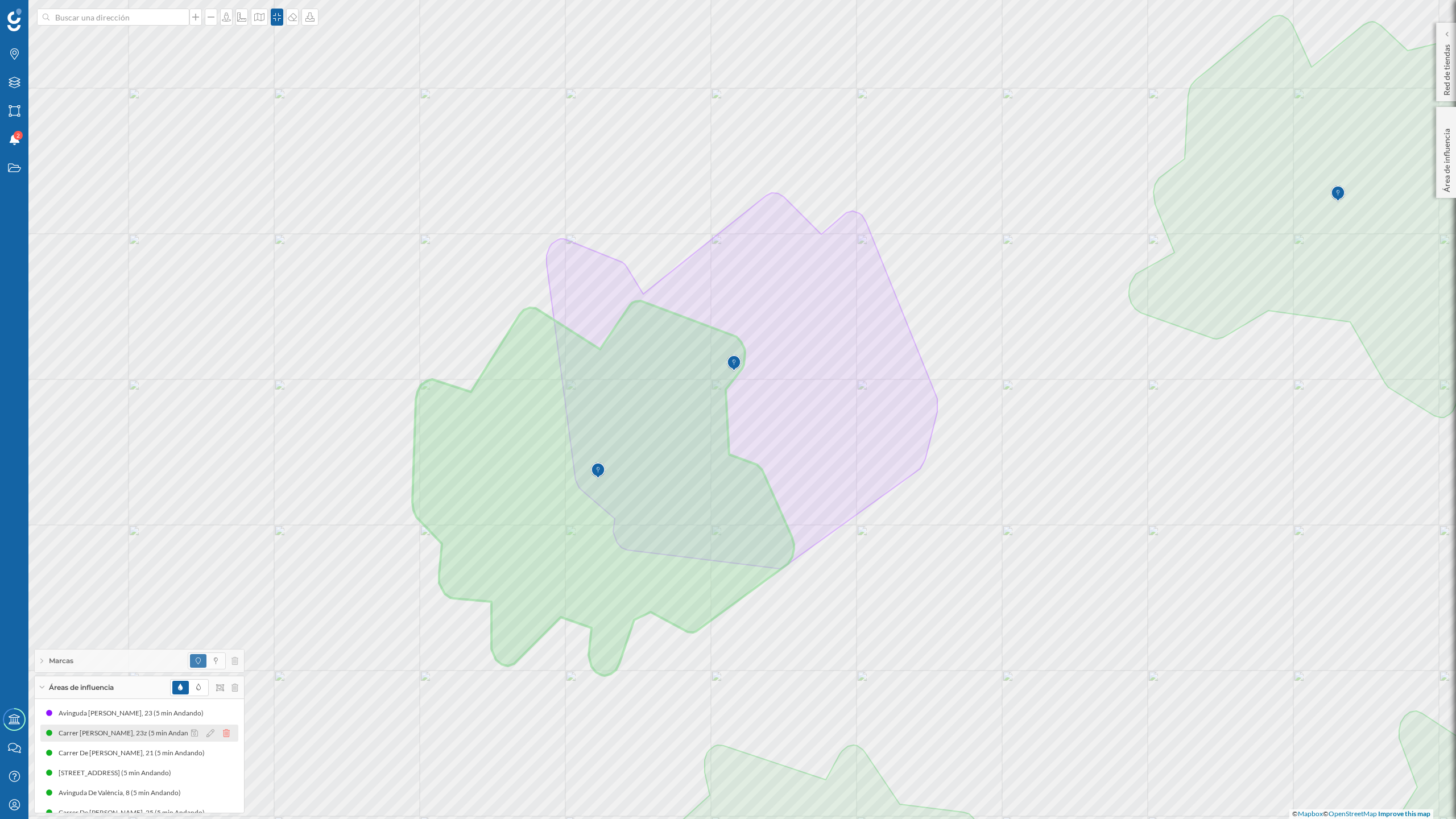
click at [224, 671] on icon at bounding box center [226, 733] width 7 height 8
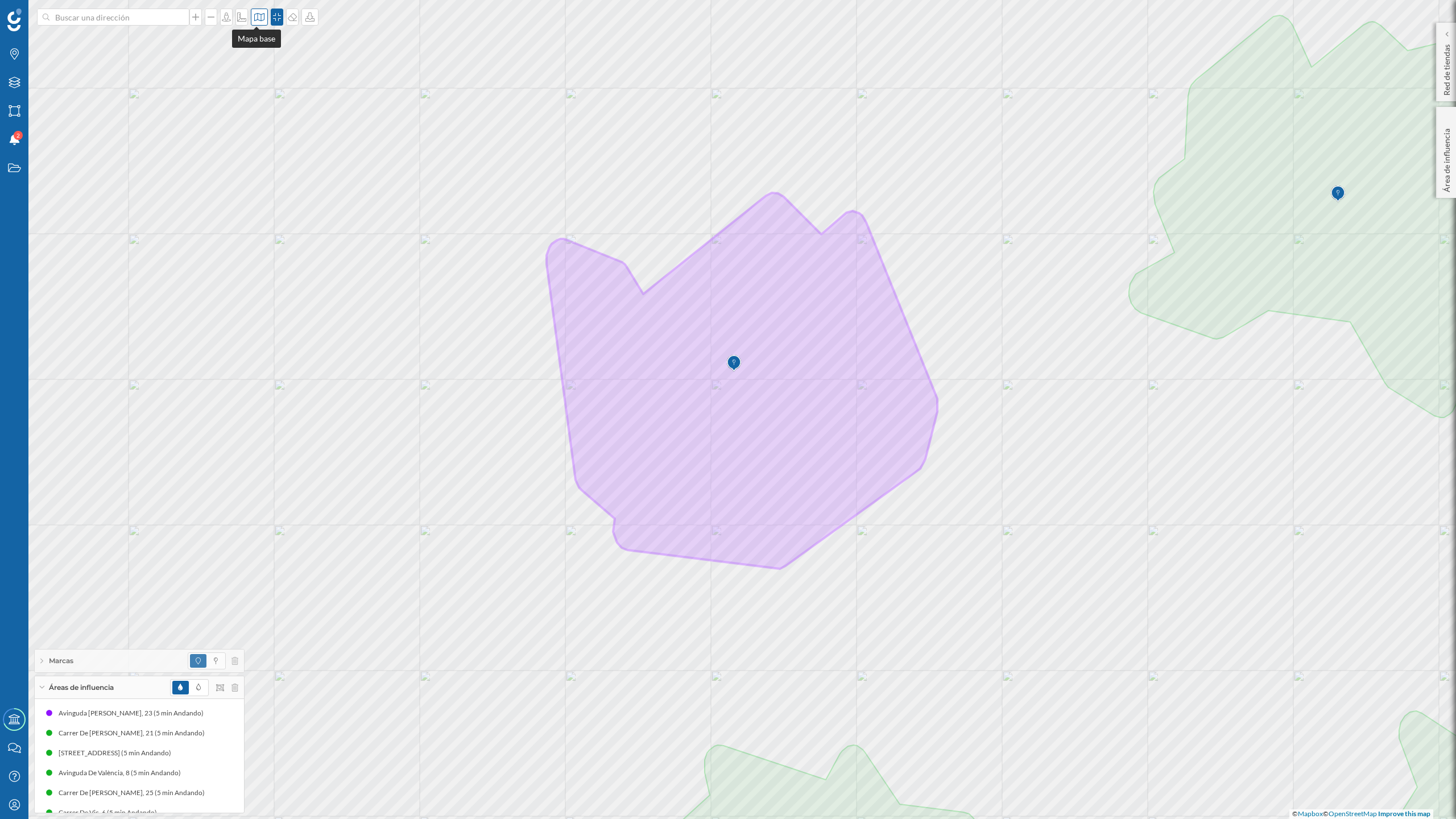
click at [256, 17] on icon at bounding box center [259, 17] width 11 height 9
click at [264, 164] on img at bounding box center [271, 160] width 34 height 40
click at [196, 671] on icon at bounding box center [198, 687] width 4 height 7
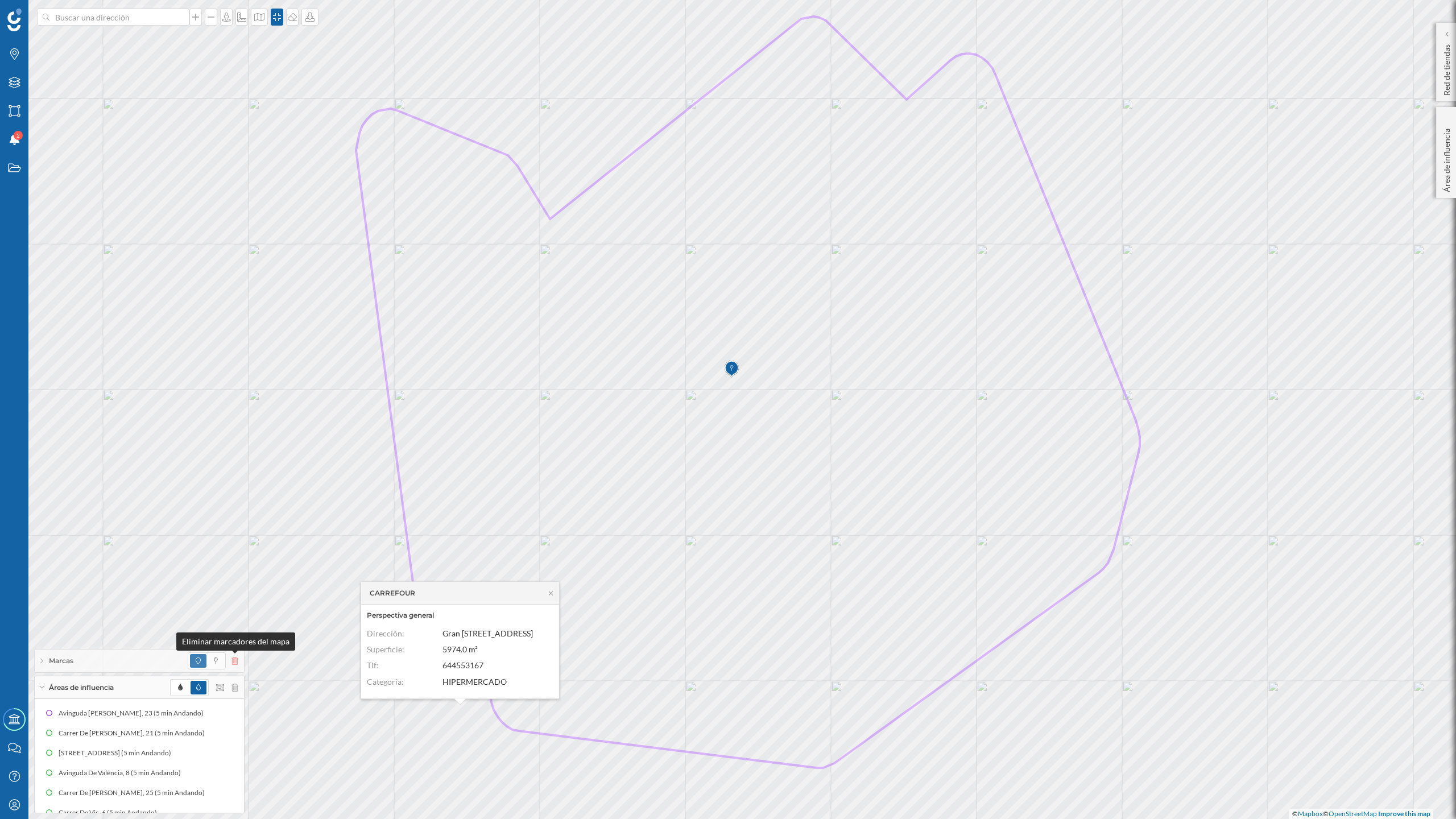
click at [231, 660] on icon at bounding box center [235, 661] width 7 height 8
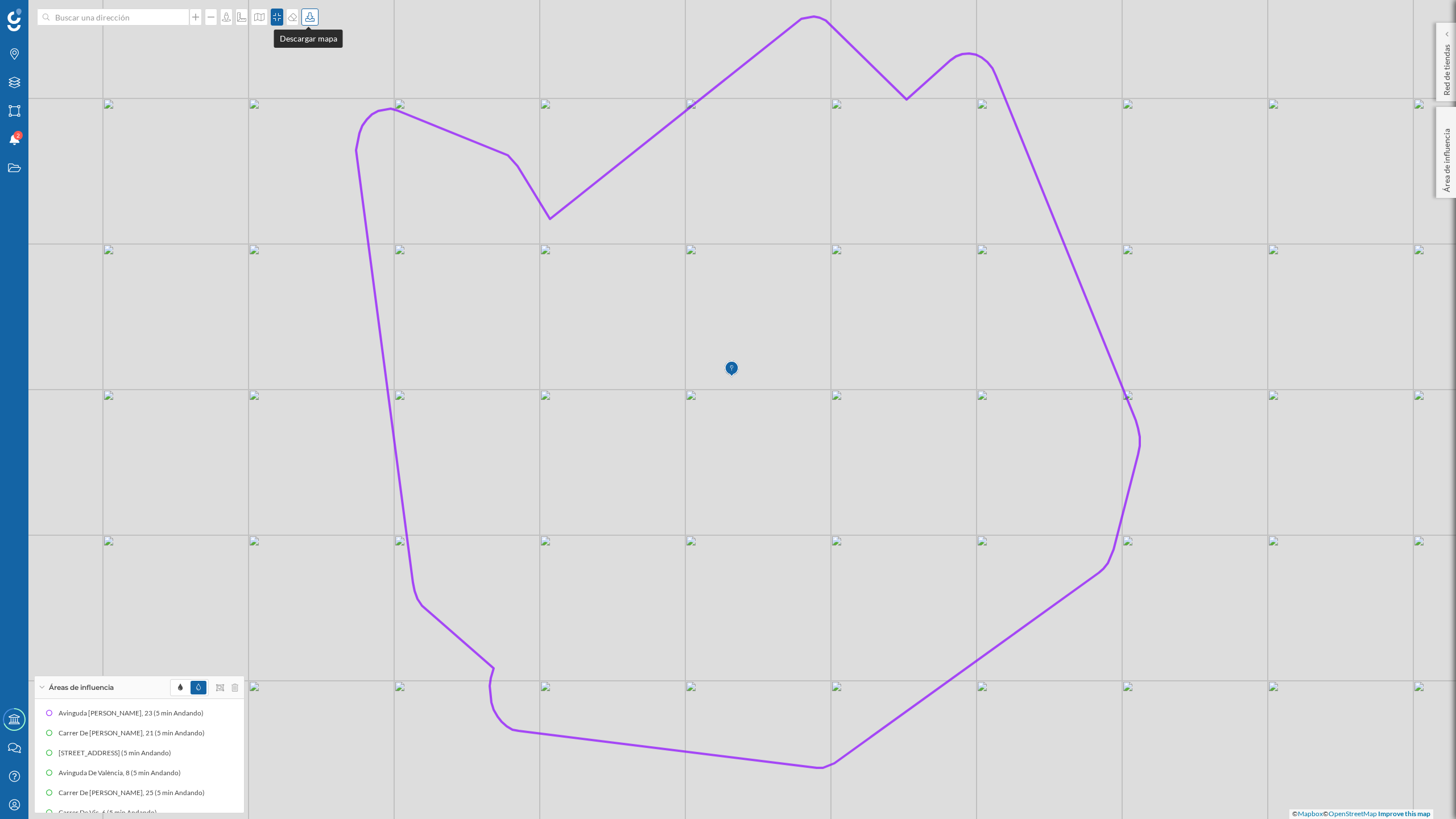
click at [310, 17] on icon at bounding box center [310, 17] width 11 height 9
click at [333, 88] on div "Descargar sin leyenda" at bounding box center [345, 83] width 80 height 12
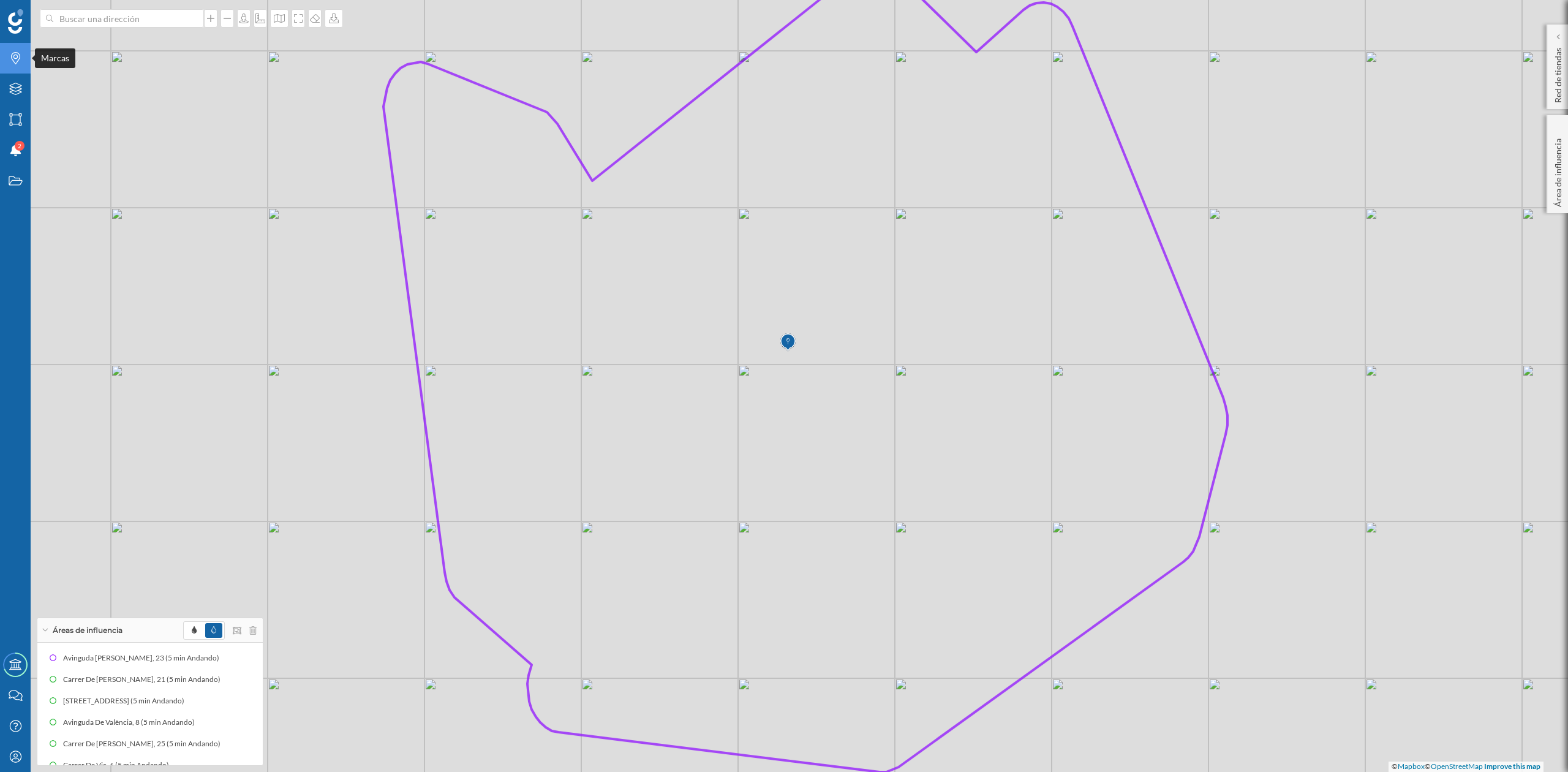
click at [14, 60] on icon "Marcas" at bounding box center [16, 58] width 15 height 12
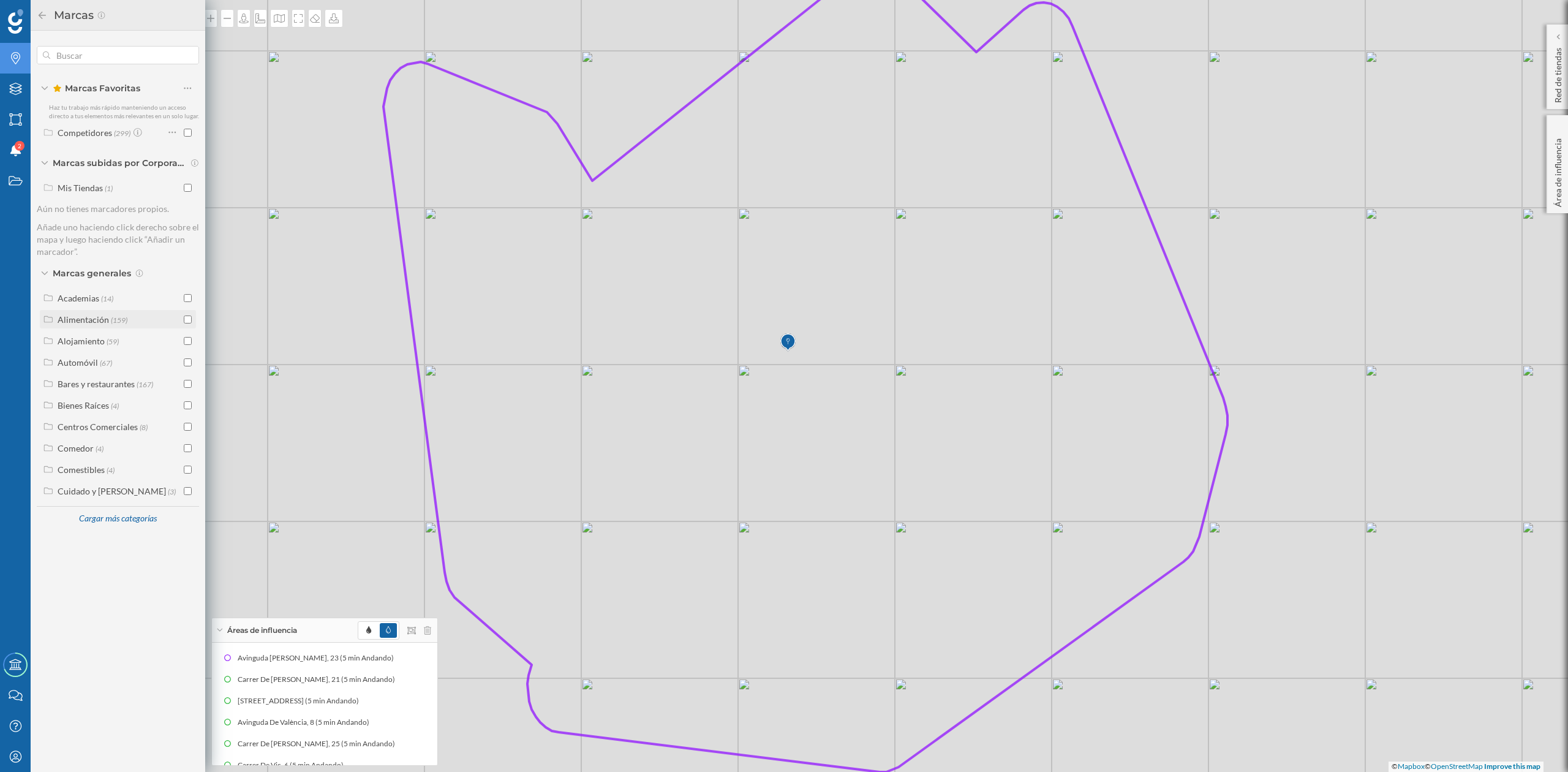
click at [185, 322] on input "checkbox" at bounding box center [188, 320] width 8 height 8
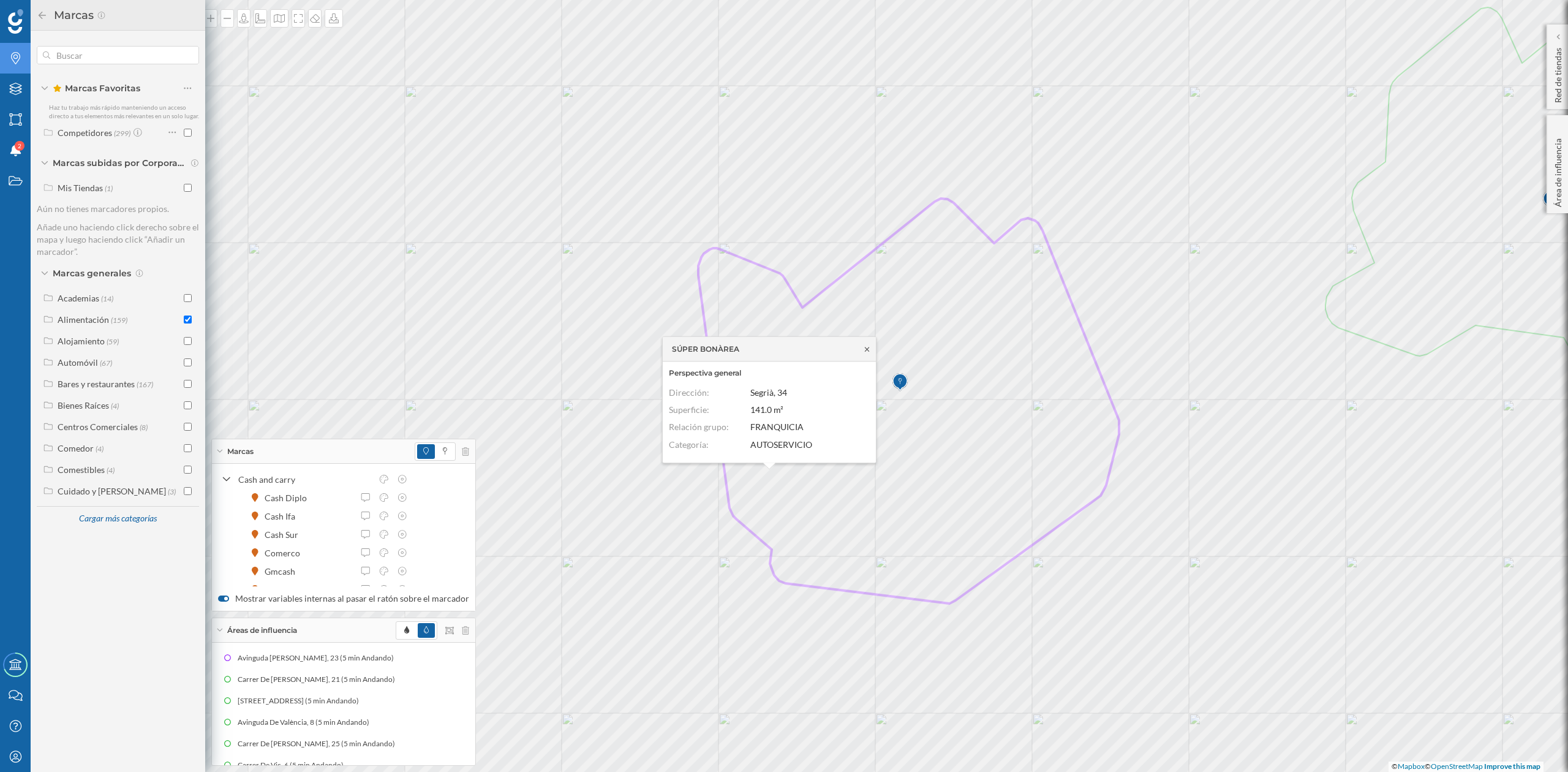
click at [868, 351] on icon at bounding box center [867, 349] width 4 height 4
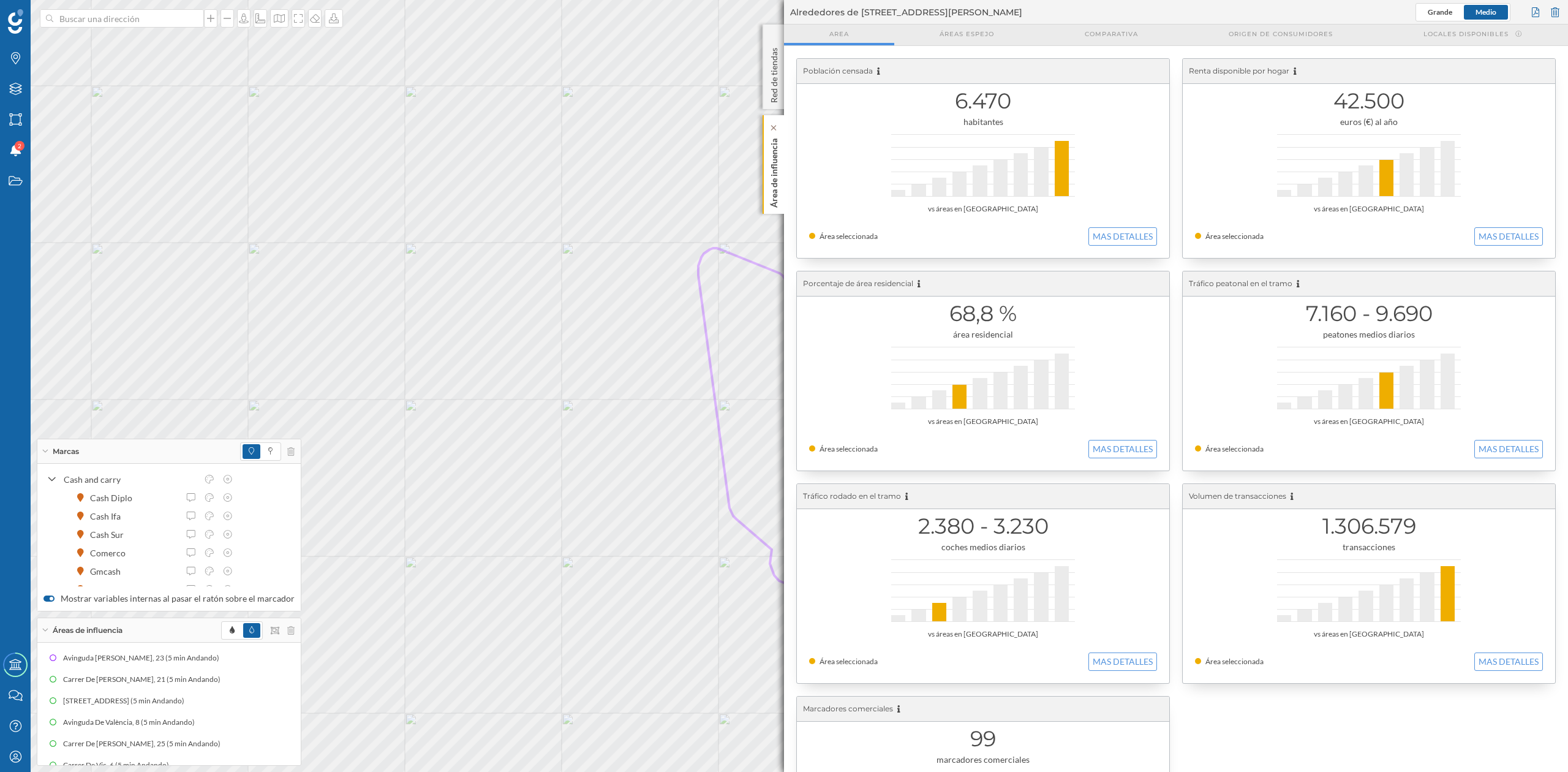
click at [777, 155] on p "Área de influencia" at bounding box center [774, 171] width 12 height 74
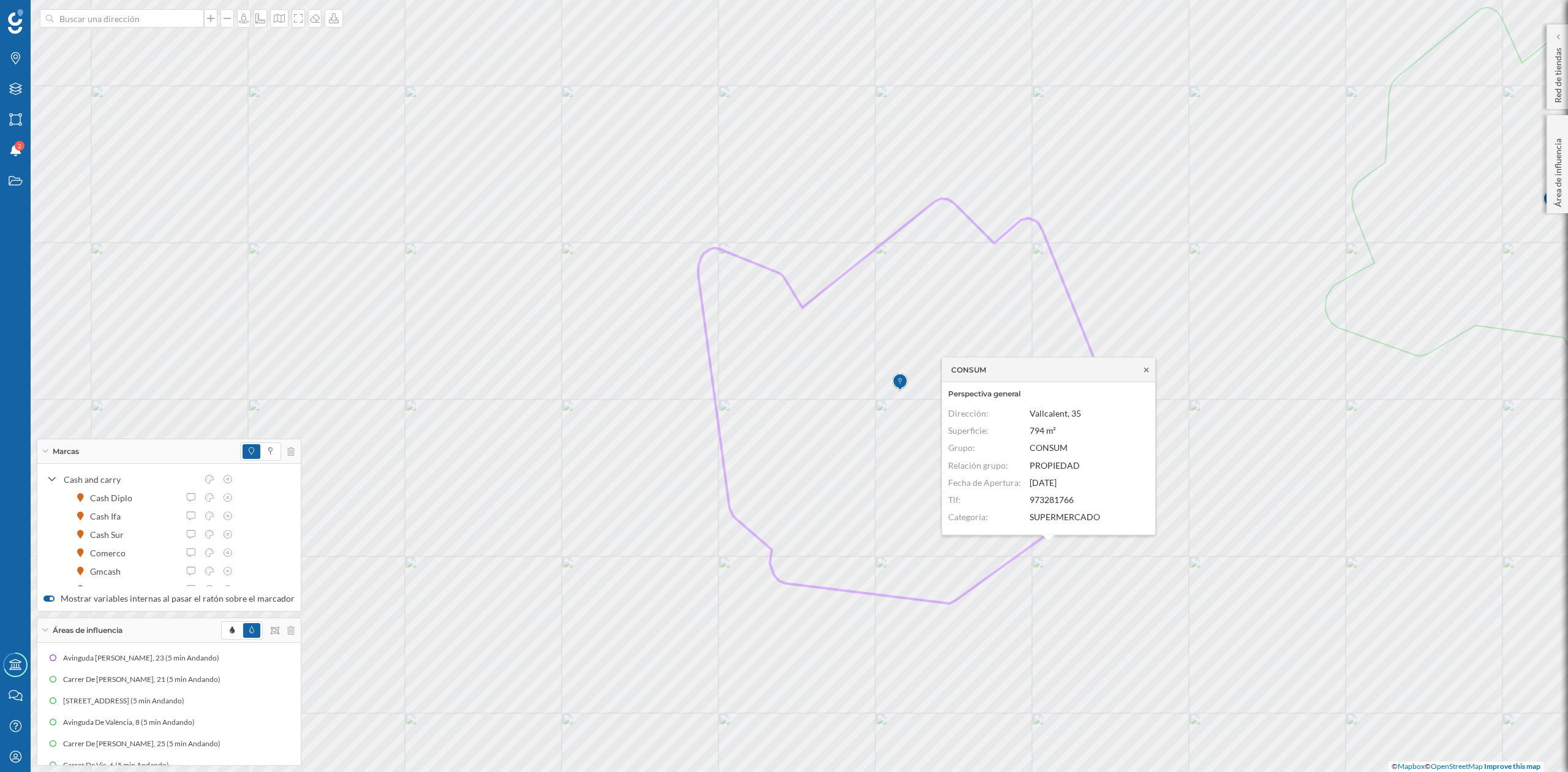
click at [1146, 369] on icon at bounding box center [1146, 369] width 4 height 4
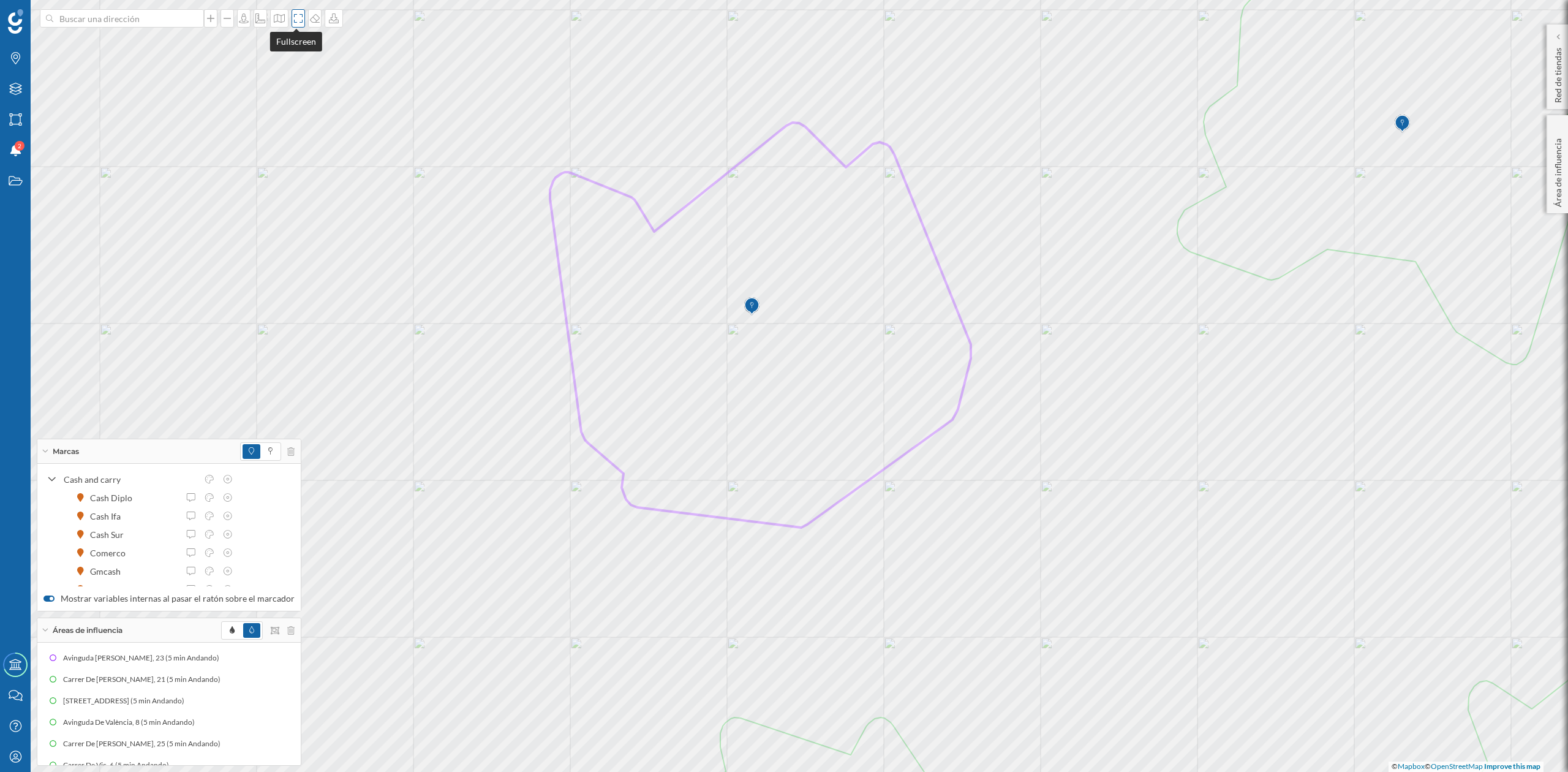
click at [294, 16] on icon at bounding box center [299, 18] width 12 height 10
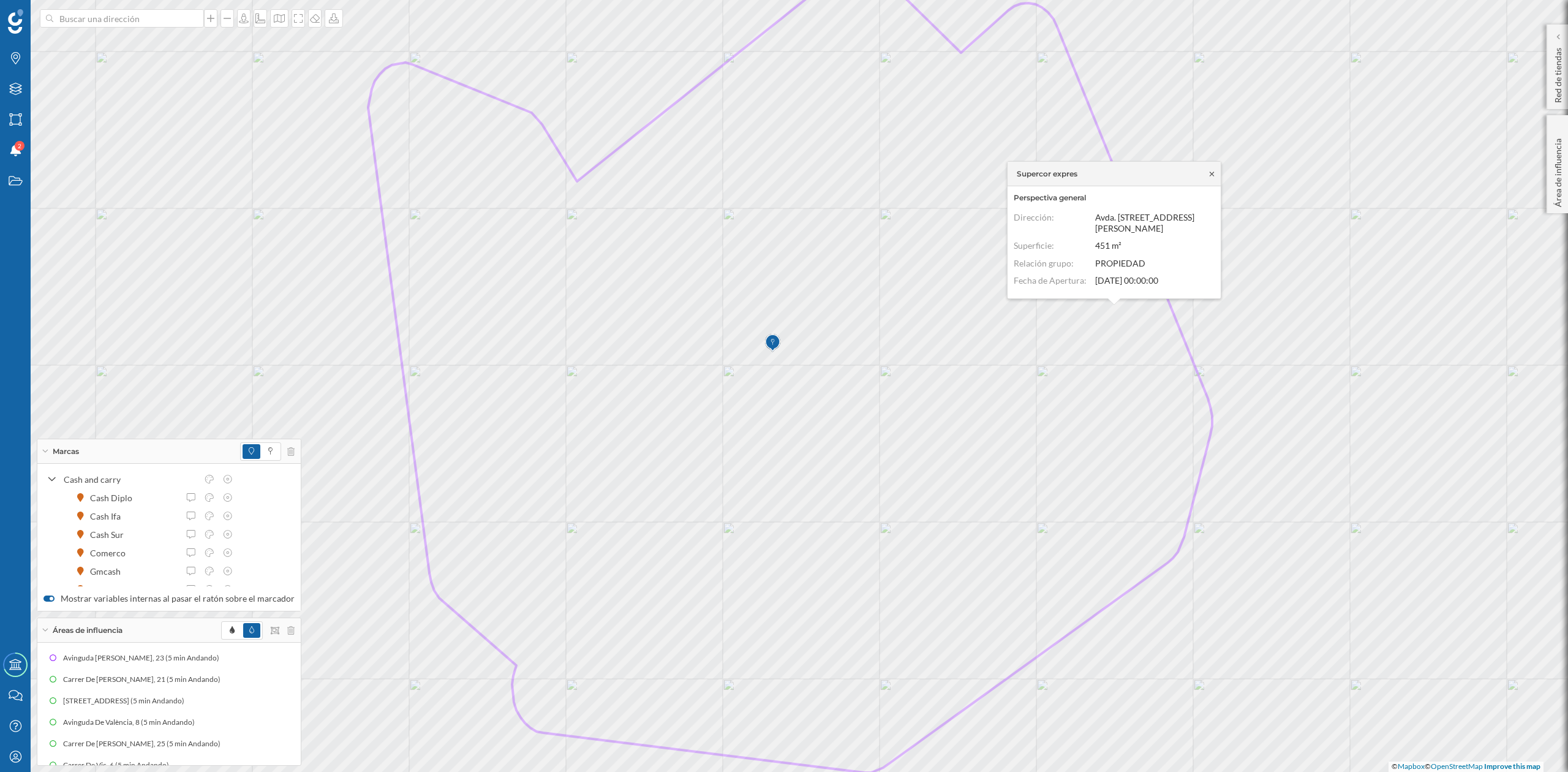
click at [1209, 177] on icon at bounding box center [1211, 174] width 9 height 8
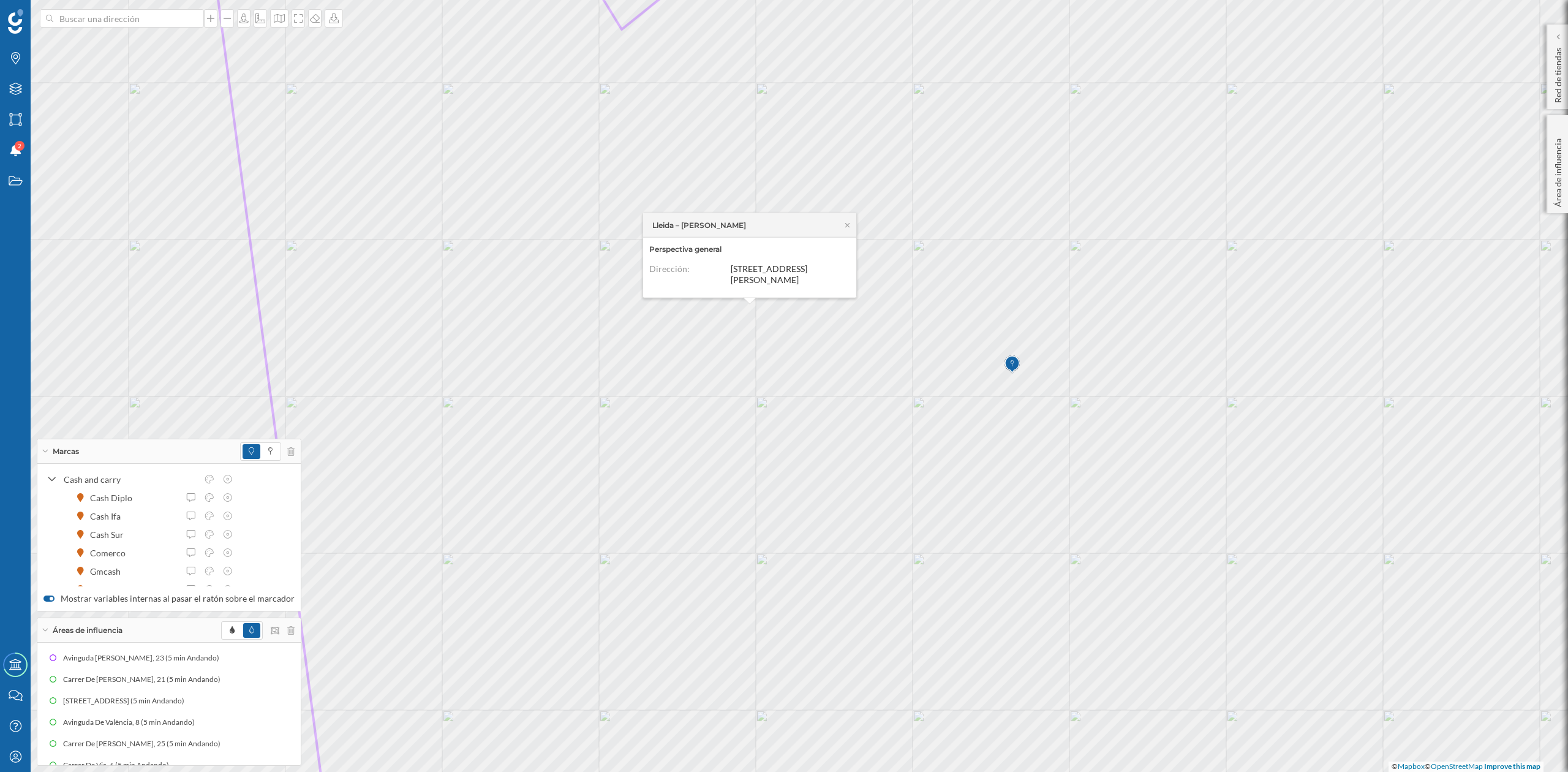
click at [848, 229] on icon at bounding box center [847, 225] width 9 height 8
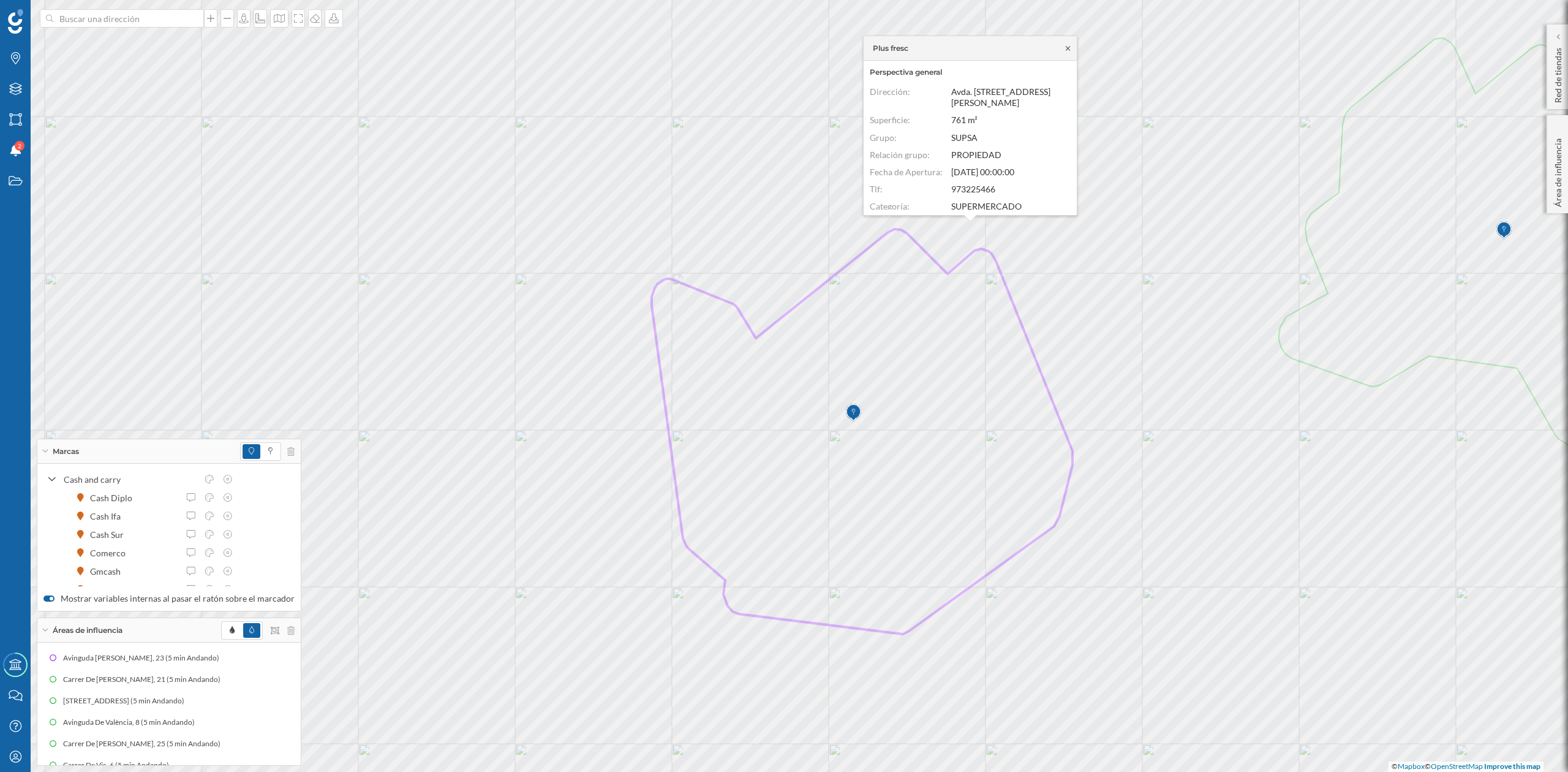
click at [1068, 45] on icon at bounding box center [1067, 48] width 9 height 8
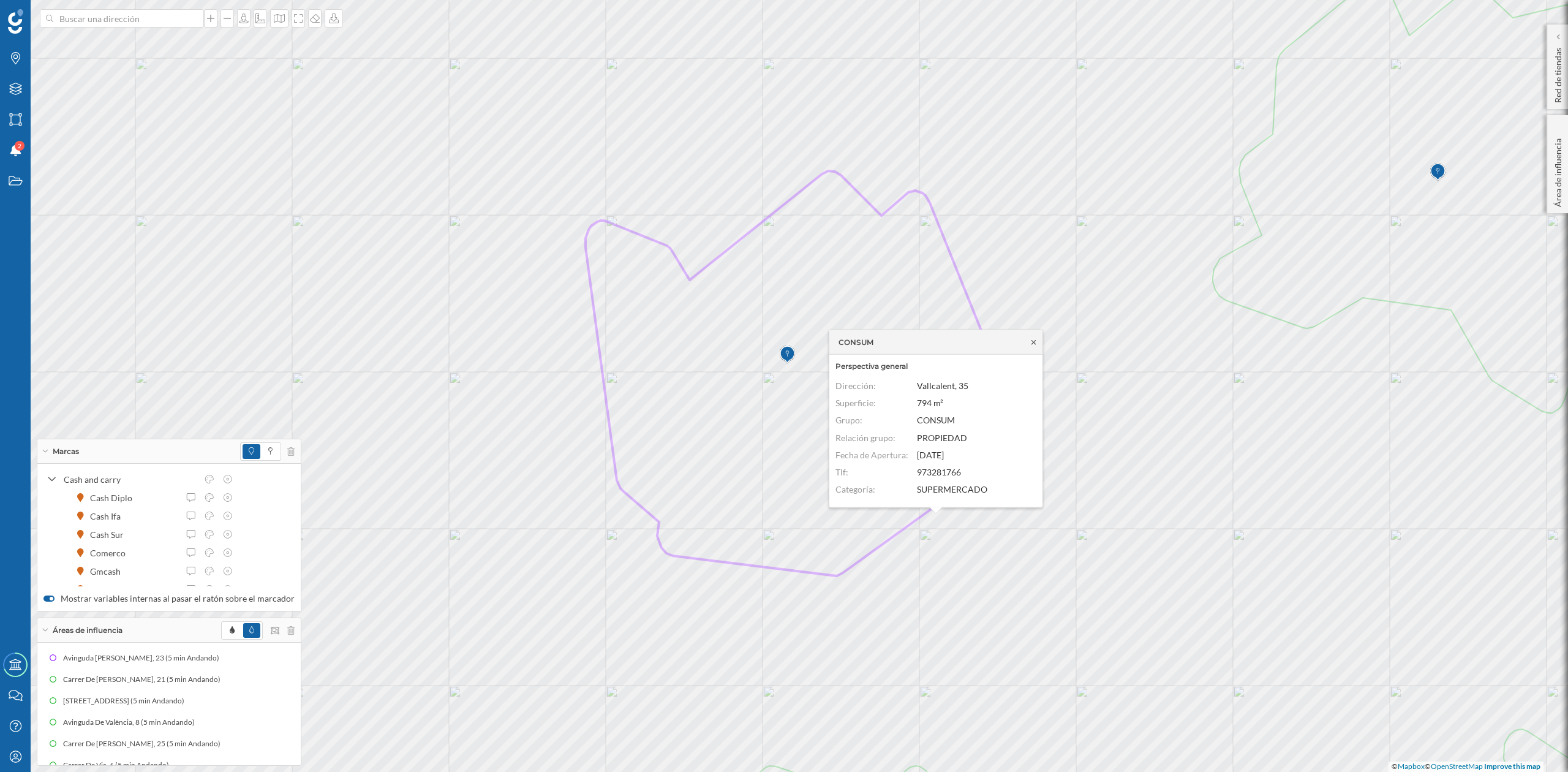
click at [1033, 339] on icon at bounding box center [1033, 342] width 9 height 8
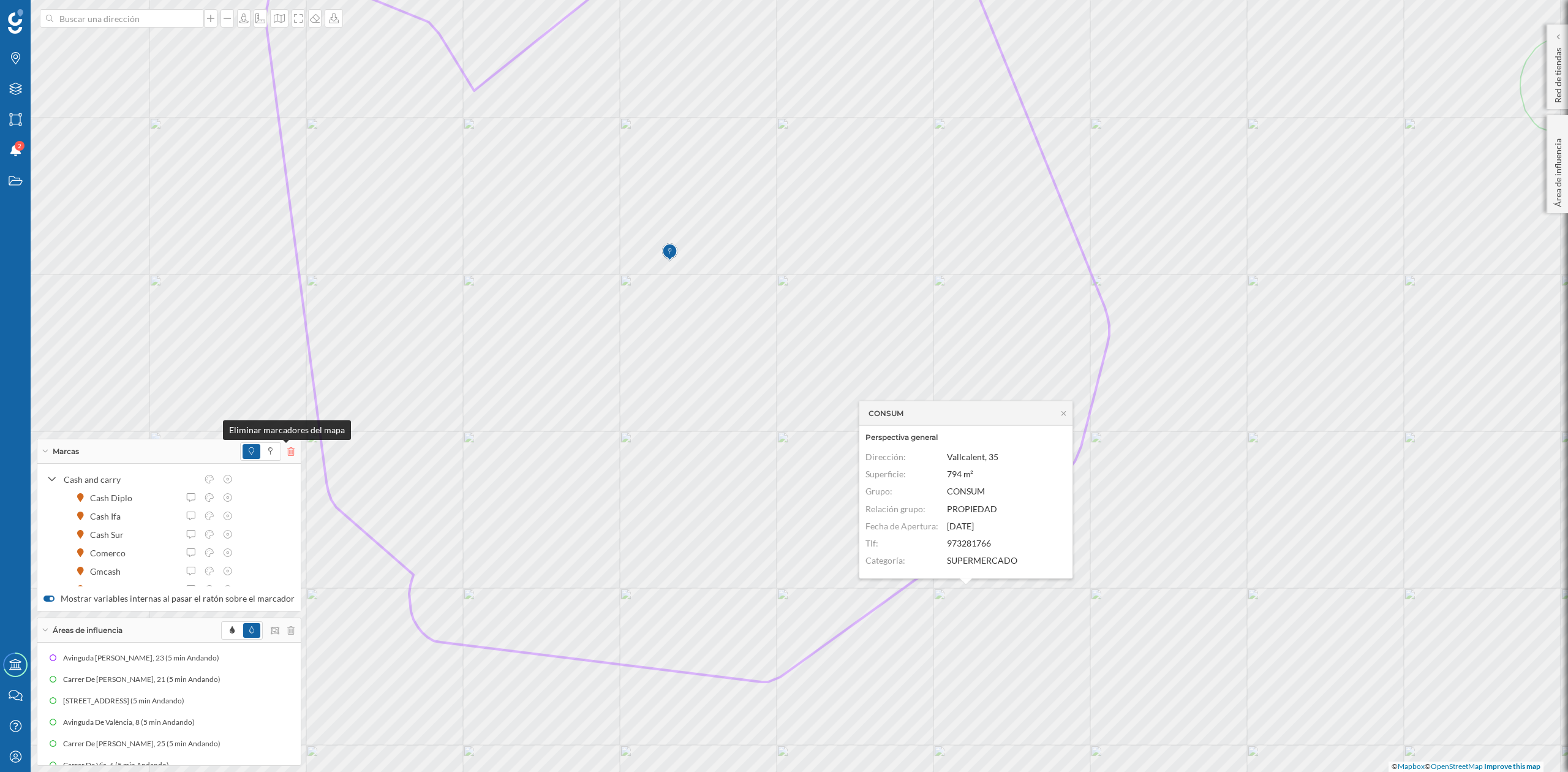
click at [287, 451] on icon at bounding box center [290, 451] width 8 height 9
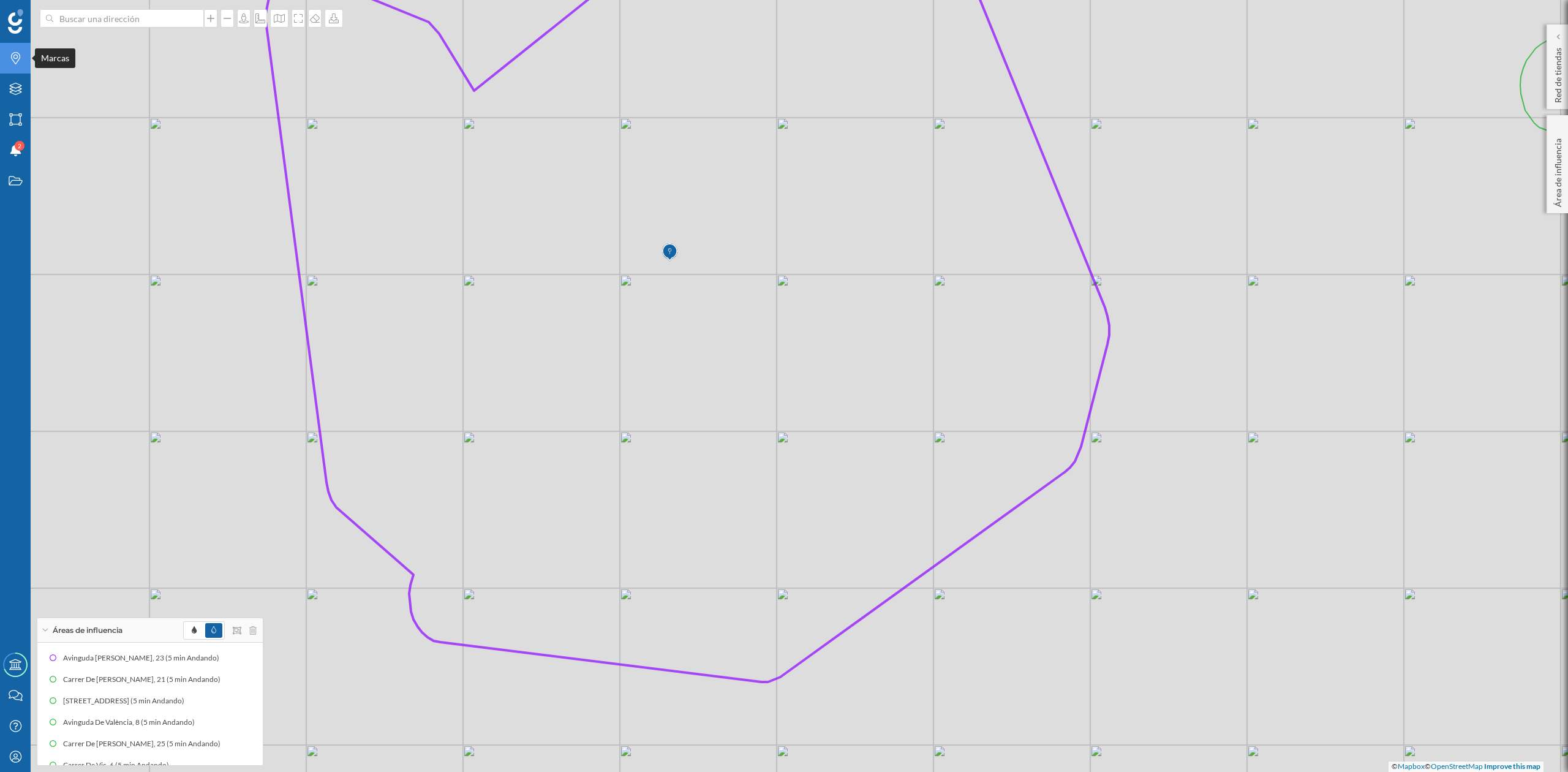
click at [12, 69] on div "Marcas" at bounding box center [15, 58] width 31 height 31
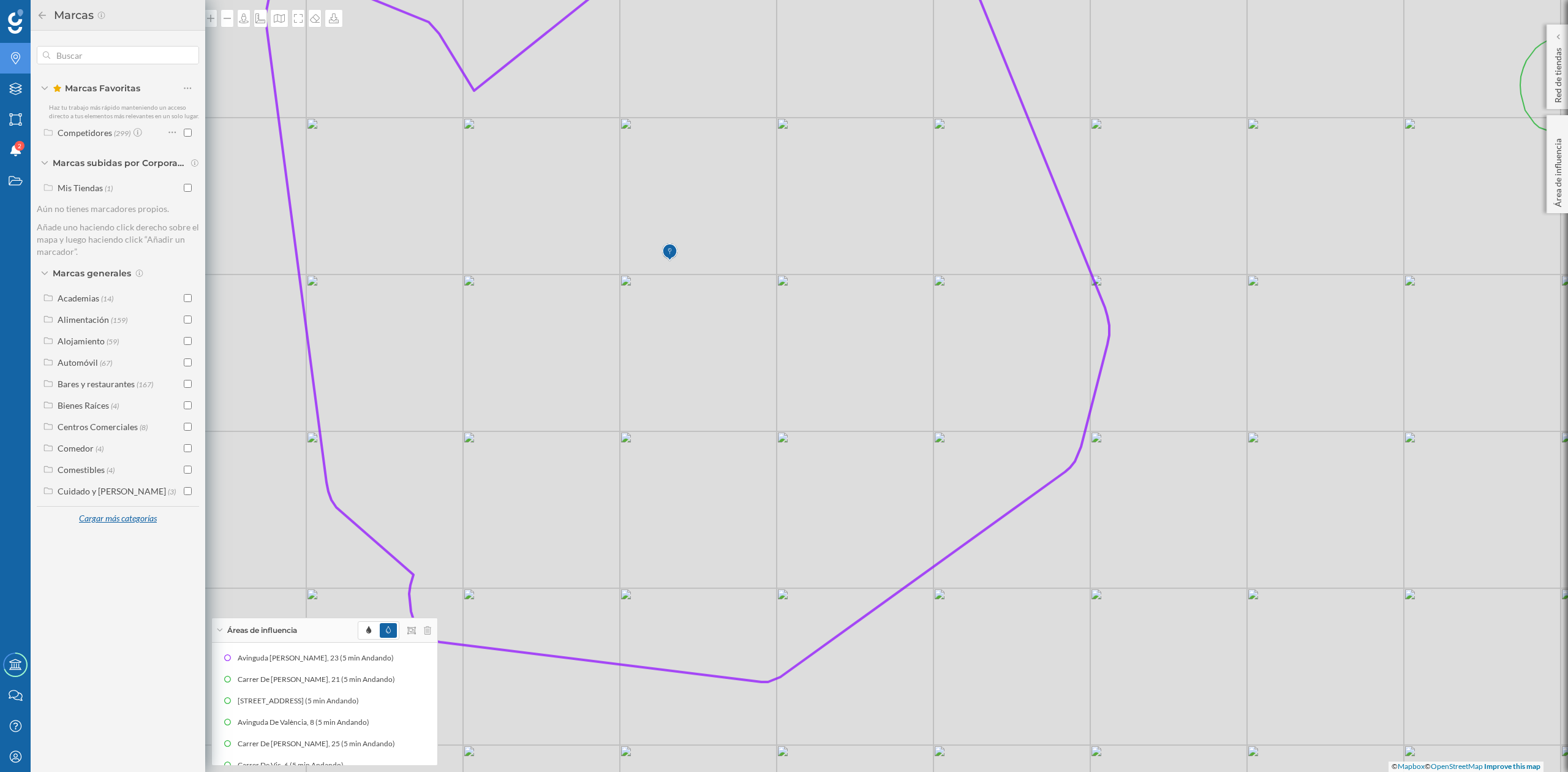
click at [120, 525] on div "Cargar más categorías" at bounding box center [118, 519] width 93 height 18
click at [66, 699] on label "Servicios (114)" at bounding box center [84, 706] width 53 height 13
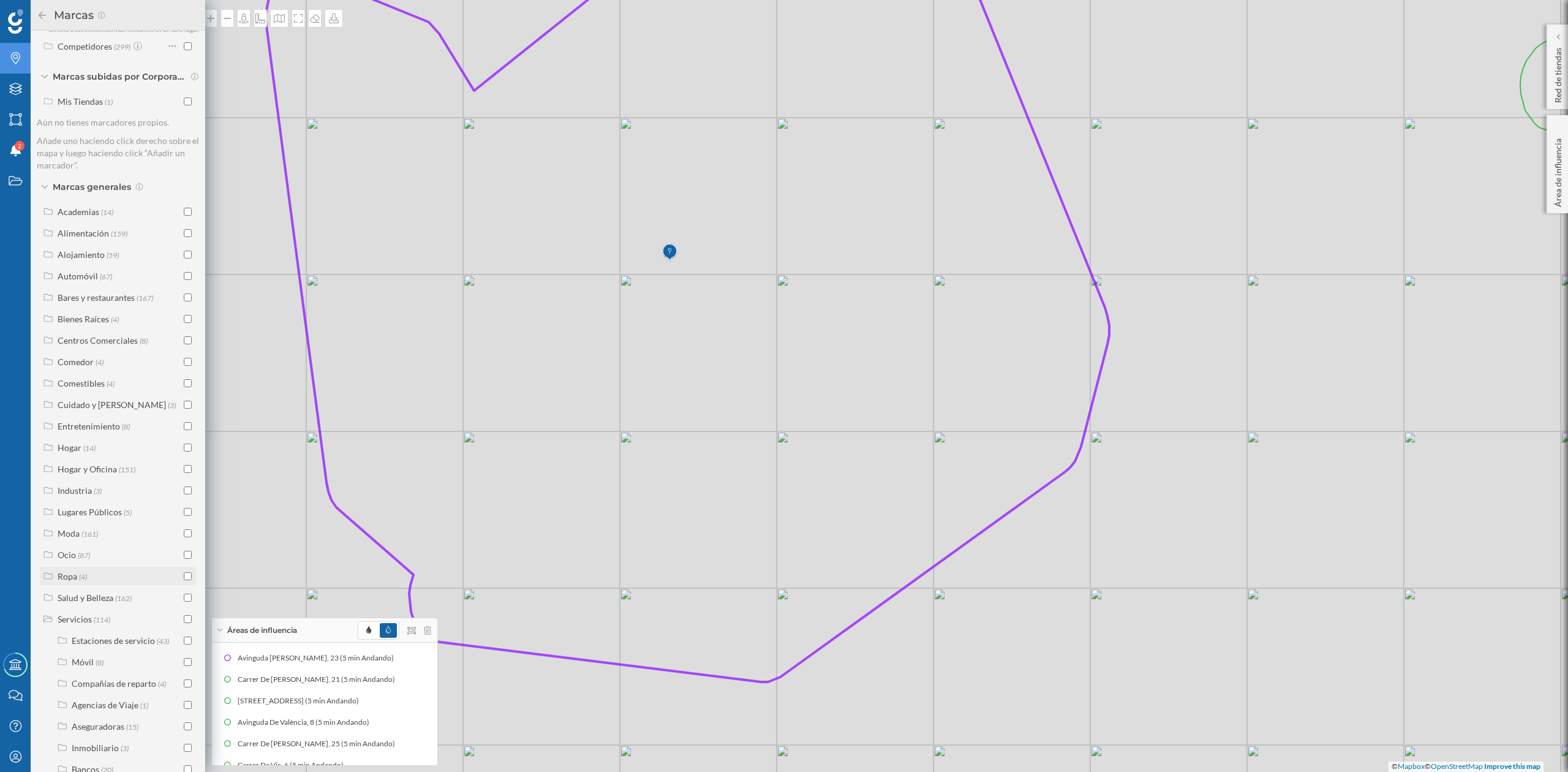
scroll to position [175, 0]
click at [184, 677] on input "checkbox" at bounding box center [188, 681] width 8 height 8
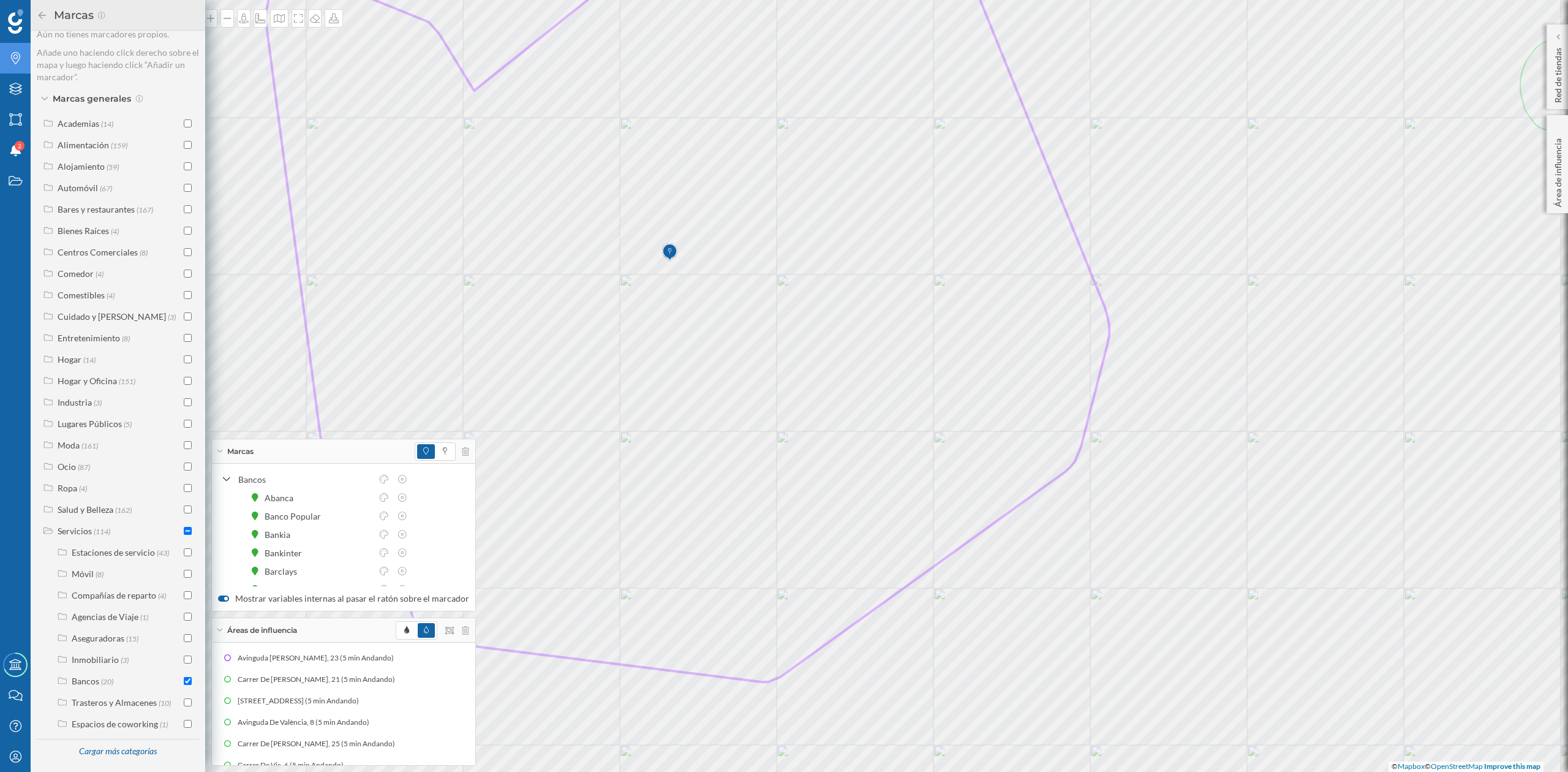
click at [39, 14] on icon at bounding box center [42, 15] width 11 height 9
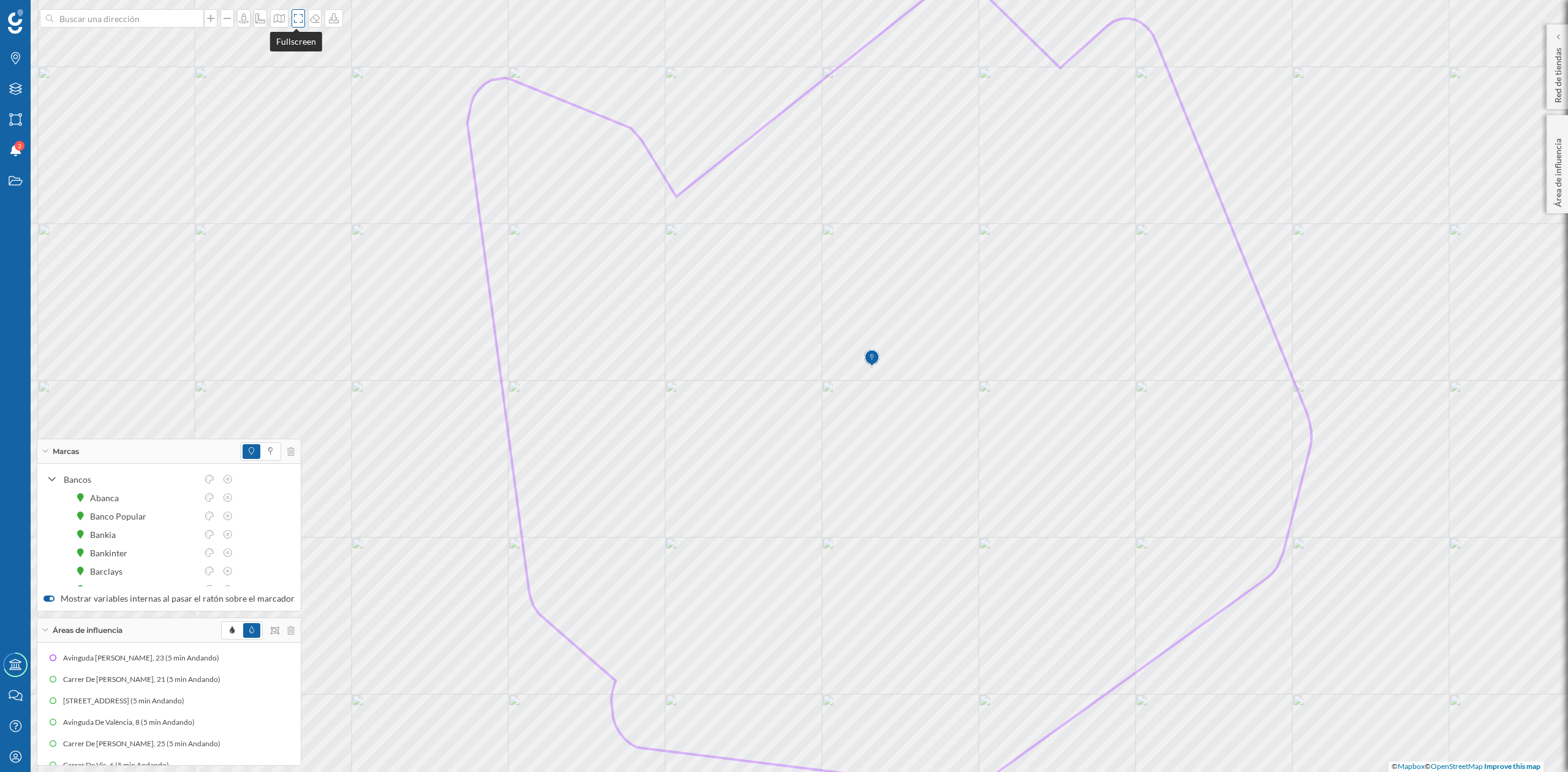
click at [292, 14] on icon at bounding box center [299, 18] width 12 height 10
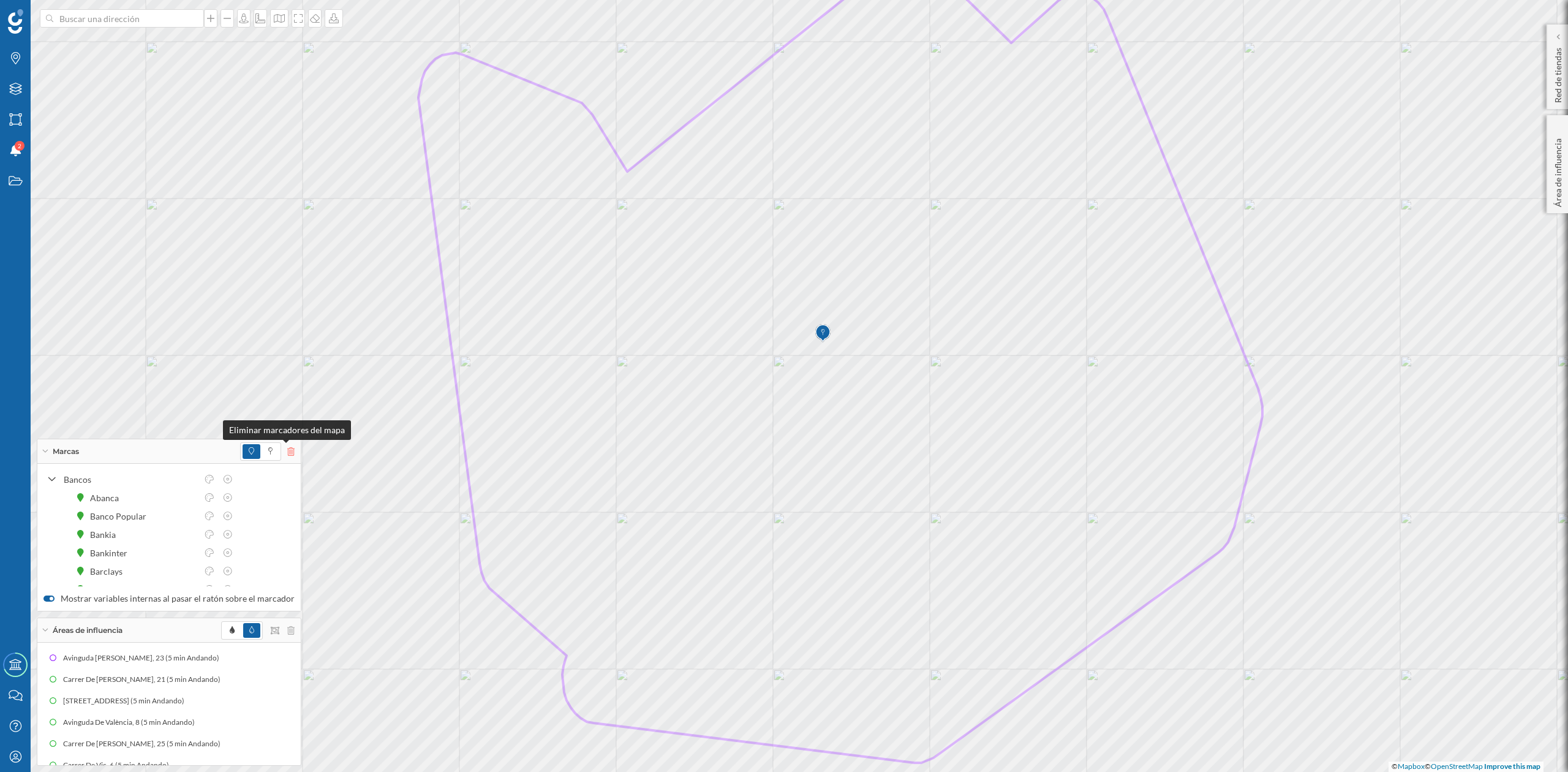
click at [287, 447] on icon at bounding box center [290, 451] width 8 height 9
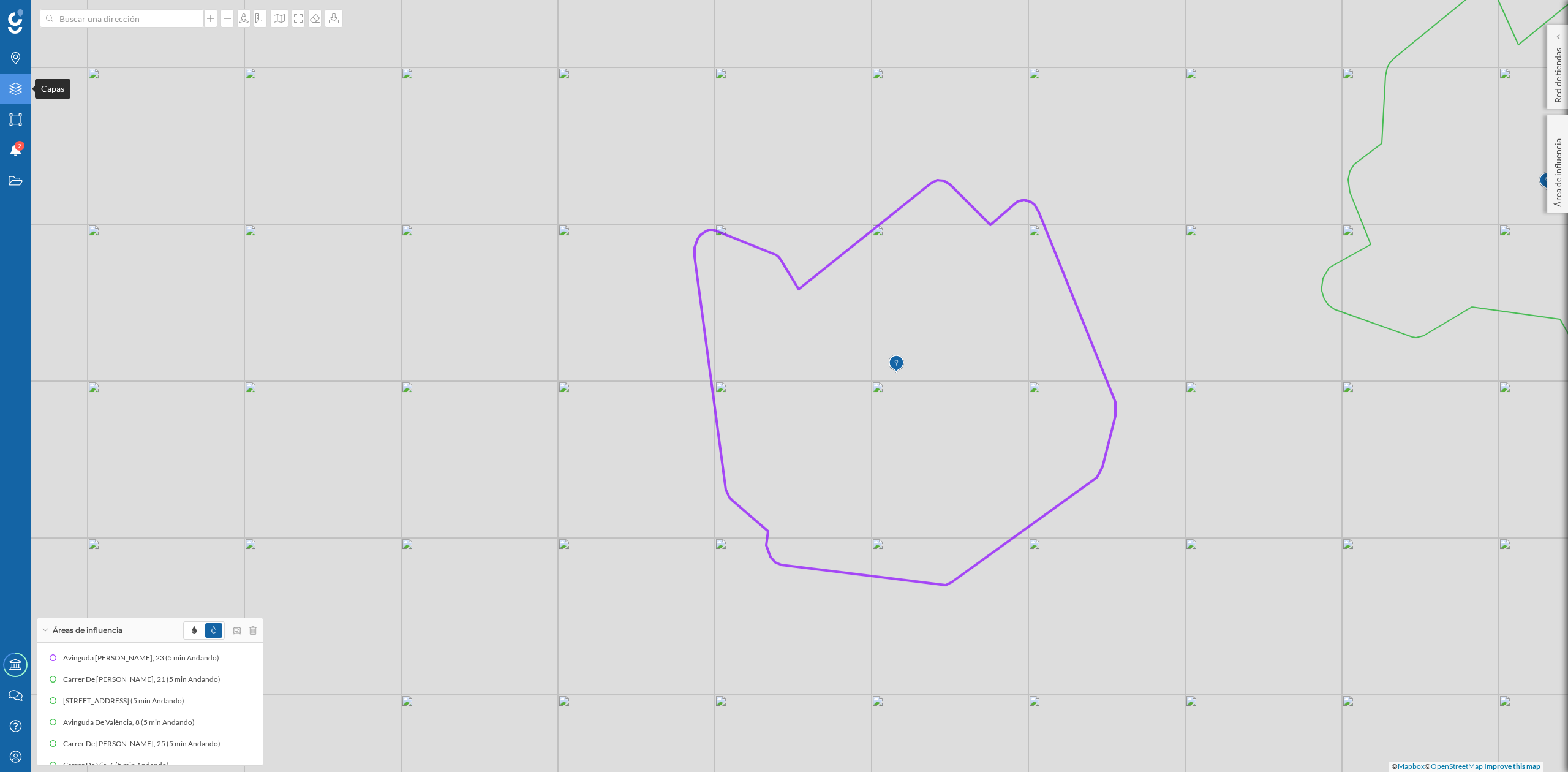
click at [8, 94] on icon "Capas" at bounding box center [16, 89] width 15 height 12
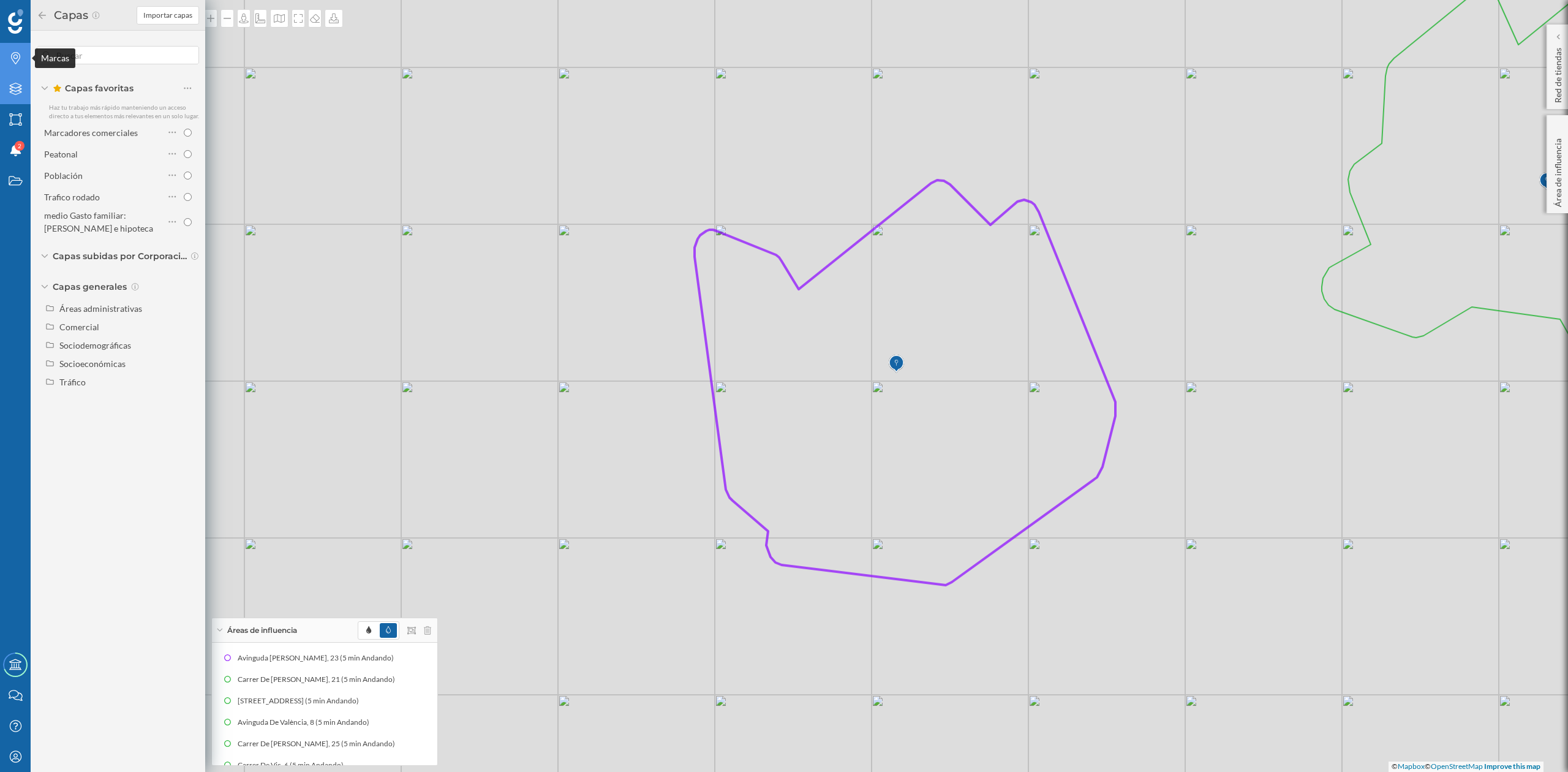
click at [13, 64] on icon "Marcas" at bounding box center [16, 58] width 15 height 12
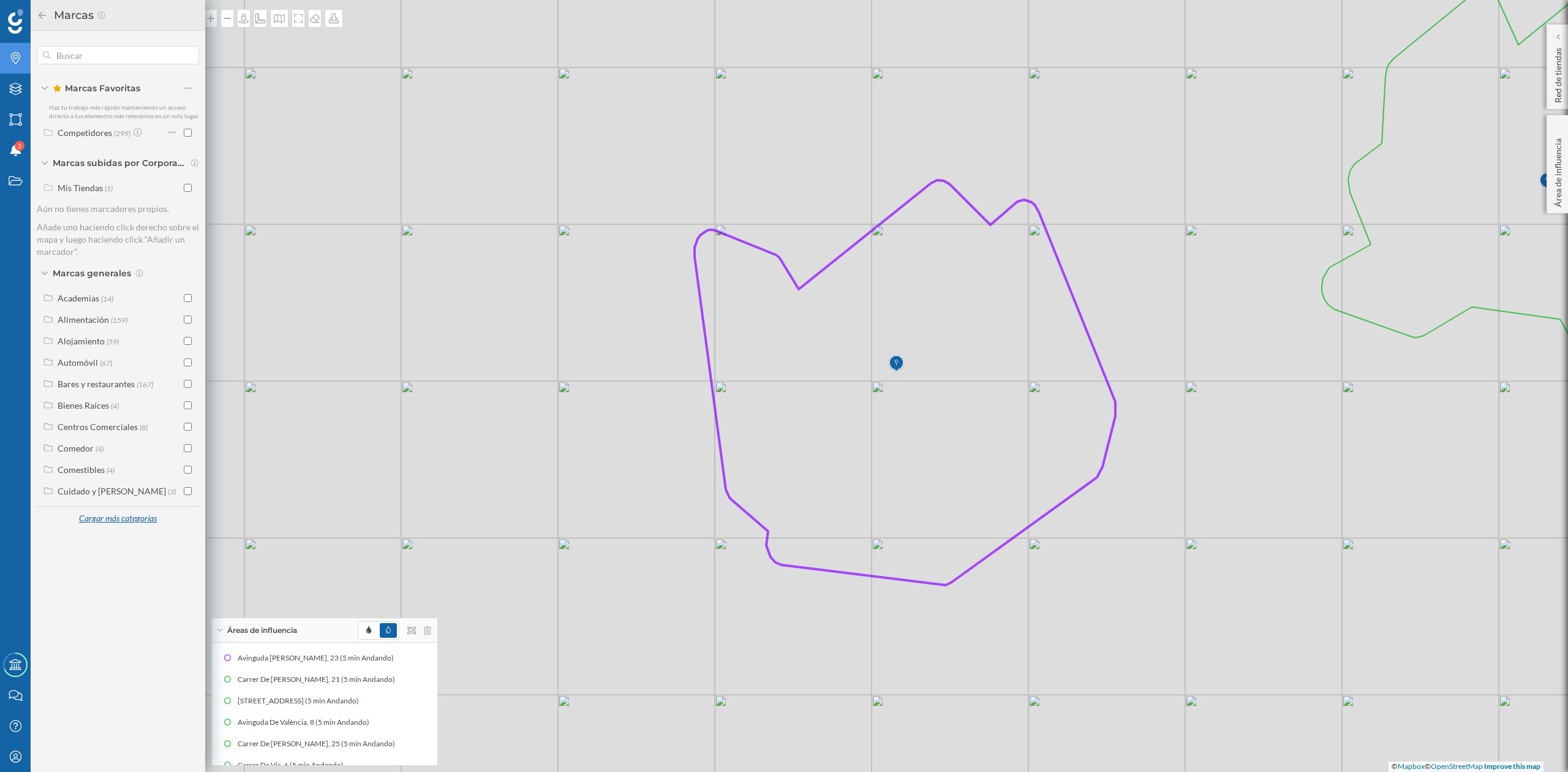
click at [126, 518] on div "Cargar más categorías" at bounding box center [118, 519] width 93 height 18
click at [103, 682] on div "Salud y Belleza" at bounding box center [85, 684] width 55 height 10
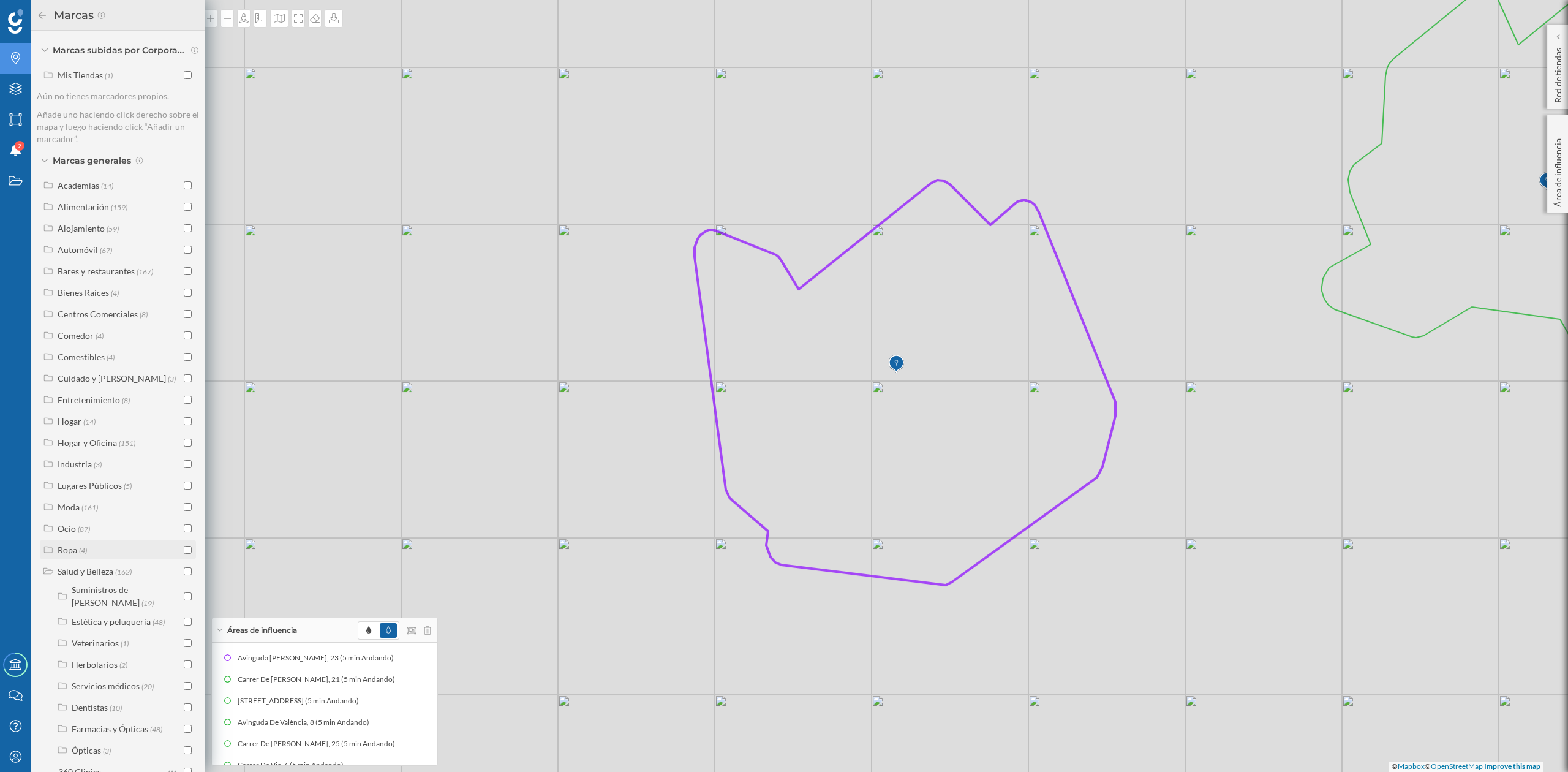
scroll to position [223, 0]
click at [125, 612] on div "Farmacias y Ópticas" at bounding box center [110, 617] width 77 height 10
click at [184, 601] on input "checkbox" at bounding box center [188, 605] width 8 height 8
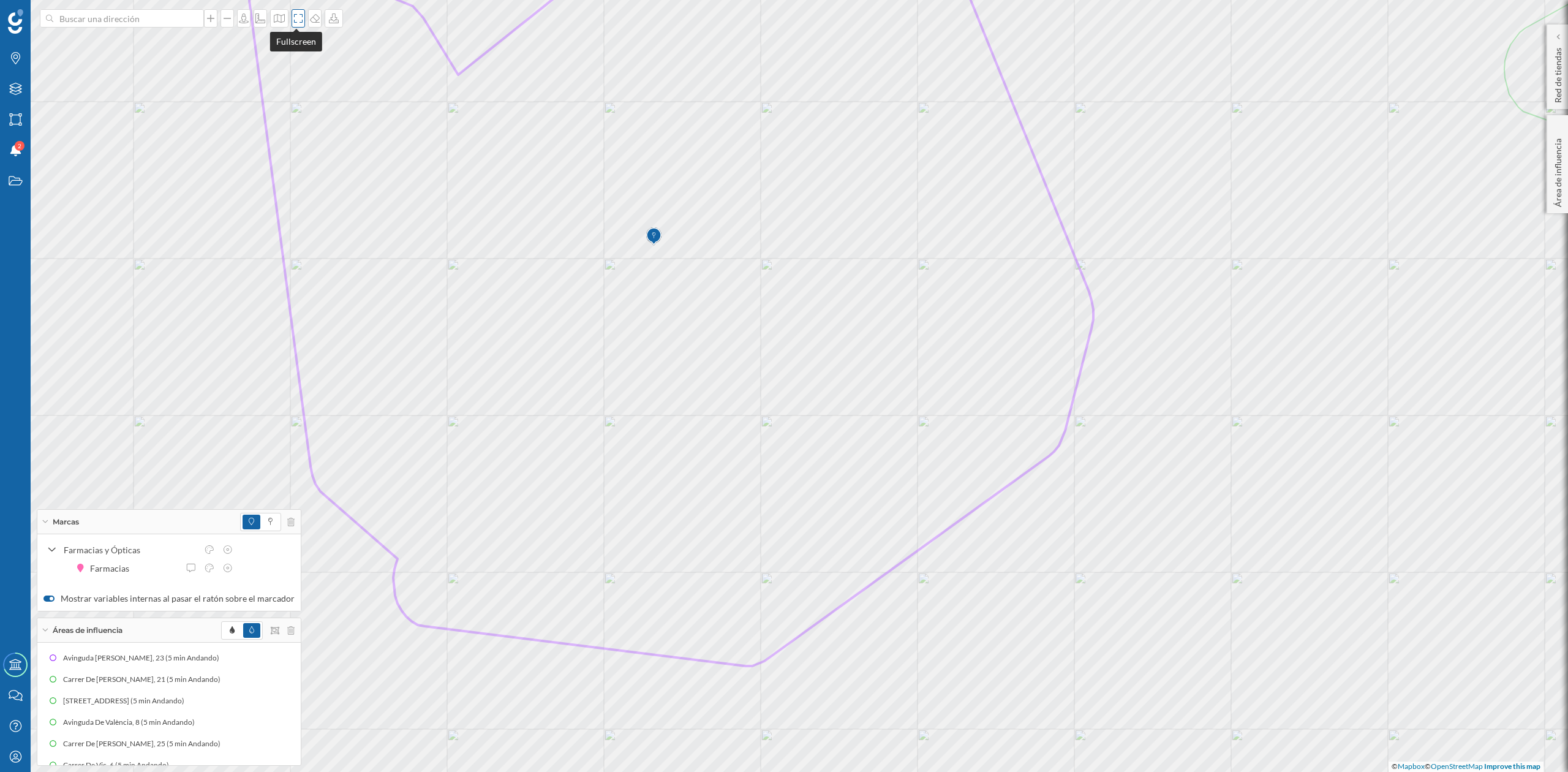
click at [294, 14] on icon at bounding box center [299, 18] width 12 height 10
